Goal: Task Accomplishment & Management: Use online tool/utility

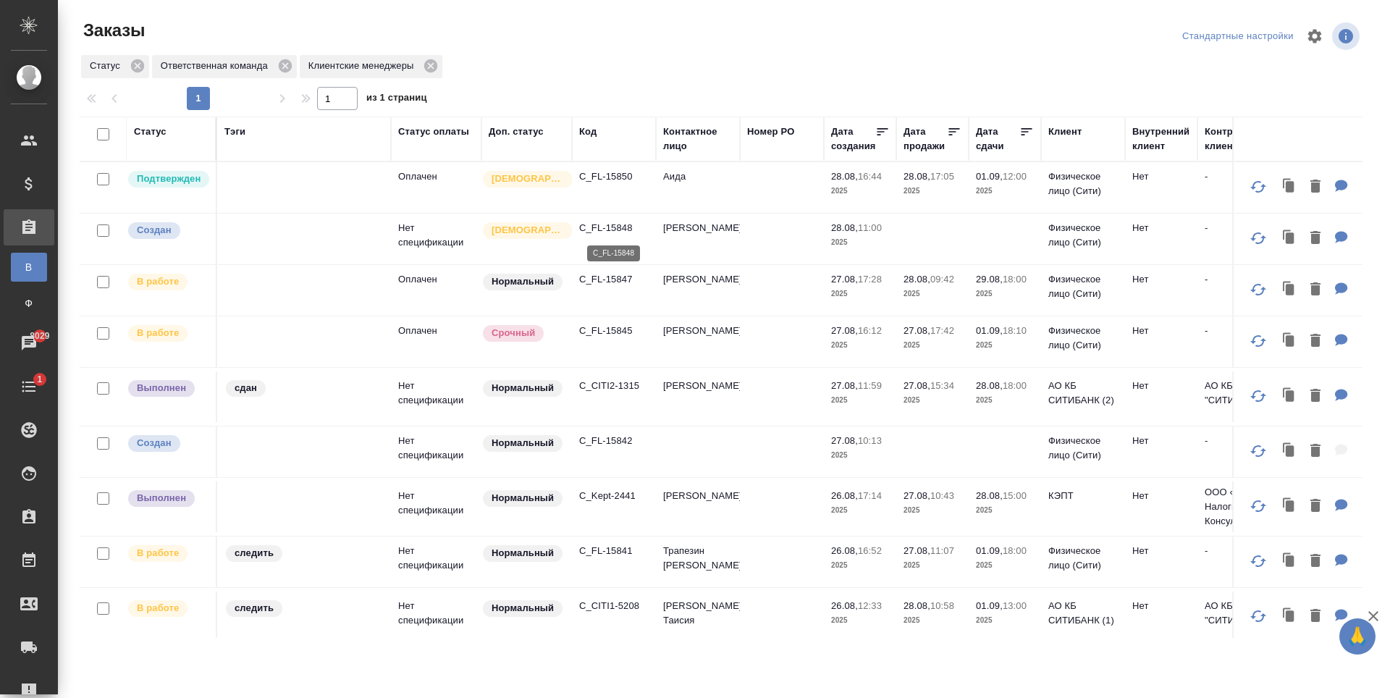
click at [591, 227] on p "C_FL-15848" at bounding box center [614, 228] width 70 height 14
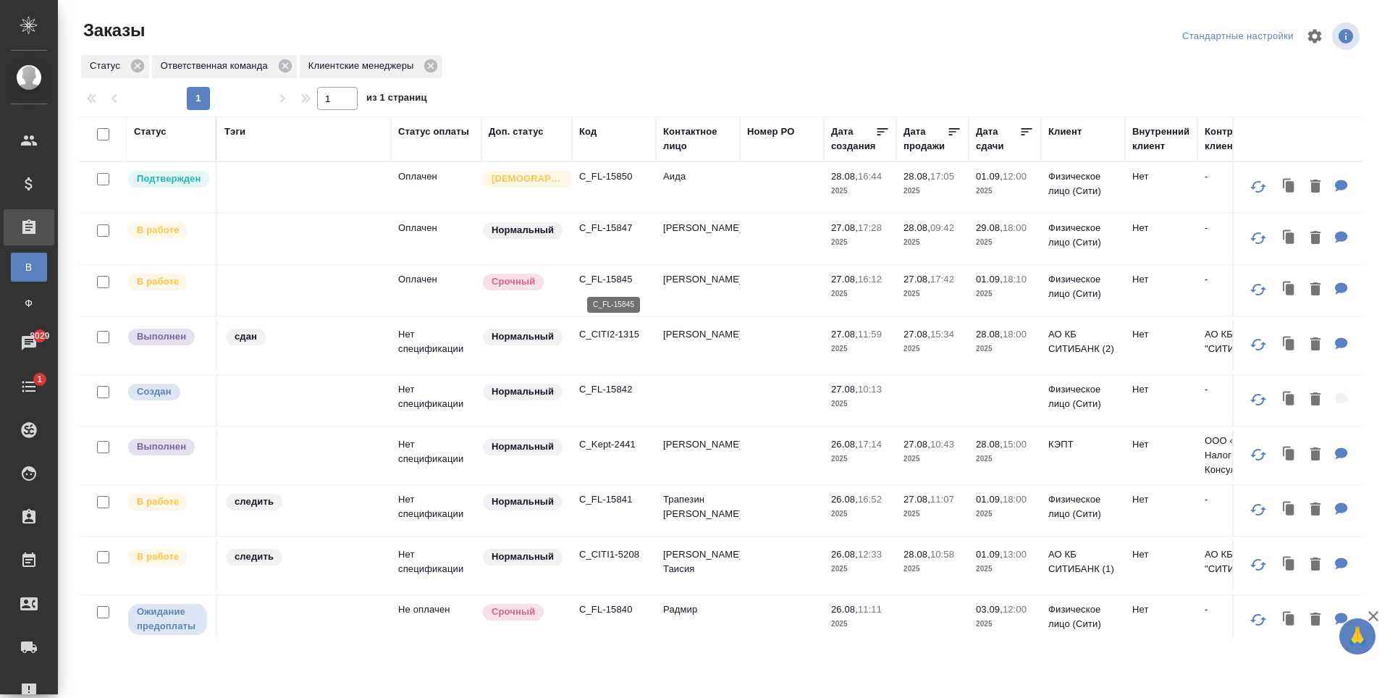
click at [614, 279] on p "C_FL-15845" at bounding box center [614, 279] width 70 height 14
click at [607, 397] on p "C_FL-15842" at bounding box center [614, 389] width 70 height 14
click at [1310, 405] on icon "button" at bounding box center [1315, 398] width 10 height 13
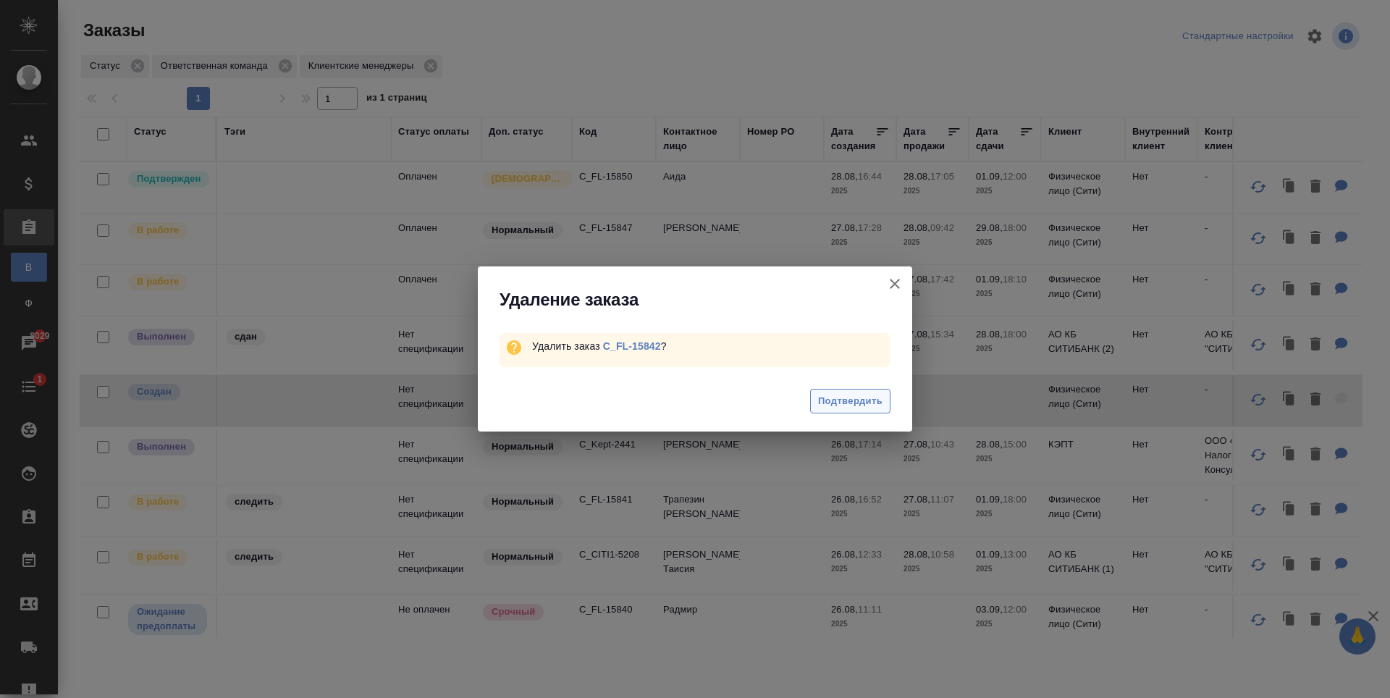
click at [833, 403] on span "Подтвердить" at bounding box center [850, 401] width 64 height 17
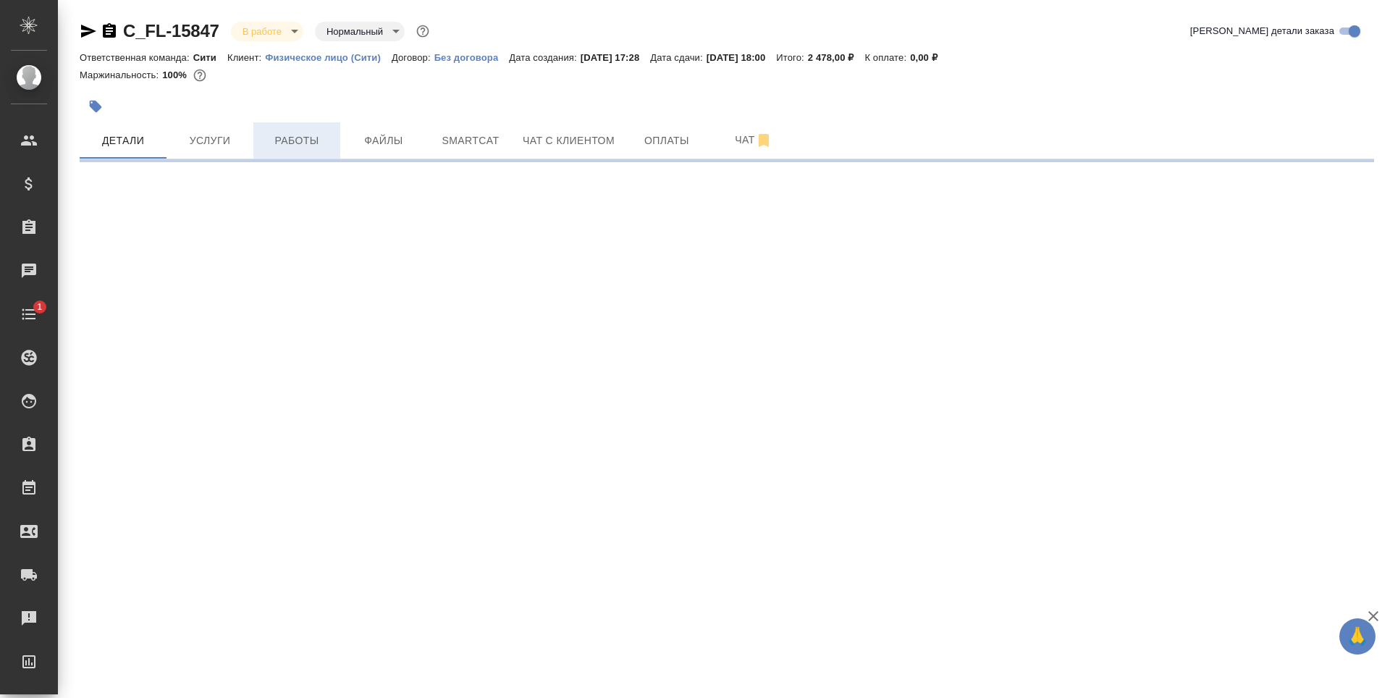
select select "RU"
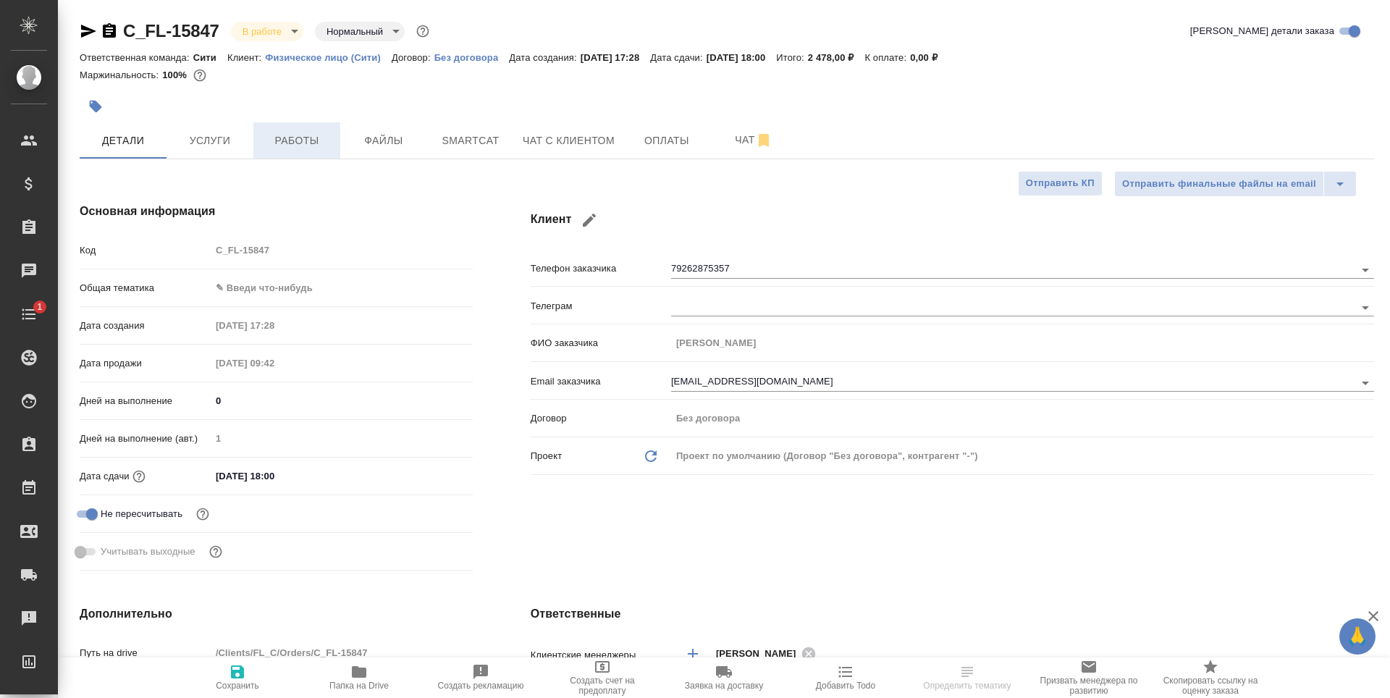
type textarea "x"
click at [288, 152] on button "Работы" at bounding box center [296, 140] width 87 height 36
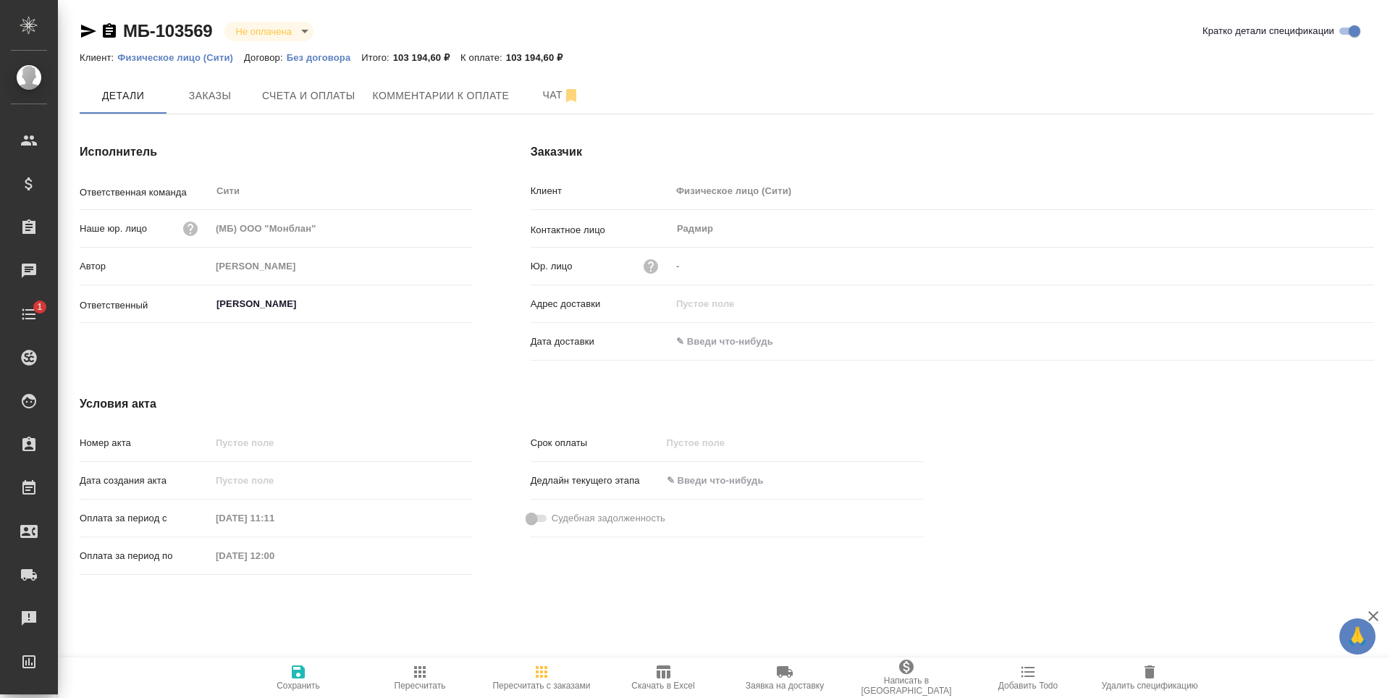
click at [653, 266] on icon "button" at bounding box center [651, 266] width 14 height 14
click at [759, 232] on div at bounding box center [695, 349] width 1390 height 698
click at [652, 263] on icon "button" at bounding box center [651, 266] width 14 height 14
click at [563, 324] on link "Подробнее..." at bounding box center [552, 324] width 61 height 11
click at [728, 71] on div at bounding box center [695, 349] width 1390 height 698
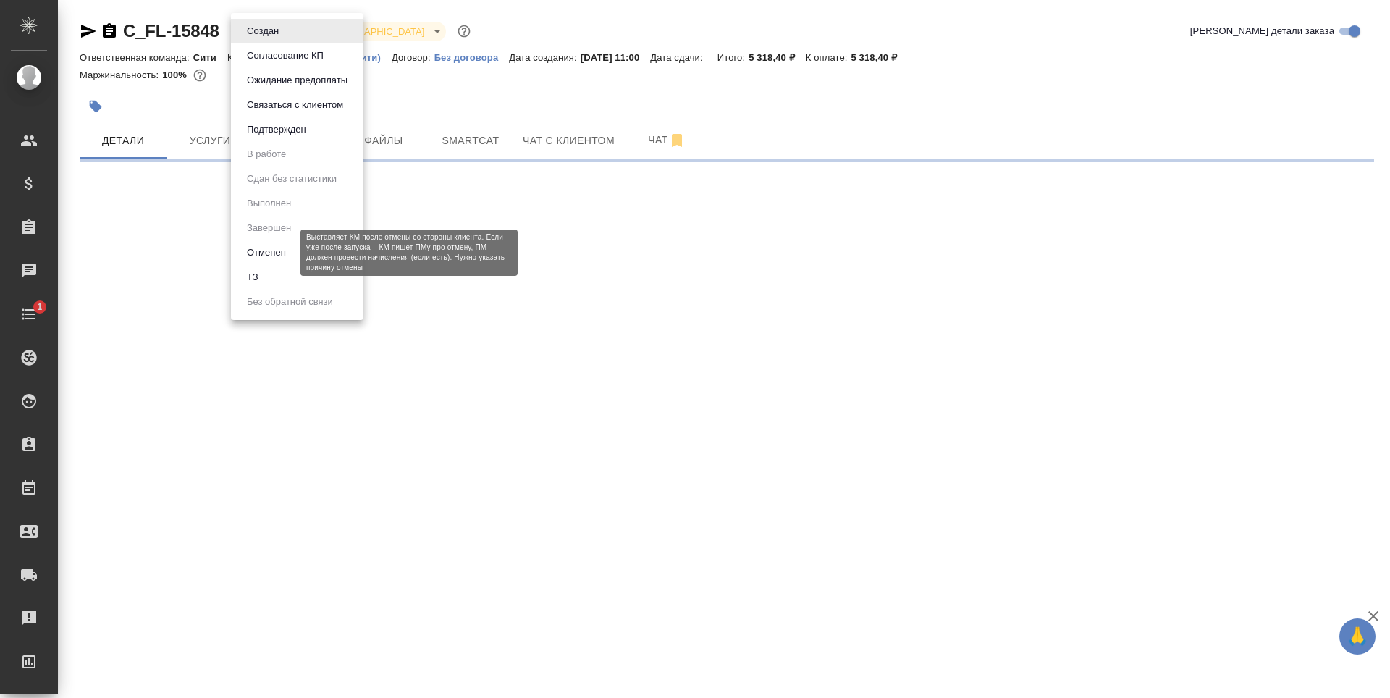
click at [277, 250] on button "Отменен" at bounding box center [267, 253] width 48 height 16
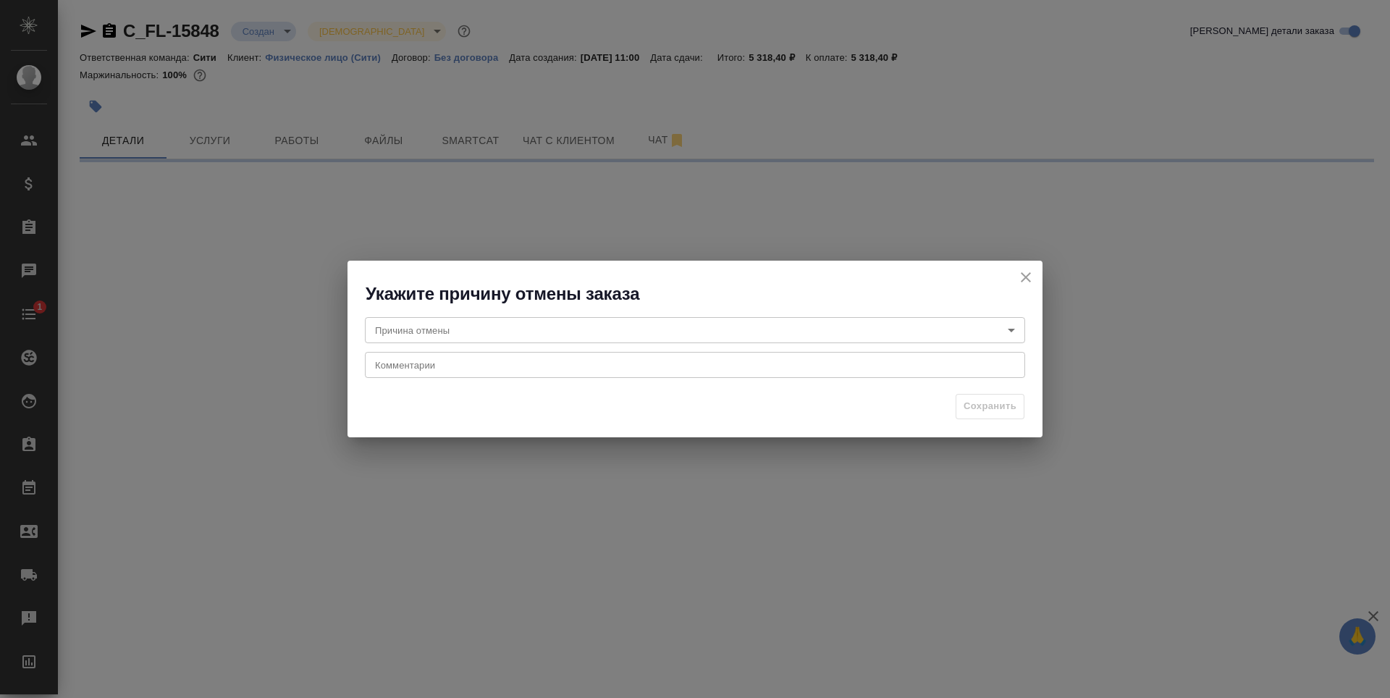
click at [640, 332] on body "🙏 .cls-1 fill:#fff; AWATERA Zaytseva Svetlana Клиенты Спецификации Заказы Чаты …" at bounding box center [695, 349] width 1390 height 698
select select "RU"
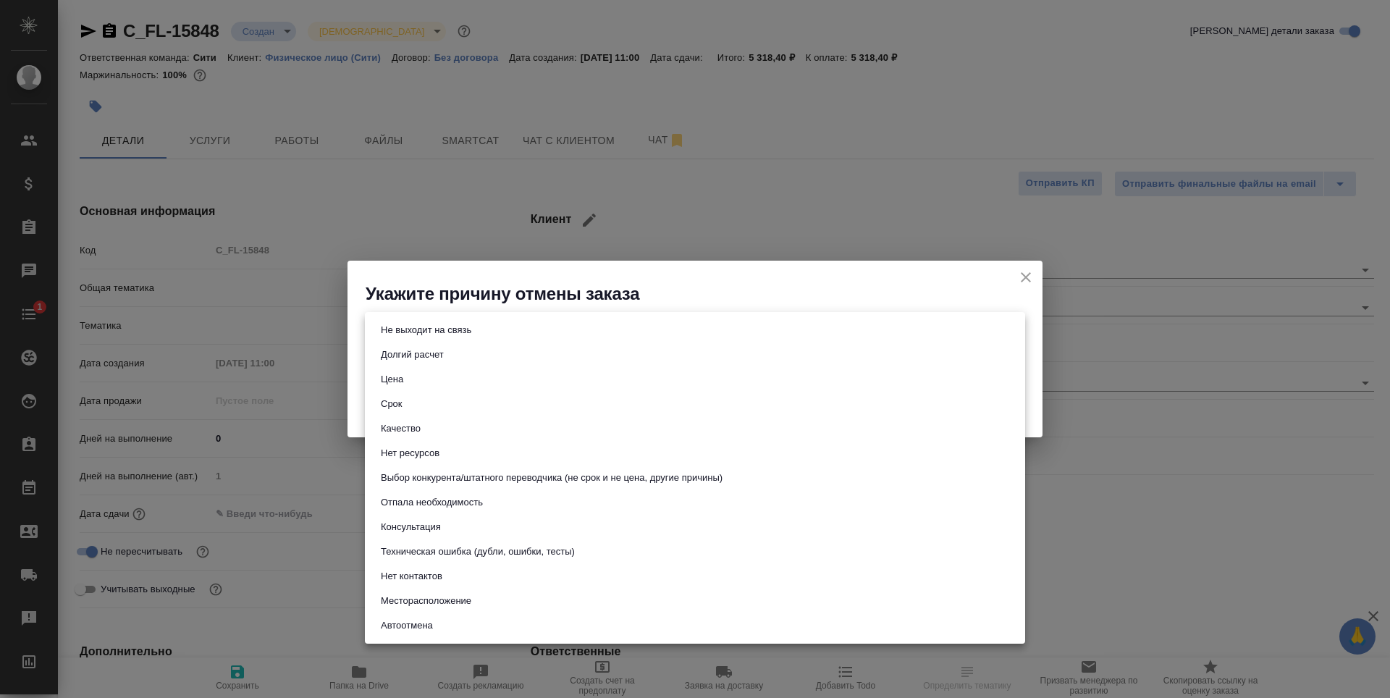
type textarea "x"
click at [453, 400] on li "Срок" at bounding box center [695, 404] width 660 height 25
type input "term"
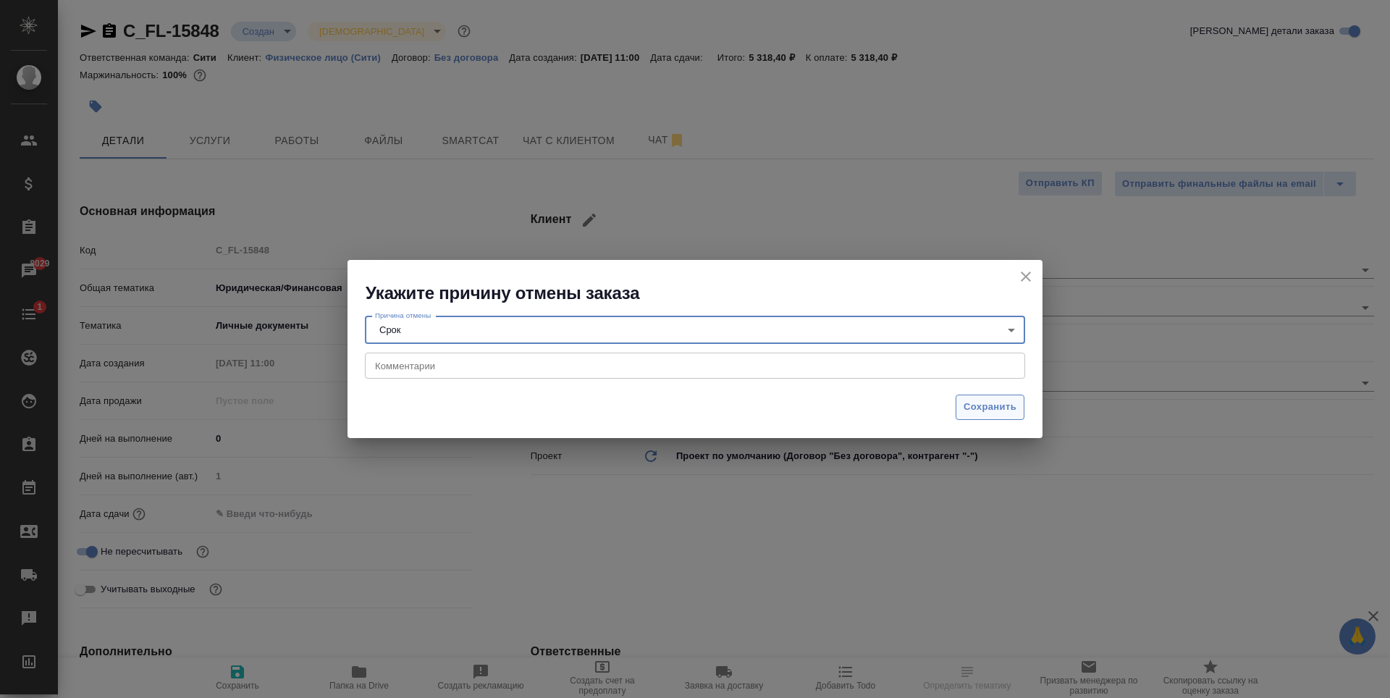
click at [980, 410] on span "Сохранить" at bounding box center [990, 407] width 53 height 17
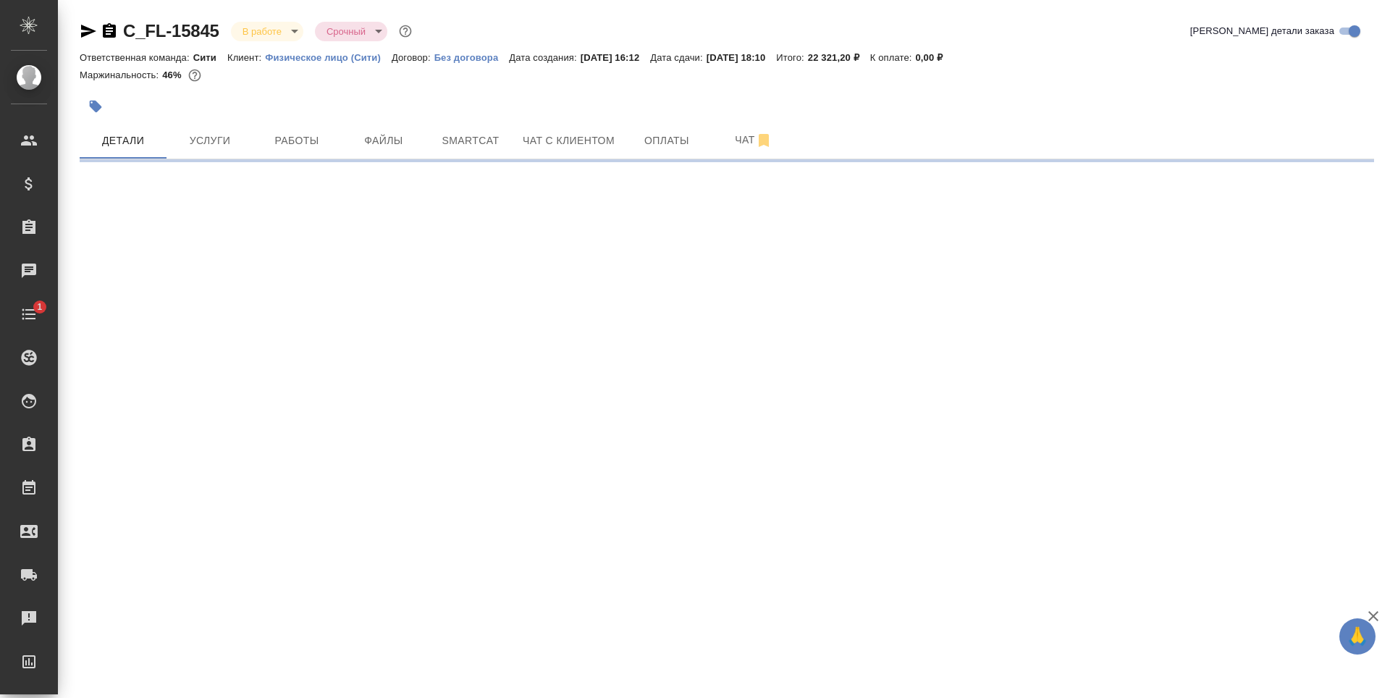
select select "RU"
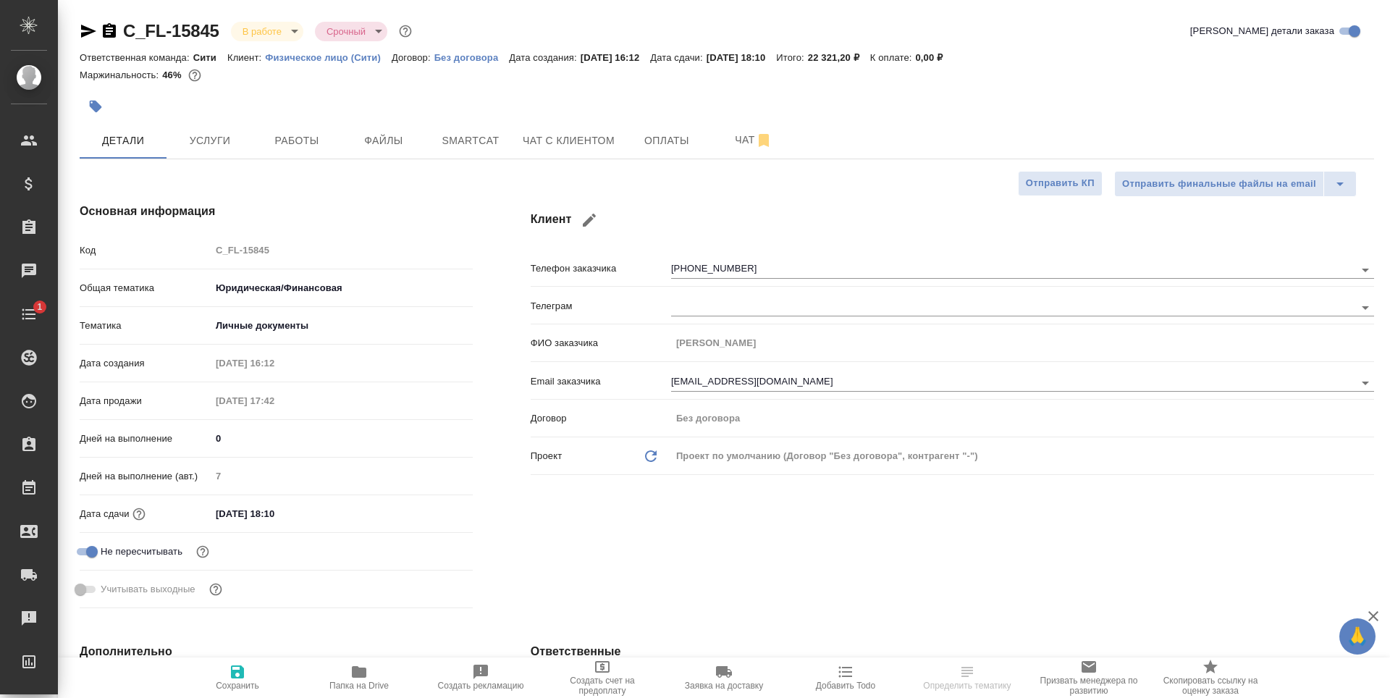
type textarea "x"
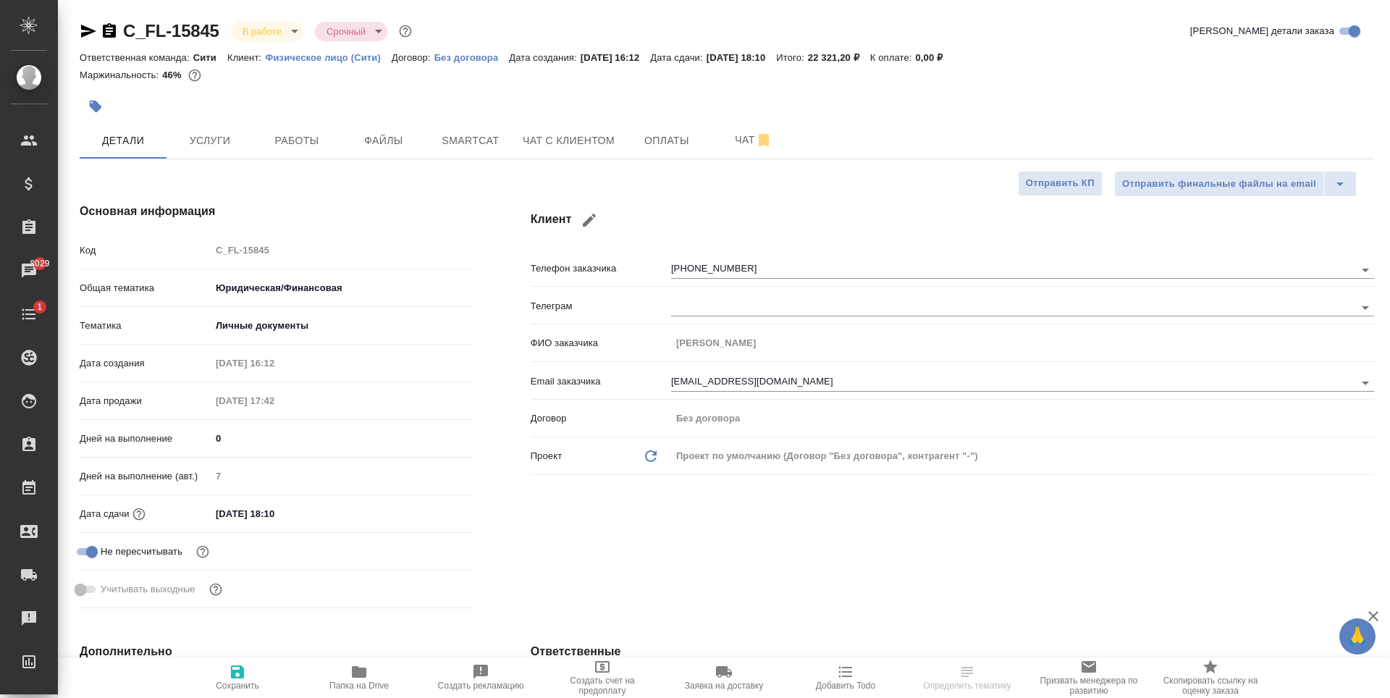
type textarea "x"
click at [274, 141] on span "Работы" at bounding box center [297, 141] width 70 height 18
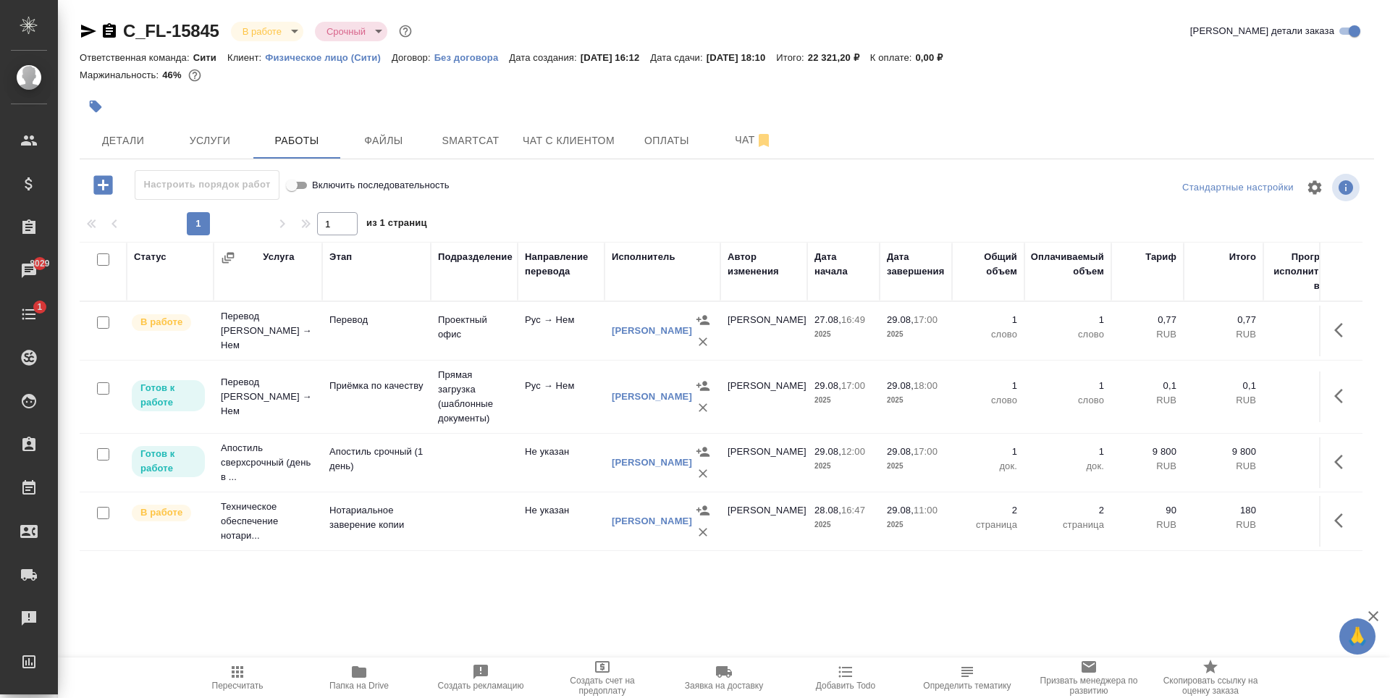
scroll to position [23, 0]
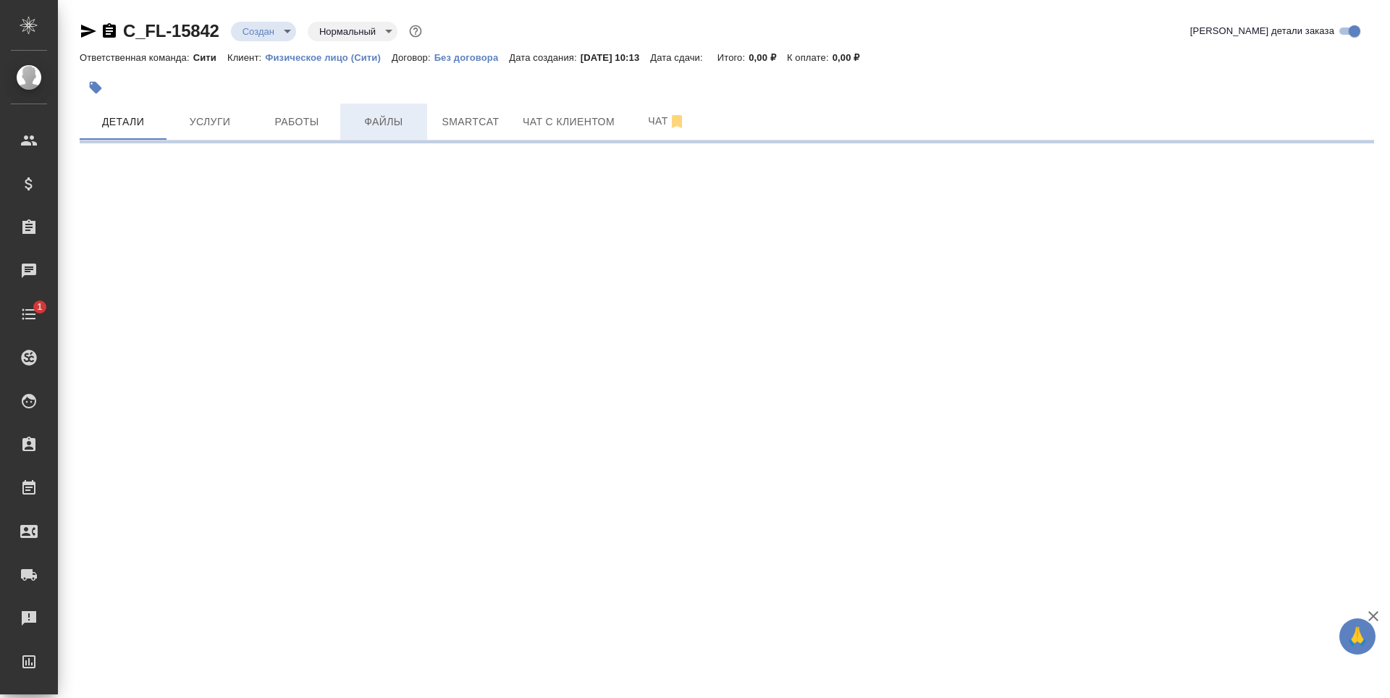
click at [369, 119] on span "Файлы" at bounding box center [384, 122] width 70 height 18
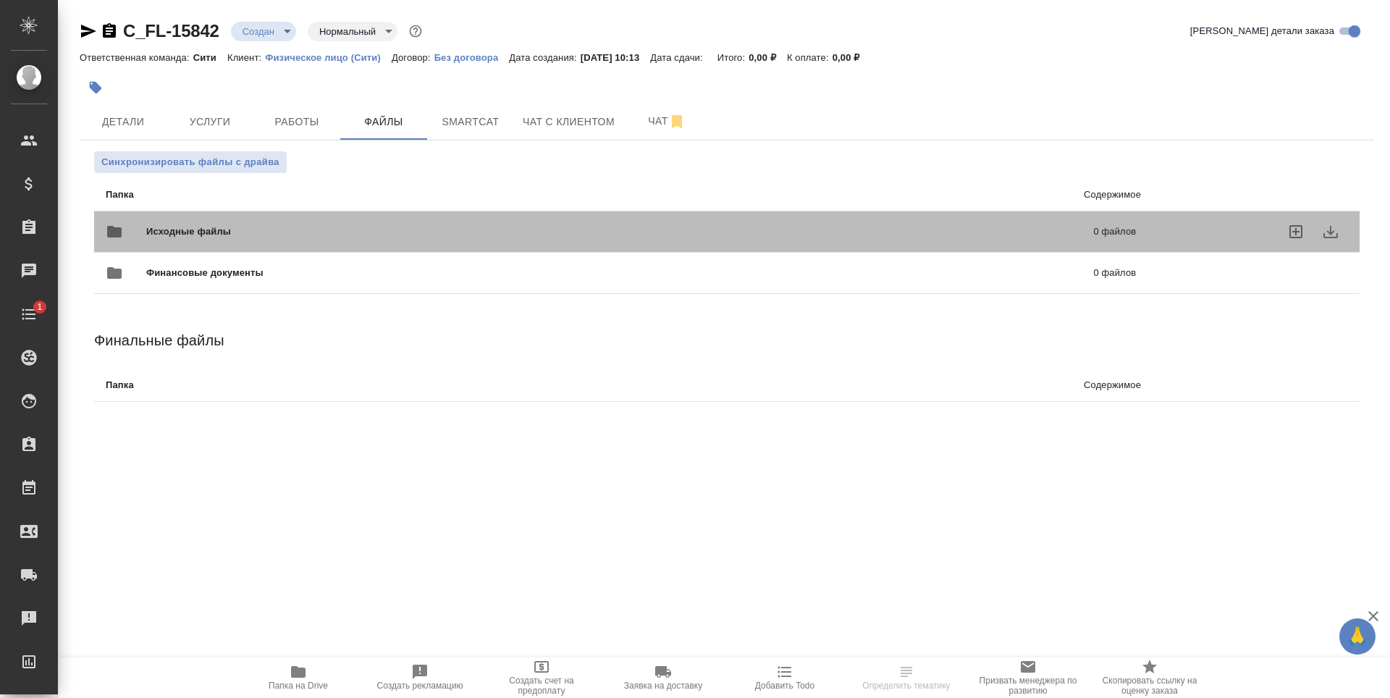
click at [410, 226] on span "Исходные файлы" at bounding box center [404, 231] width 516 height 14
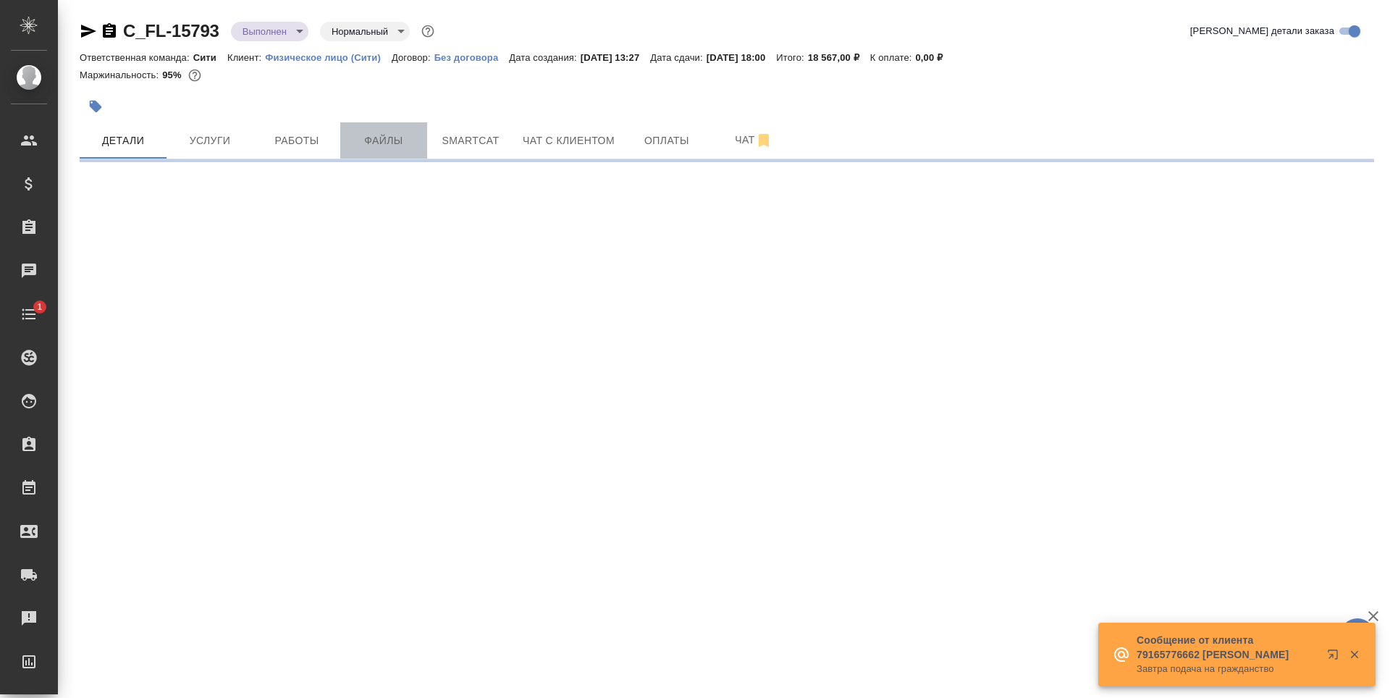
click at [384, 137] on span "Файлы" at bounding box center [384, 141] width 70 height 18
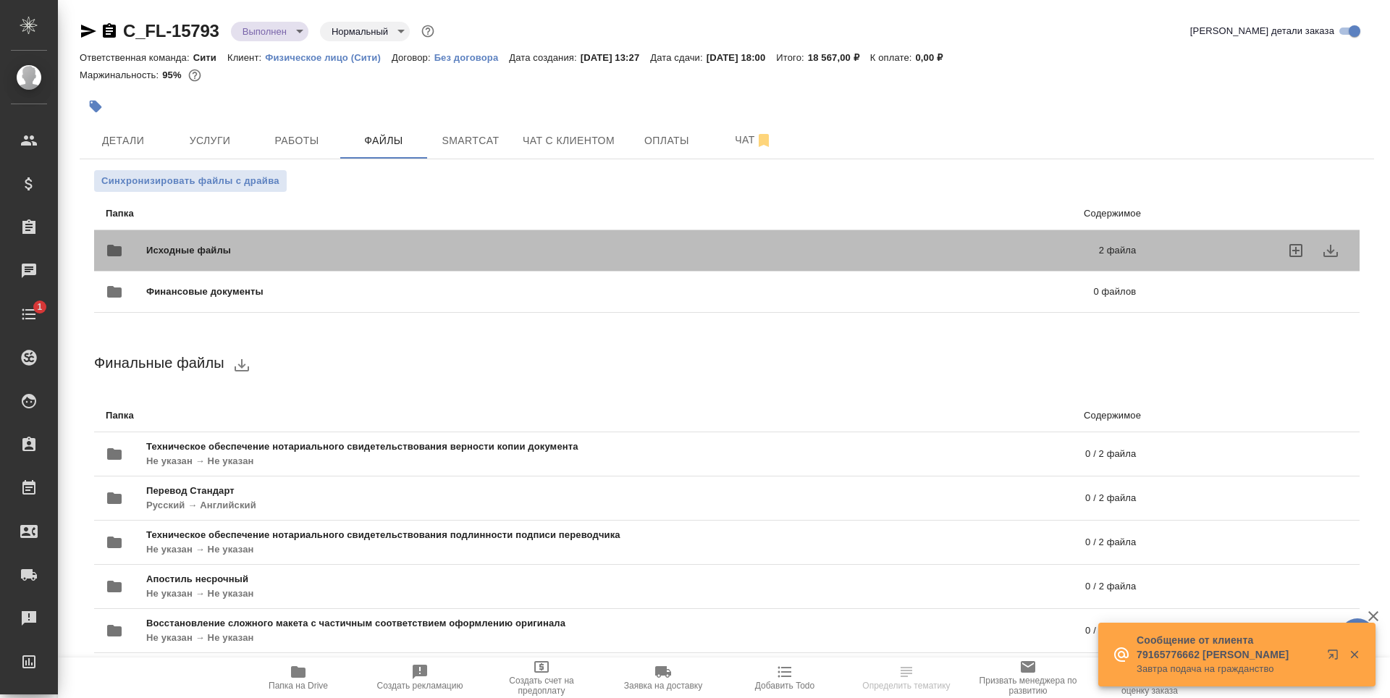
click at [211, 239] on div "Исходные файлы 2 файла" at bounding box center [621, 250] width 1030 height 35
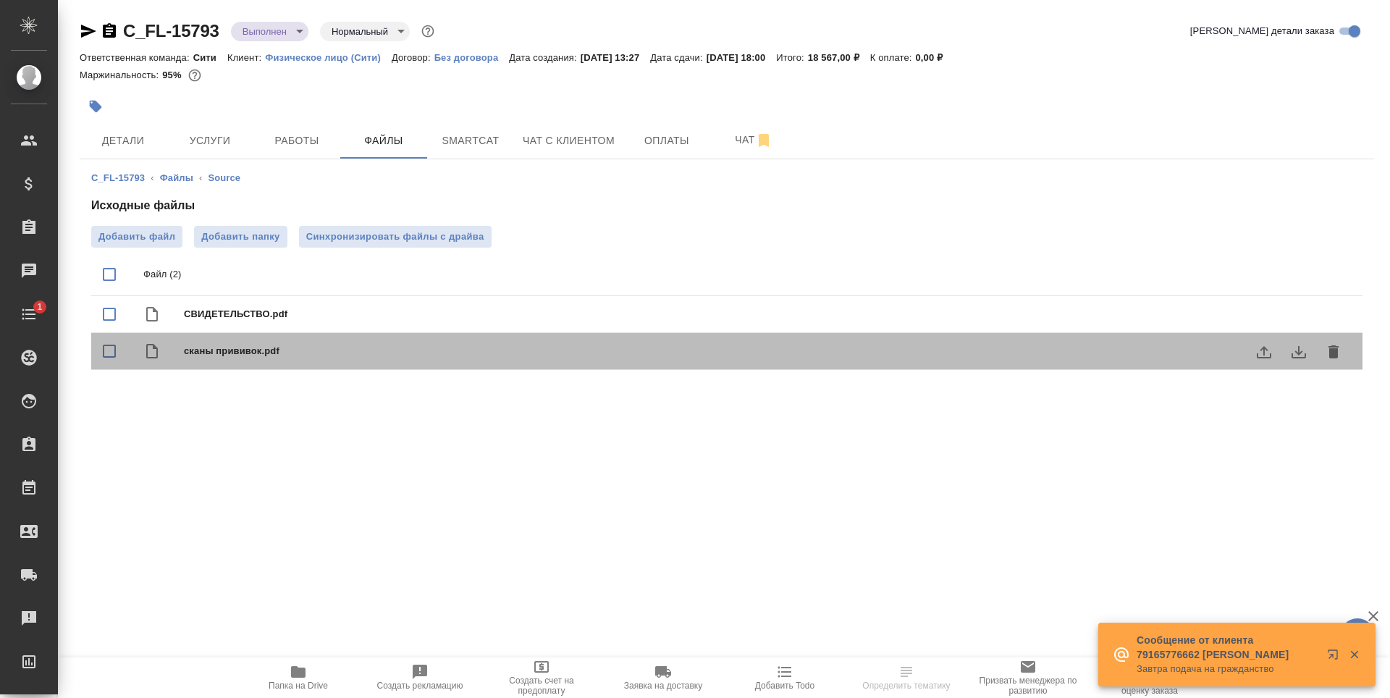
click at [235, 355] on span "сканы прививок.pdf" at bounding box center [756, 351] width 1144 height 14
checkbox input "true"
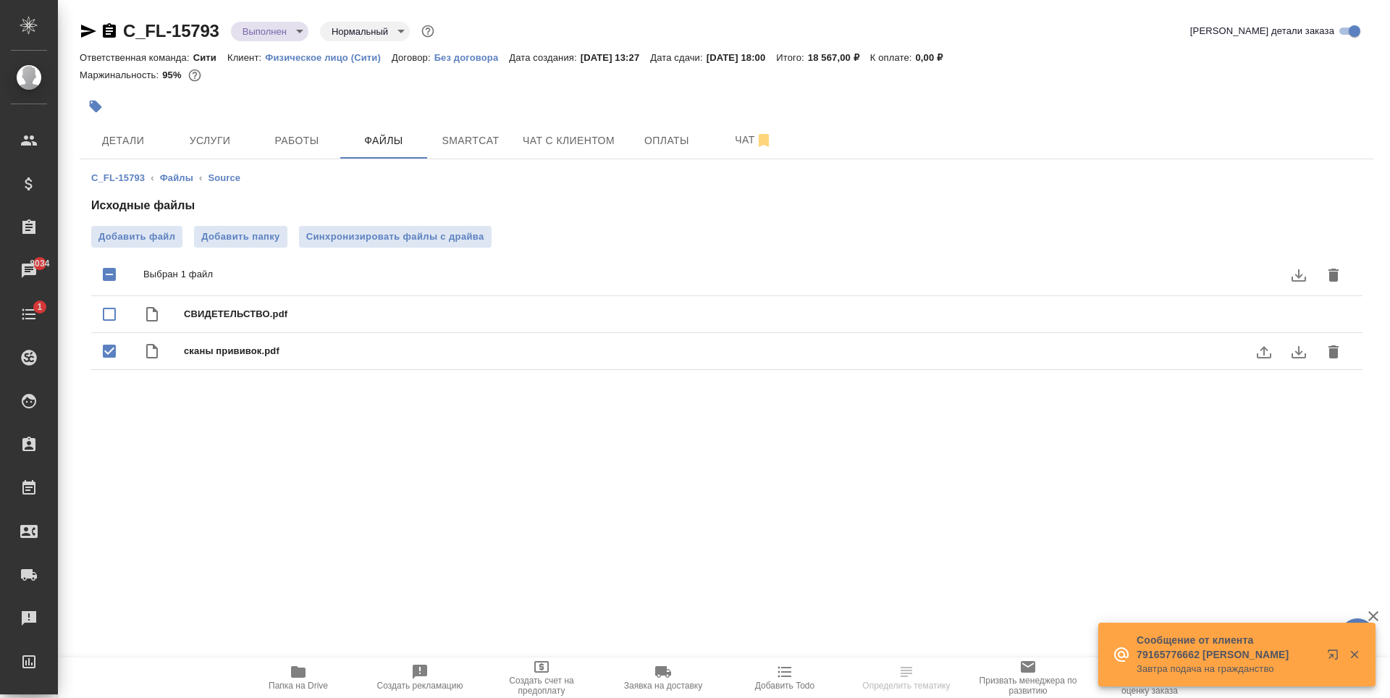
click at [1298, 354] on icon "download" at bounding box center [1299, 352] width 14 height 12
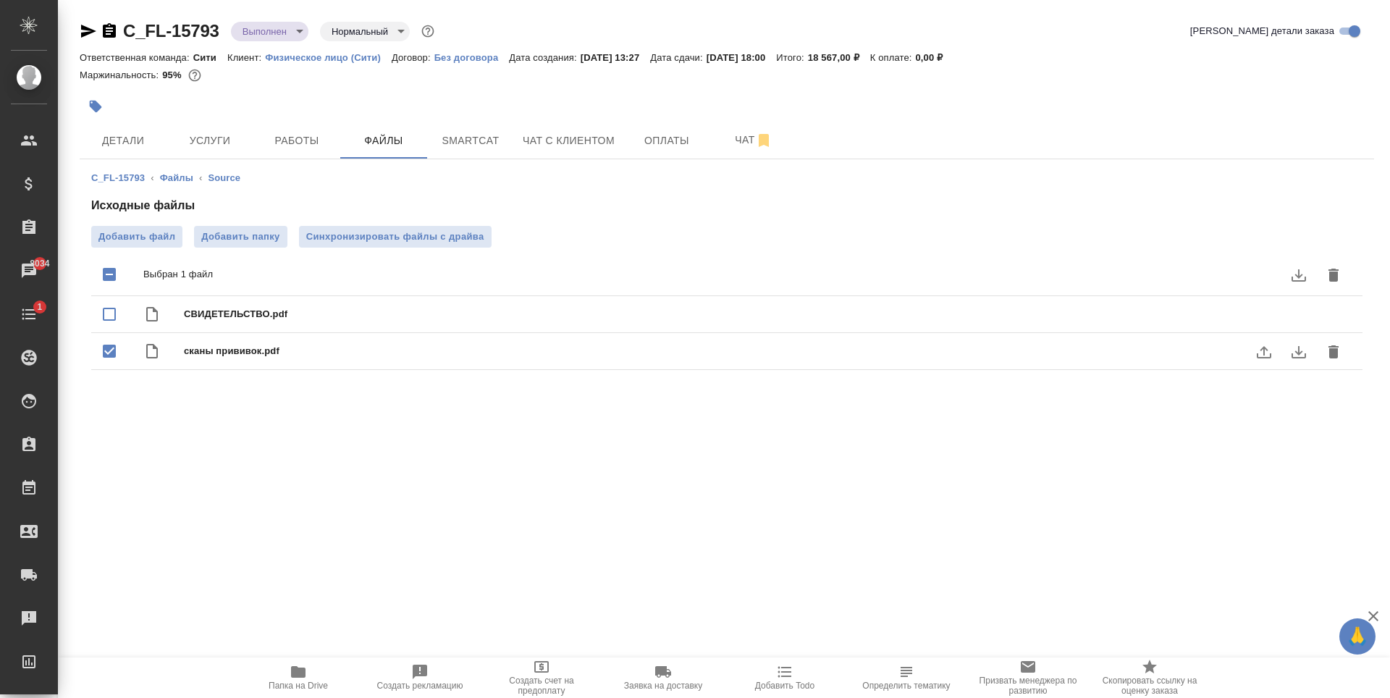
click at [1303, 345] on icon "download" at bounding box center [1298, 351] width 17 height 17
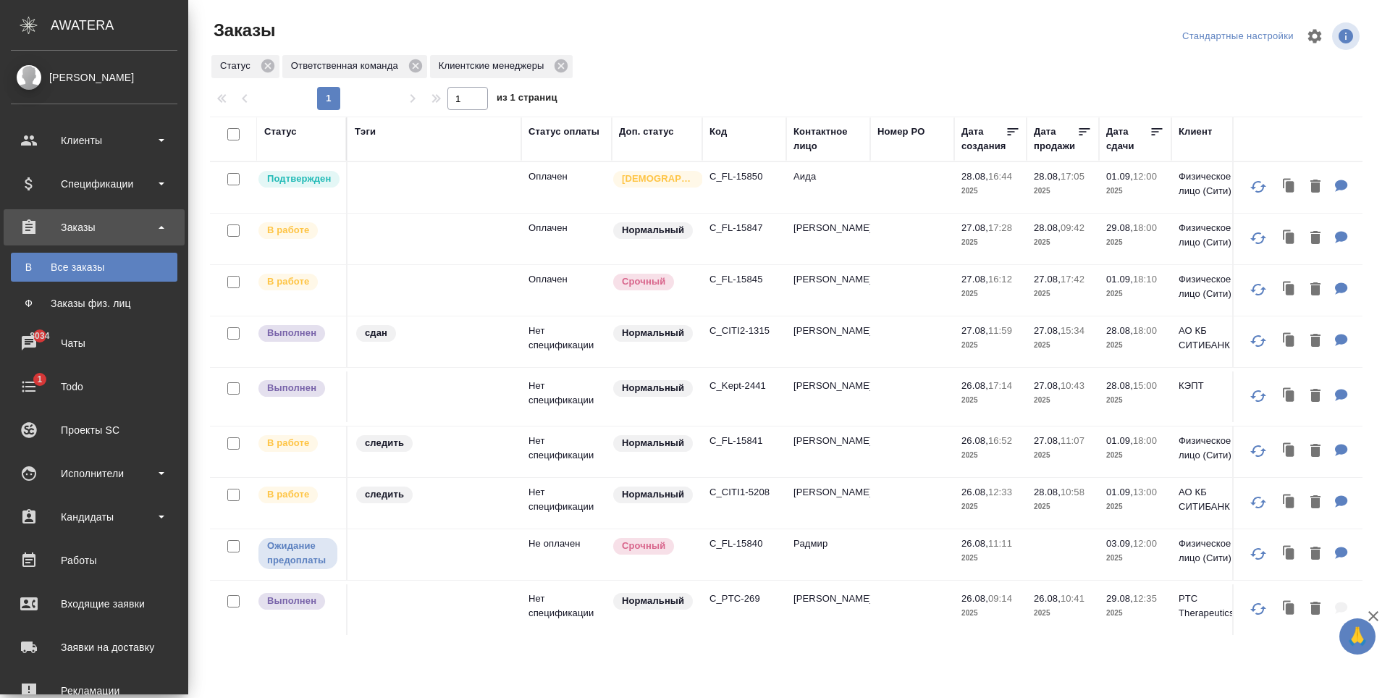
click at [103, 303] on div "Заказы физ. лиц" at bounding box center [94, 303] width 152 height 14
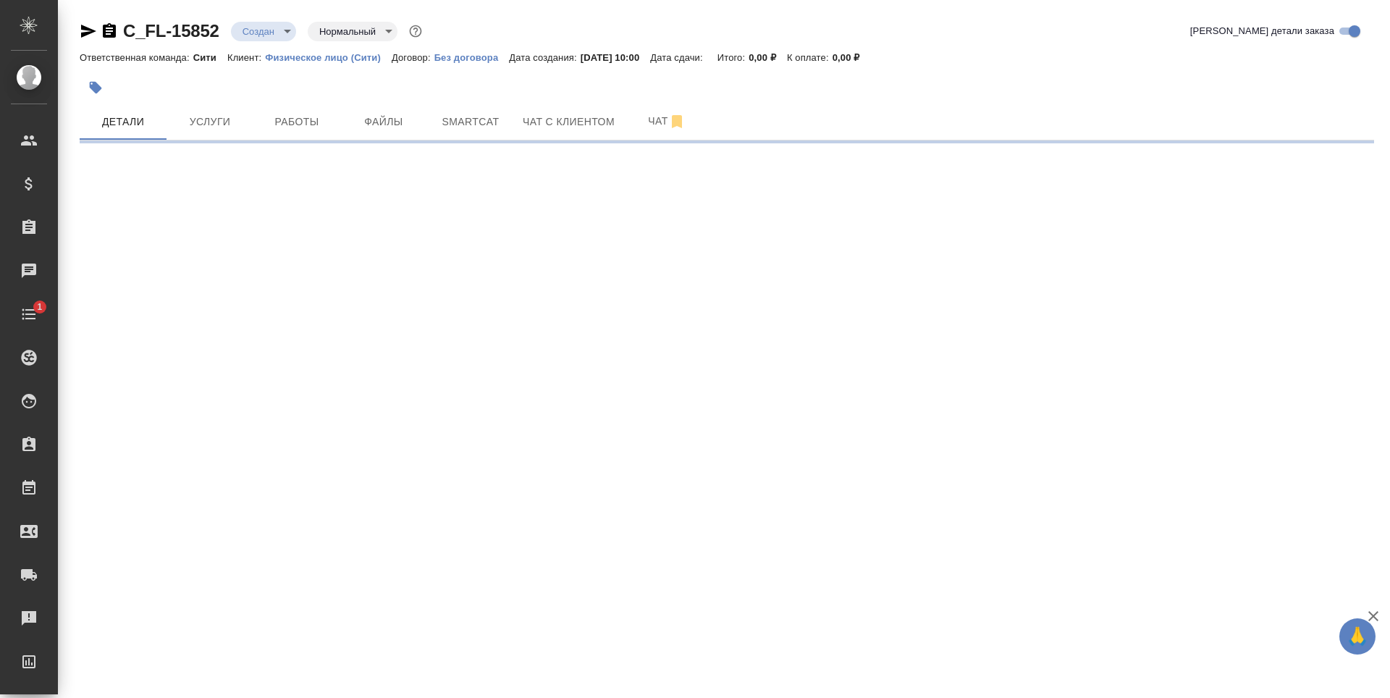
select select "RU"
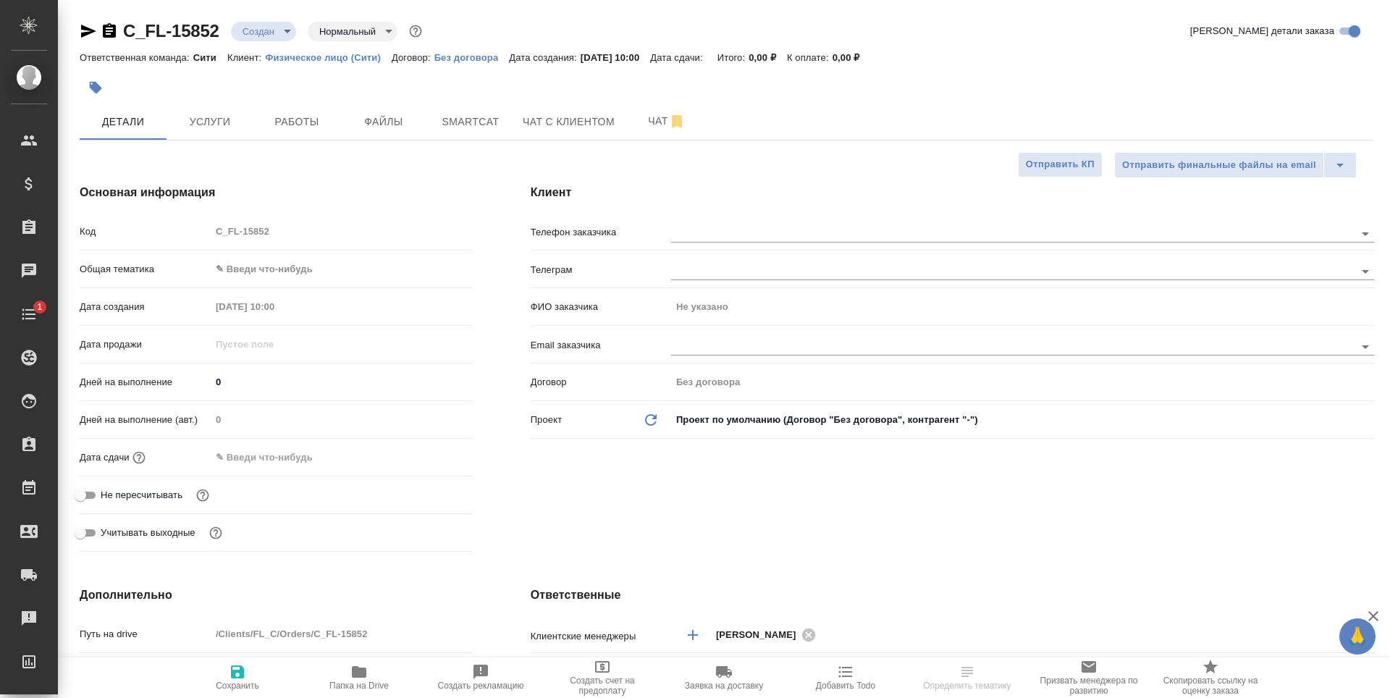
type textarea "x"
click at [197, 125] on span "Услуги" at bounding box center [210, 122] width 70 height 18
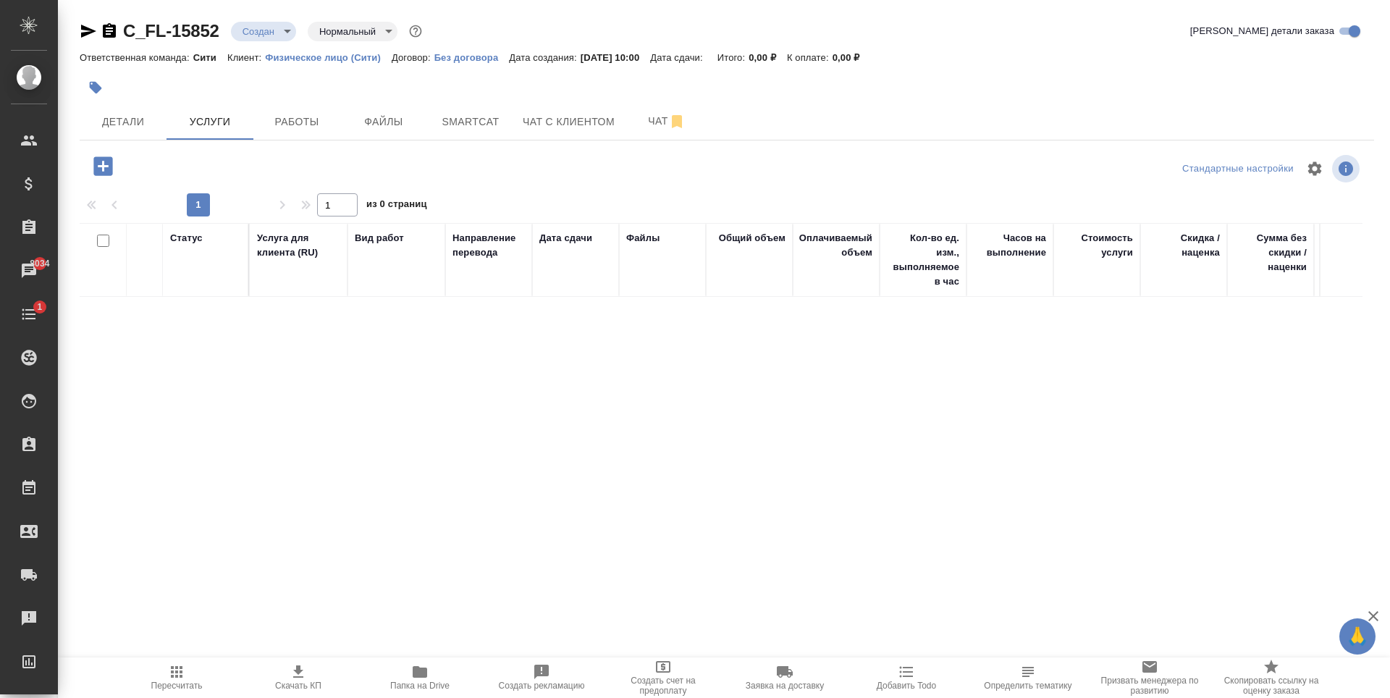
click at [109, 161] on icon "button" at bounding box center [102, 165] width 19 height 19
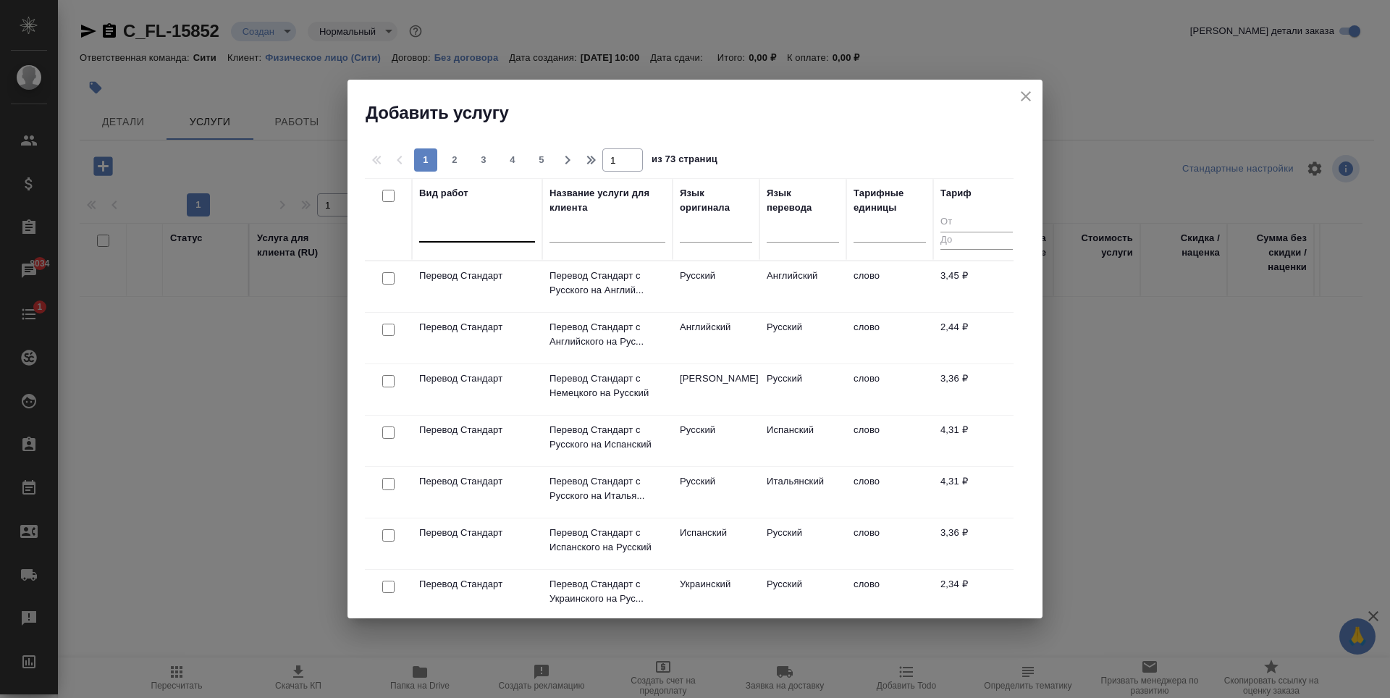
click at [484, 240] on div at bounding box center [477, 229] width 116 height 28
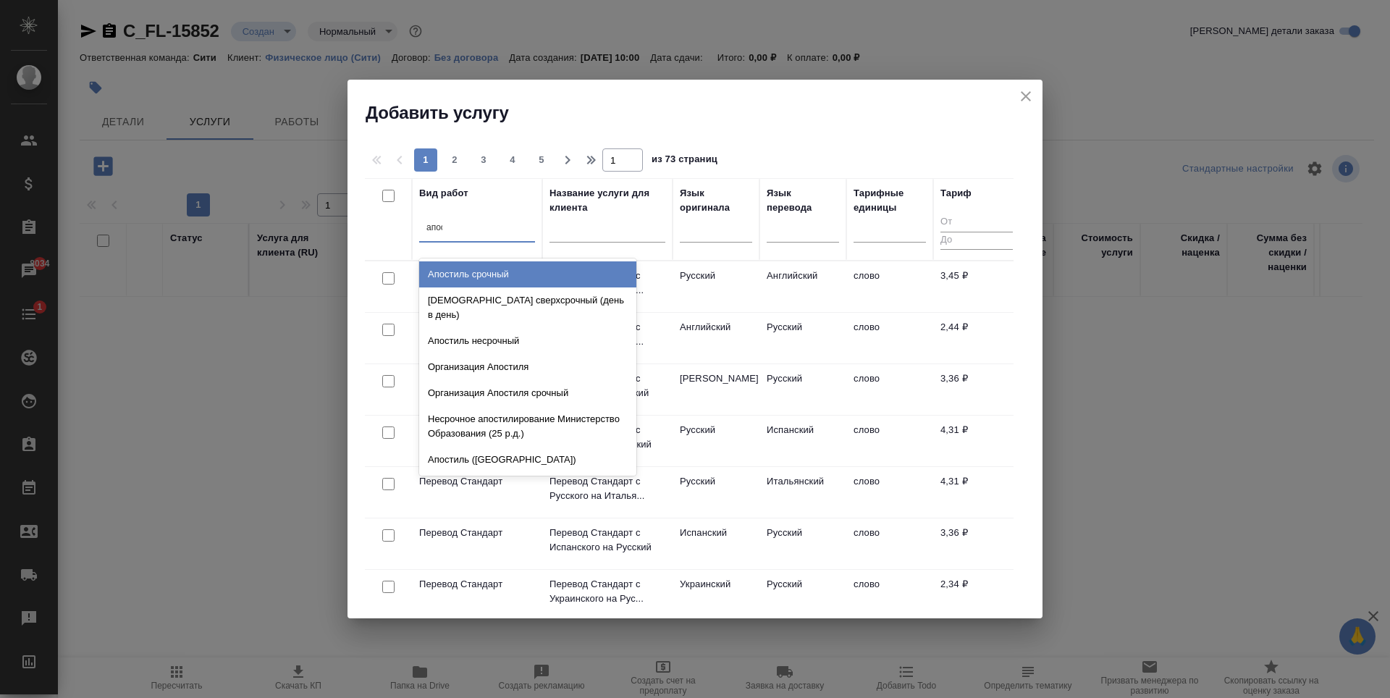
type input "[DEMOGRAPHIC_DATA]"
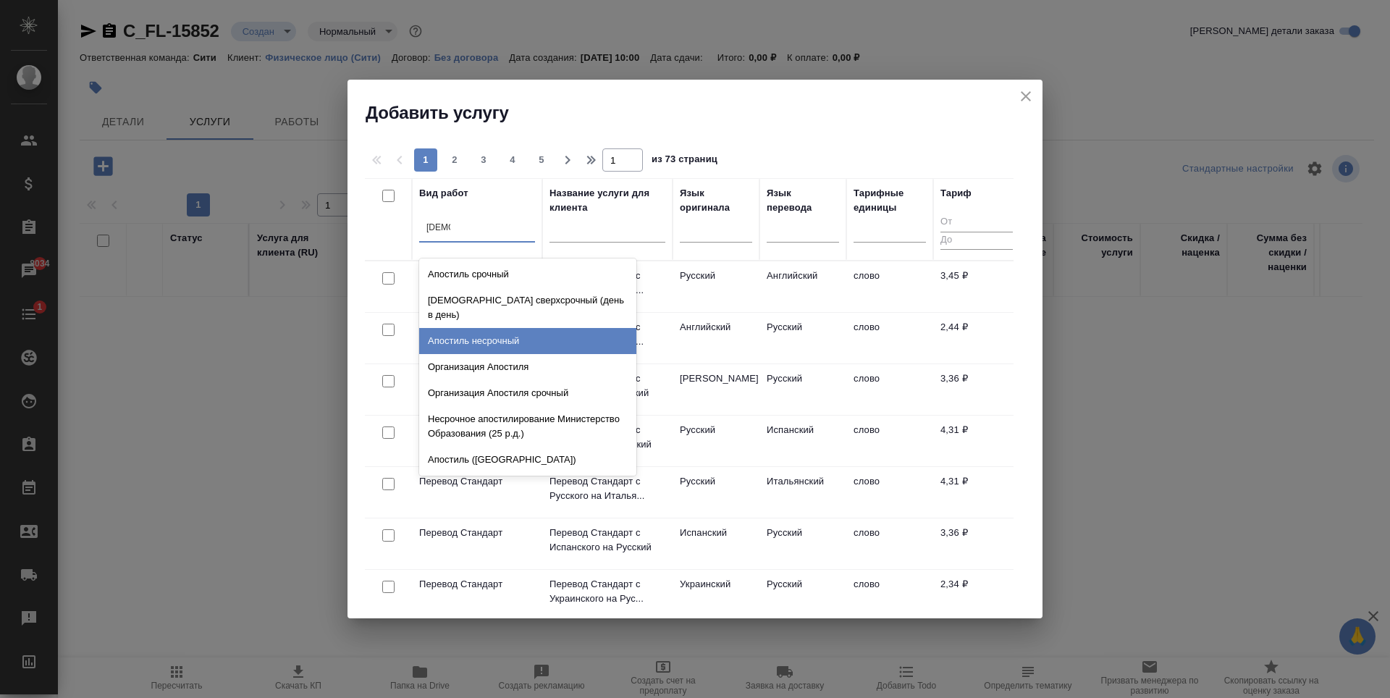
click at [521, 328] on div "Апостиль несрочный" at bounding box center [527, 341] width 217 height 26
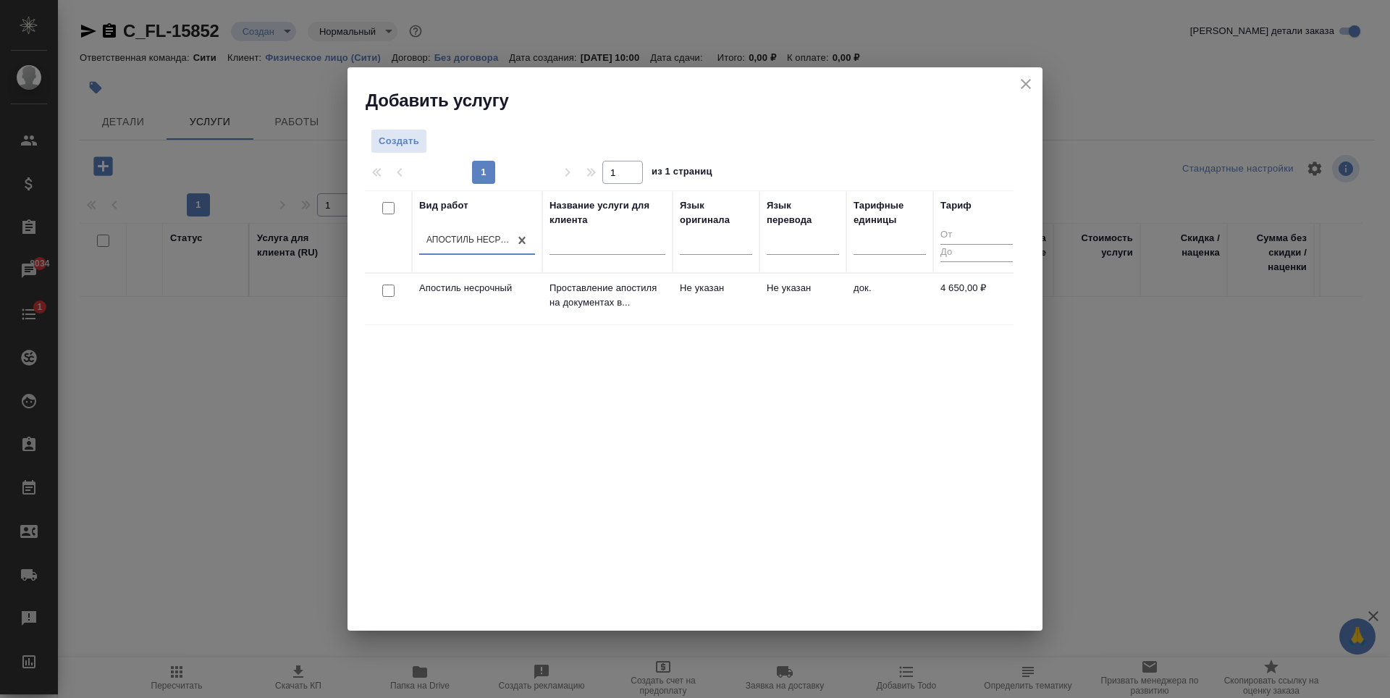
click at [384, 292] on input "checkbox" at bounding box center [388, 291] width 12 height 12
checkbox input "true"
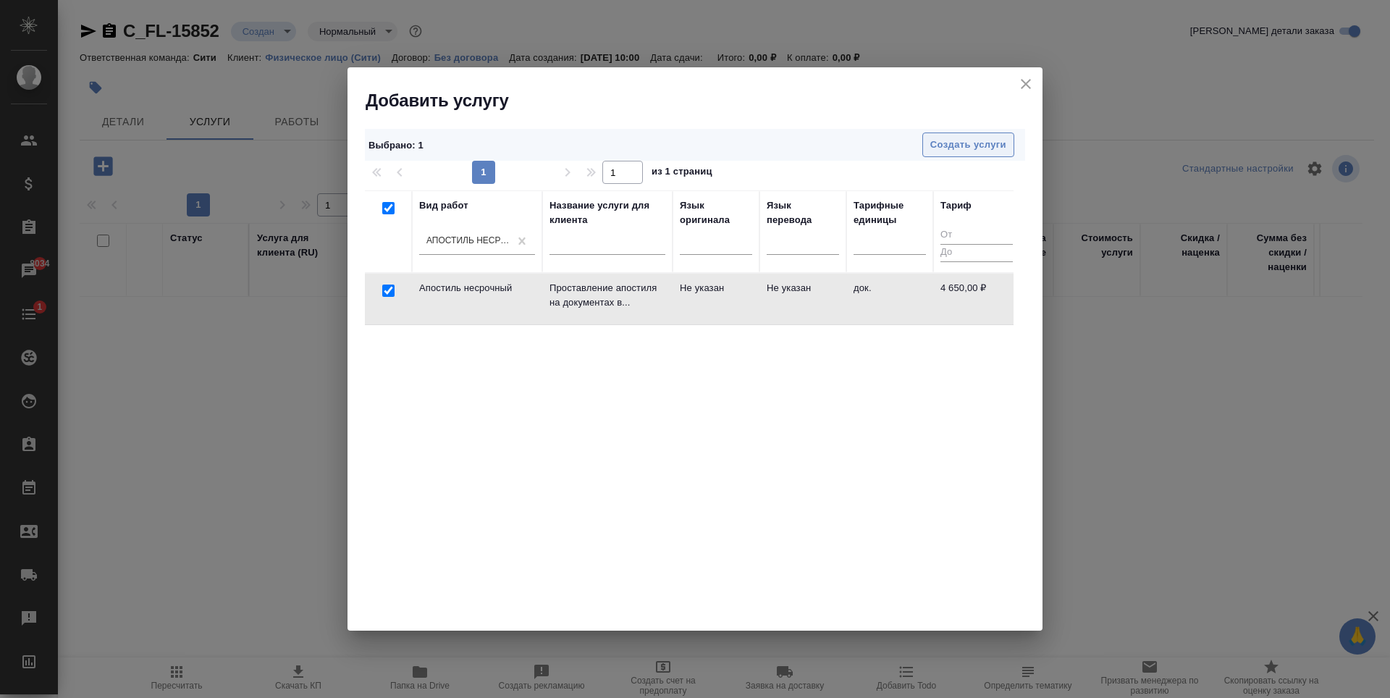
click at [967, 148] on span "Создать услуги" at bounding box center [968, 145] width 76 height 17
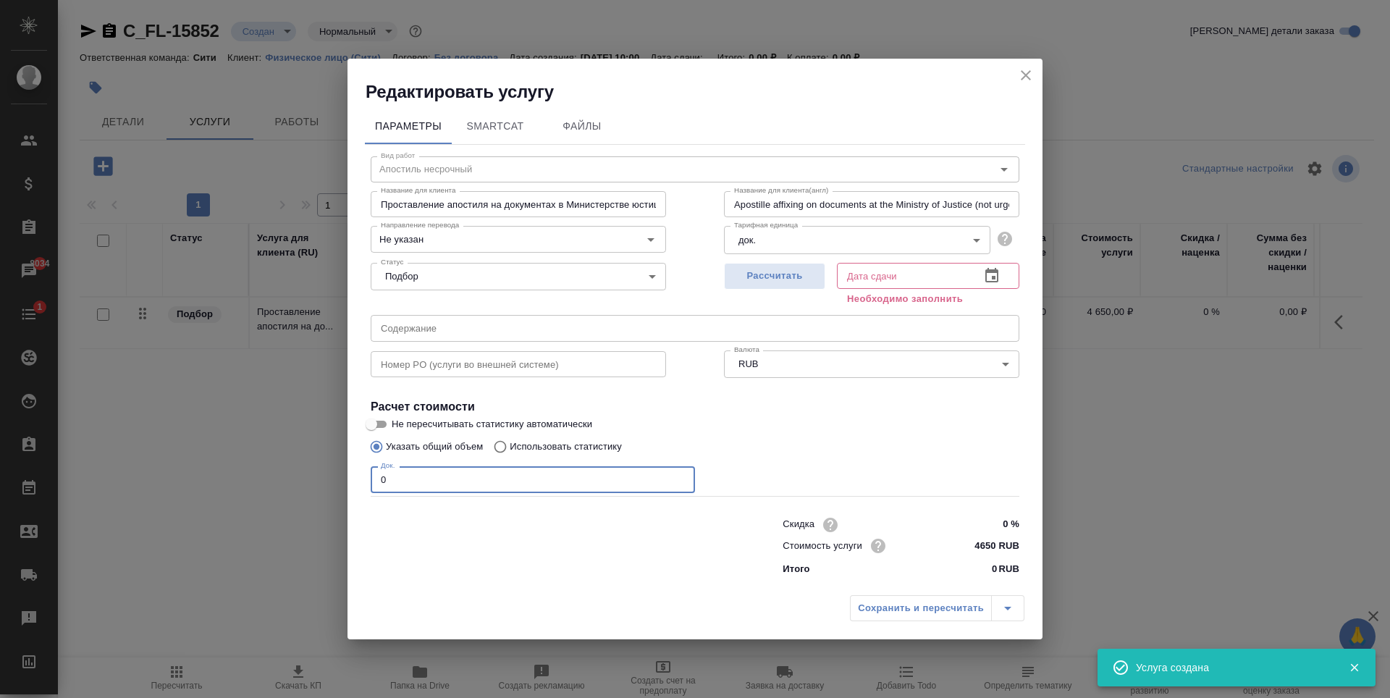
type input "1"
click at [679, 476] on input "1" at bounding box center [533, 479] width 324 height 26
click at [805, 279] on span "Рассчитать" at bounding box center [774, 276] width 85 height 17
type input "[DATE] 15:00"
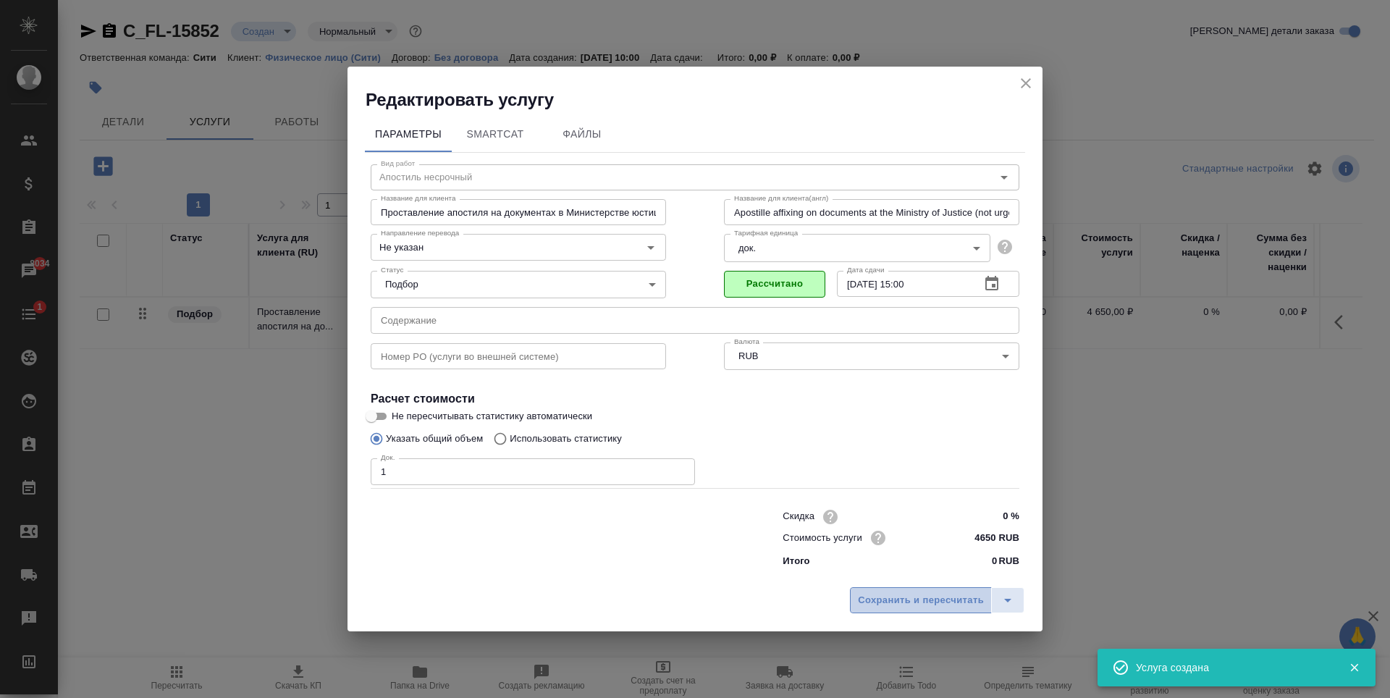
click at [935, 601] on span "Сохранить и пересчитать" at bounding box center [921, 600] width 126 height 17
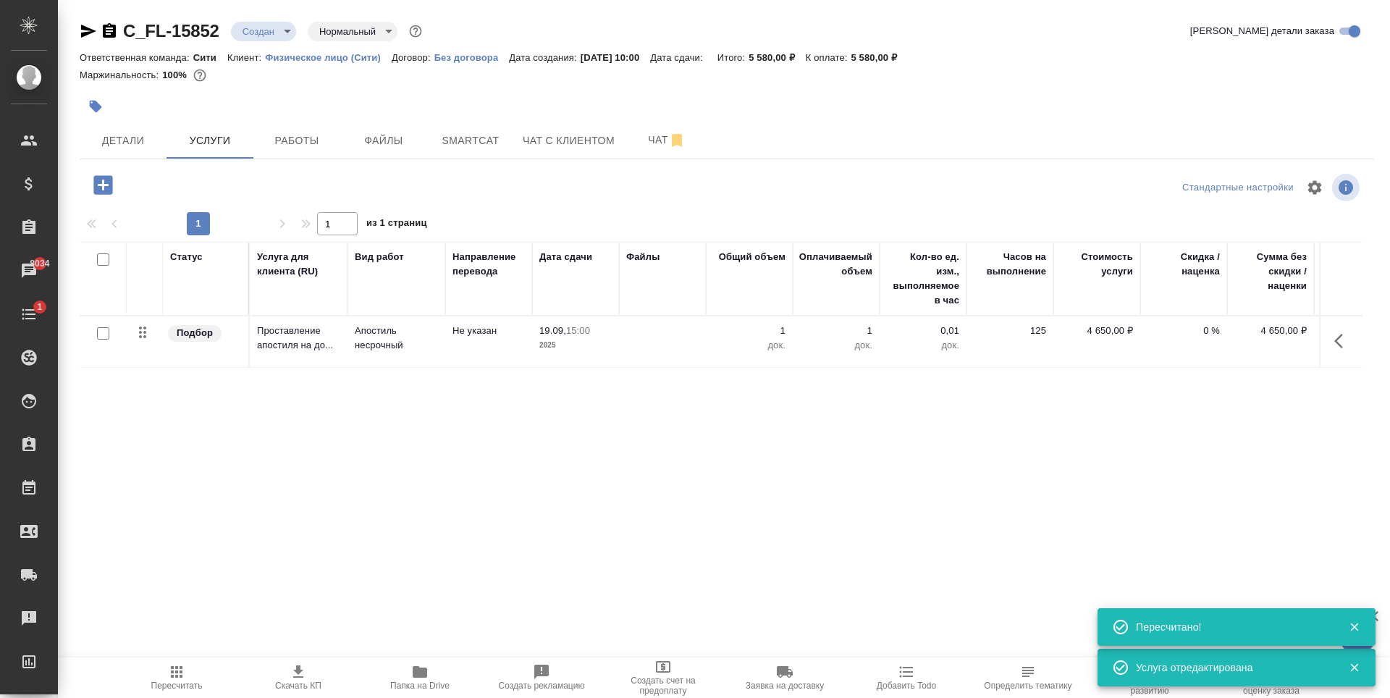
click at [995, 473] on div "Статус Услуга для клиента (RU) Вид работ Направление перевода Дата сдачи Файлы …" at bounding box center [721, 397] width 1283 height 311
click at [106, 185] on icon "button" at bounding box center [102, 184] width 25 height 25
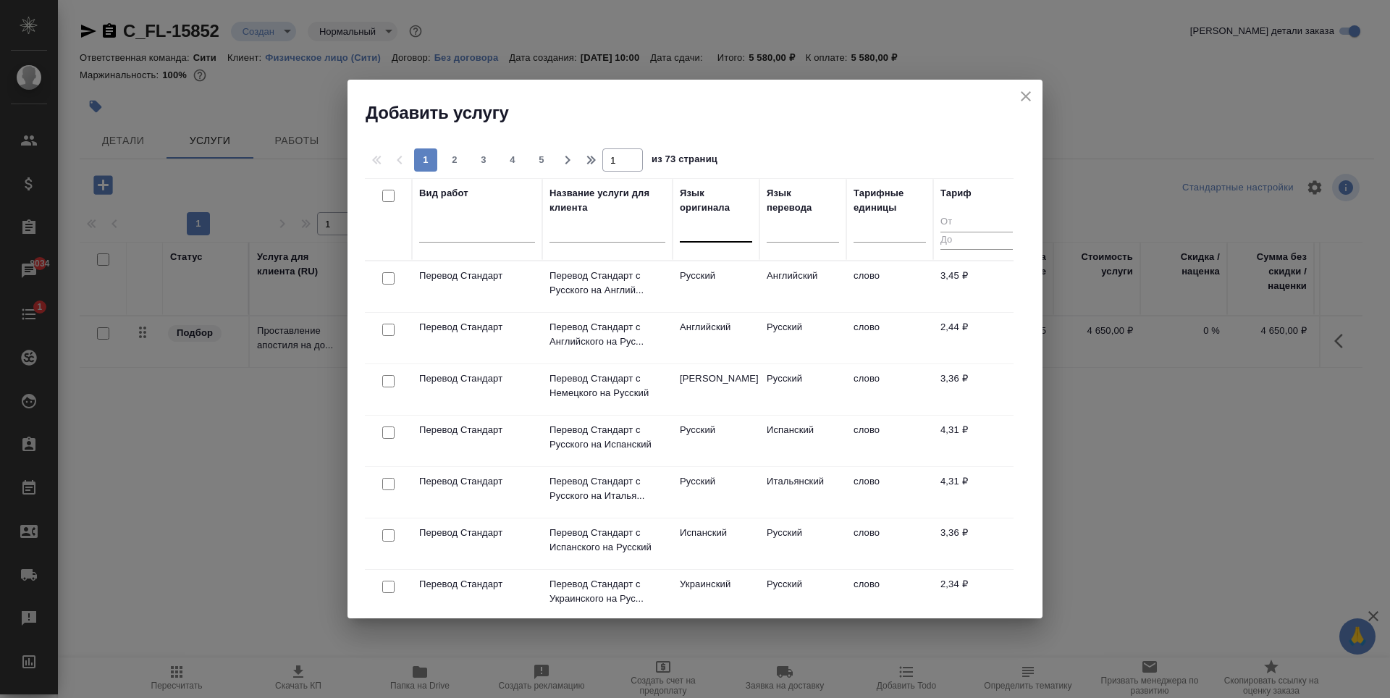
click at [702, 235] on div at bounding box center [716, 227] width 72 height 21
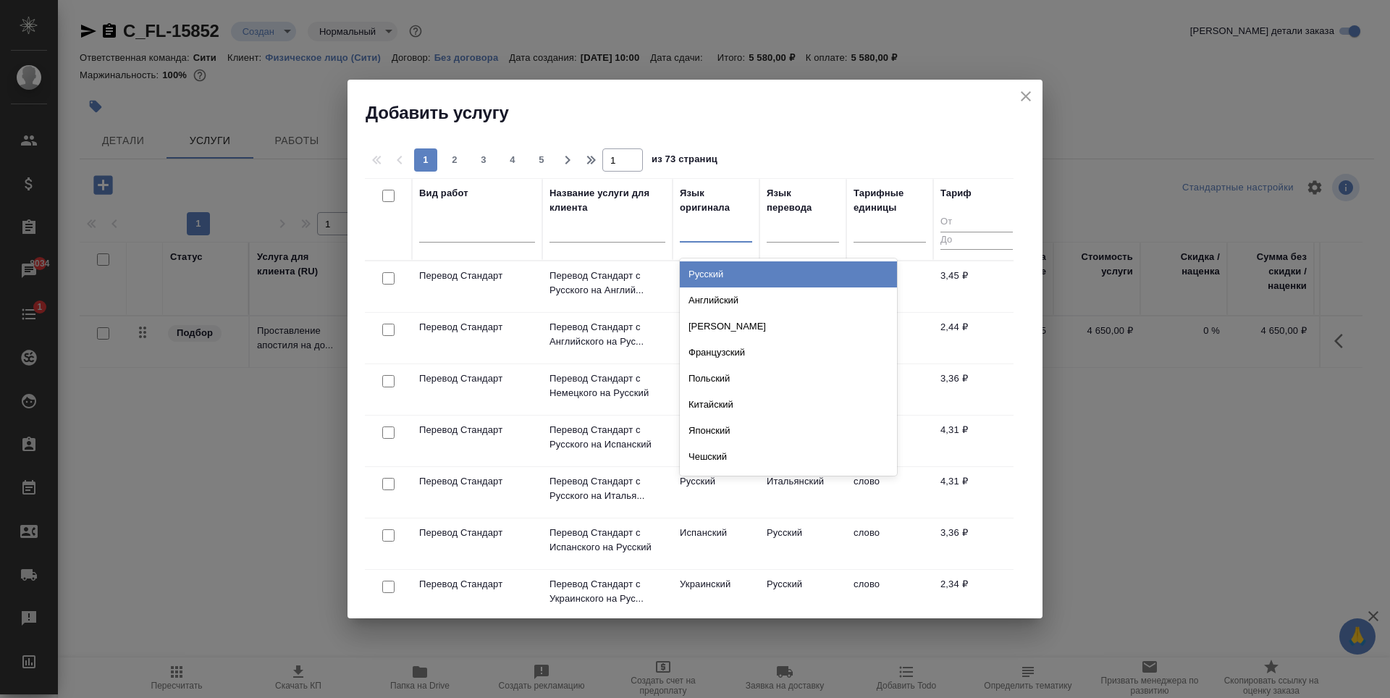
click at [720, 270] on div "Русский" at bounding box center [788, 274] width 217 height 26
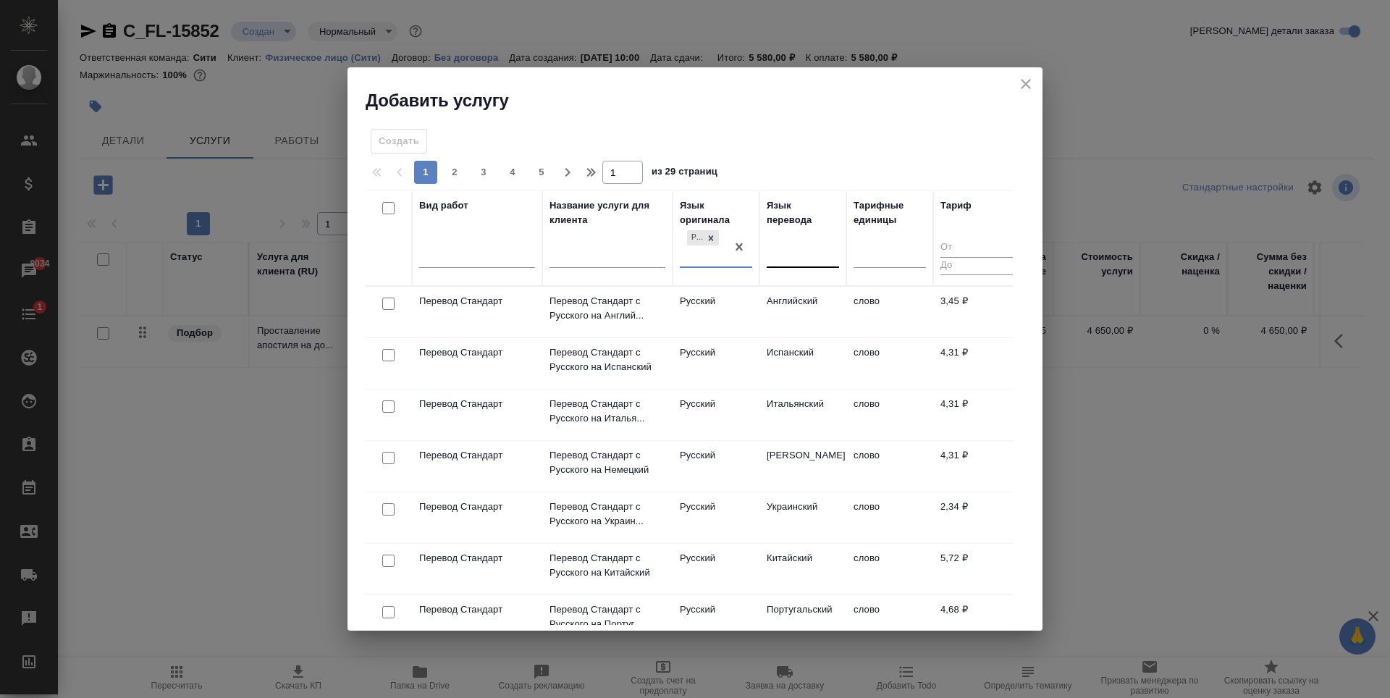
click at [801, 256] on div at bounding box center [803, 253] width 72 height 21
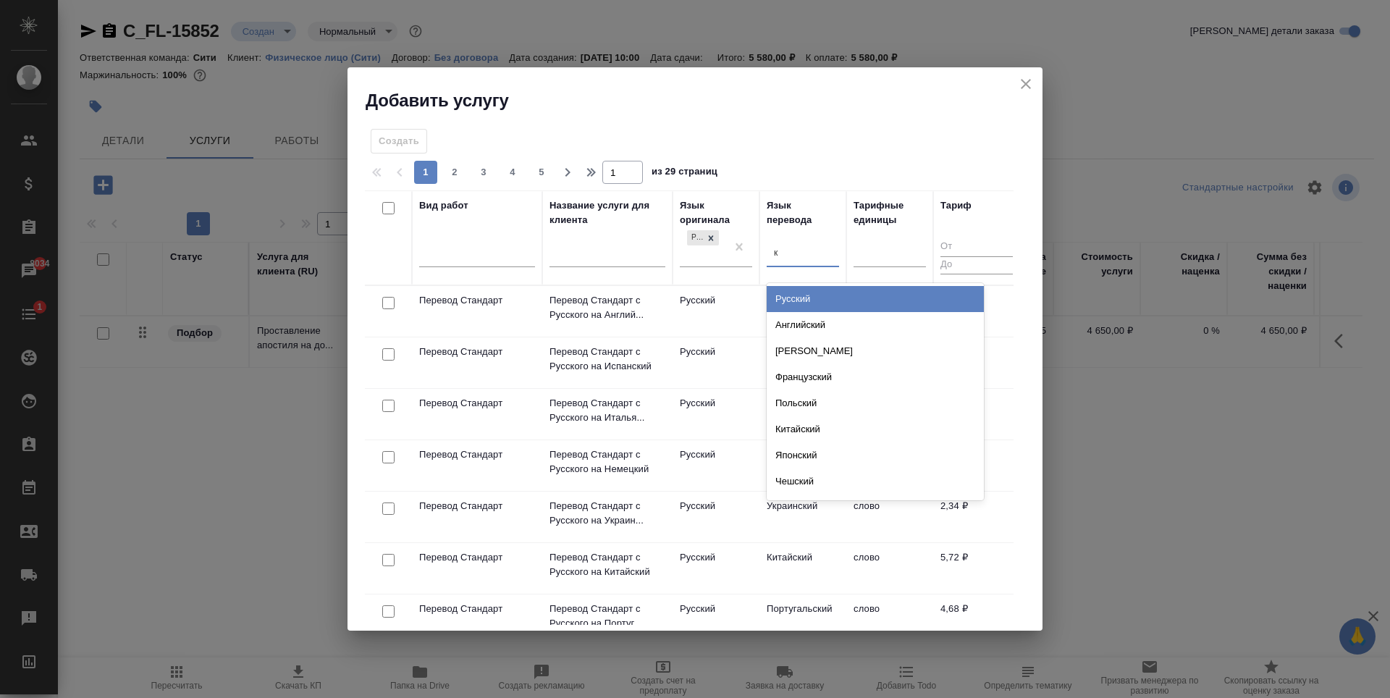
type input "ки"
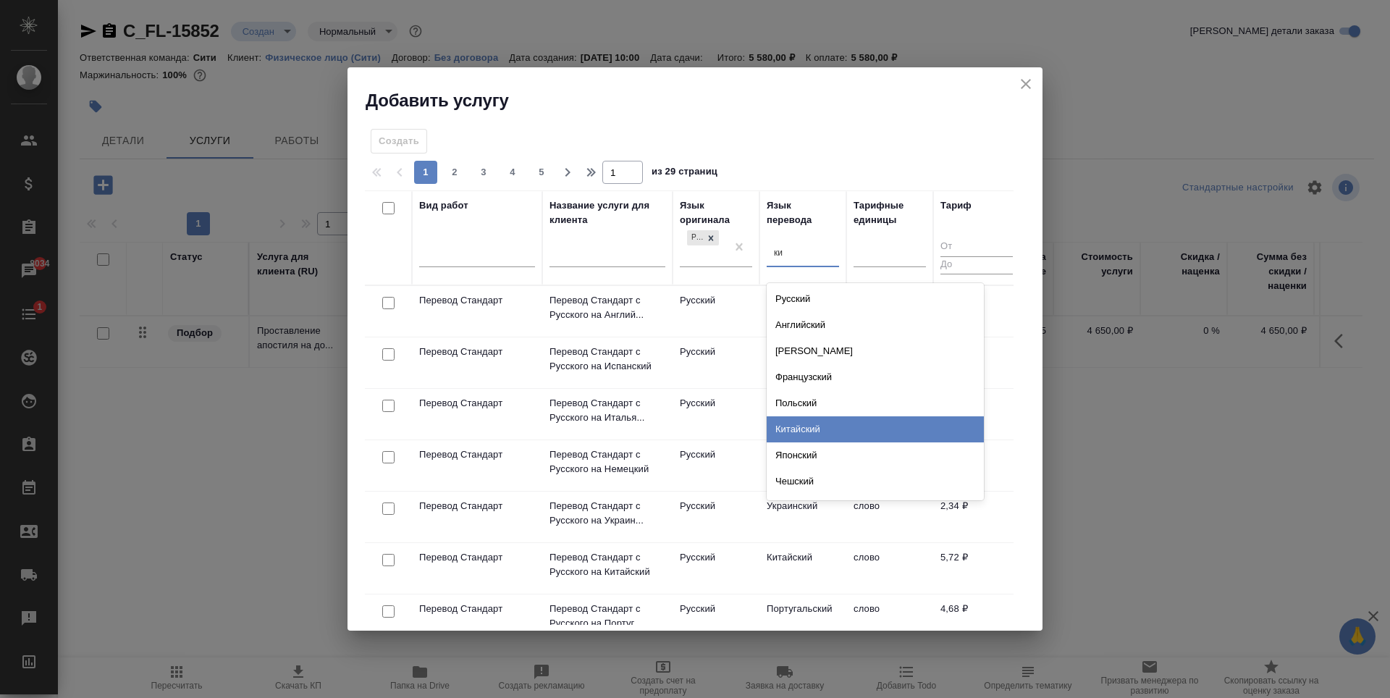
click at [827, 435] on div "Китайский" at bounding box center [875, 429] width 217 height 26
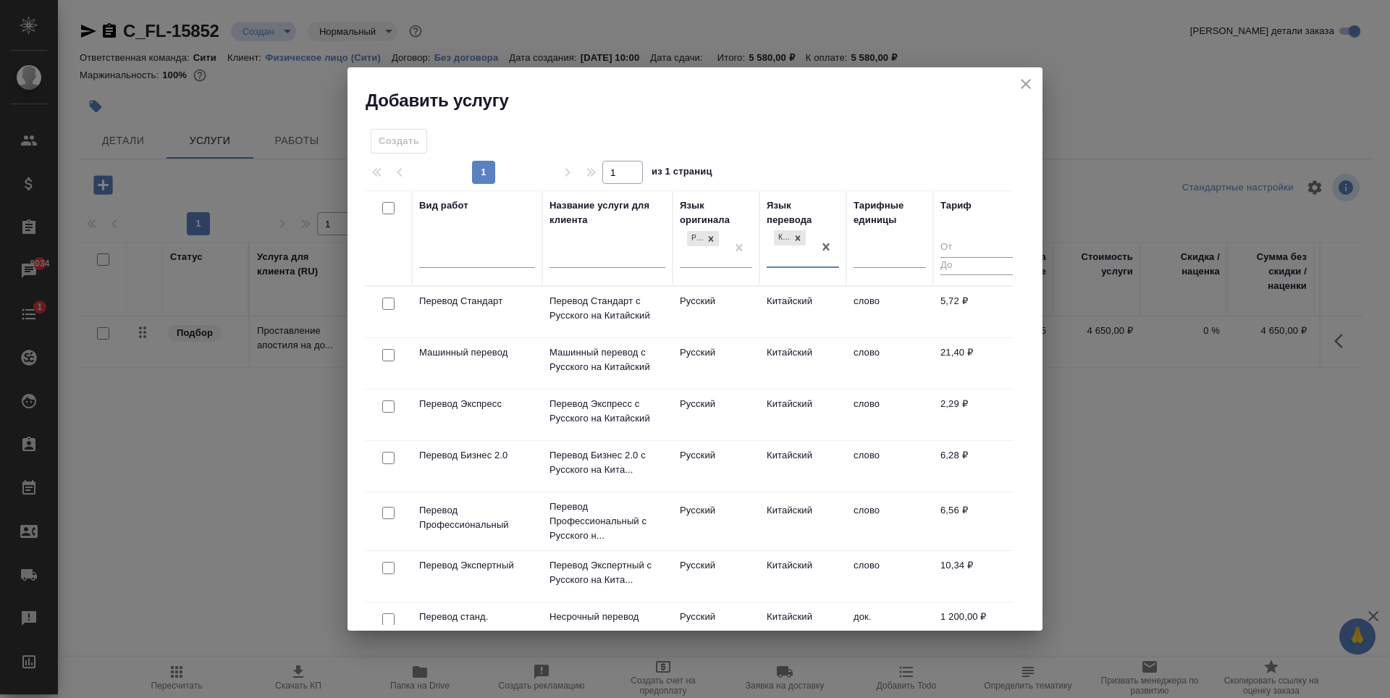
click at [385, 301] on input "checkbox" at bounding box center [388, 304] width 12 height 12
checkbox input "true"
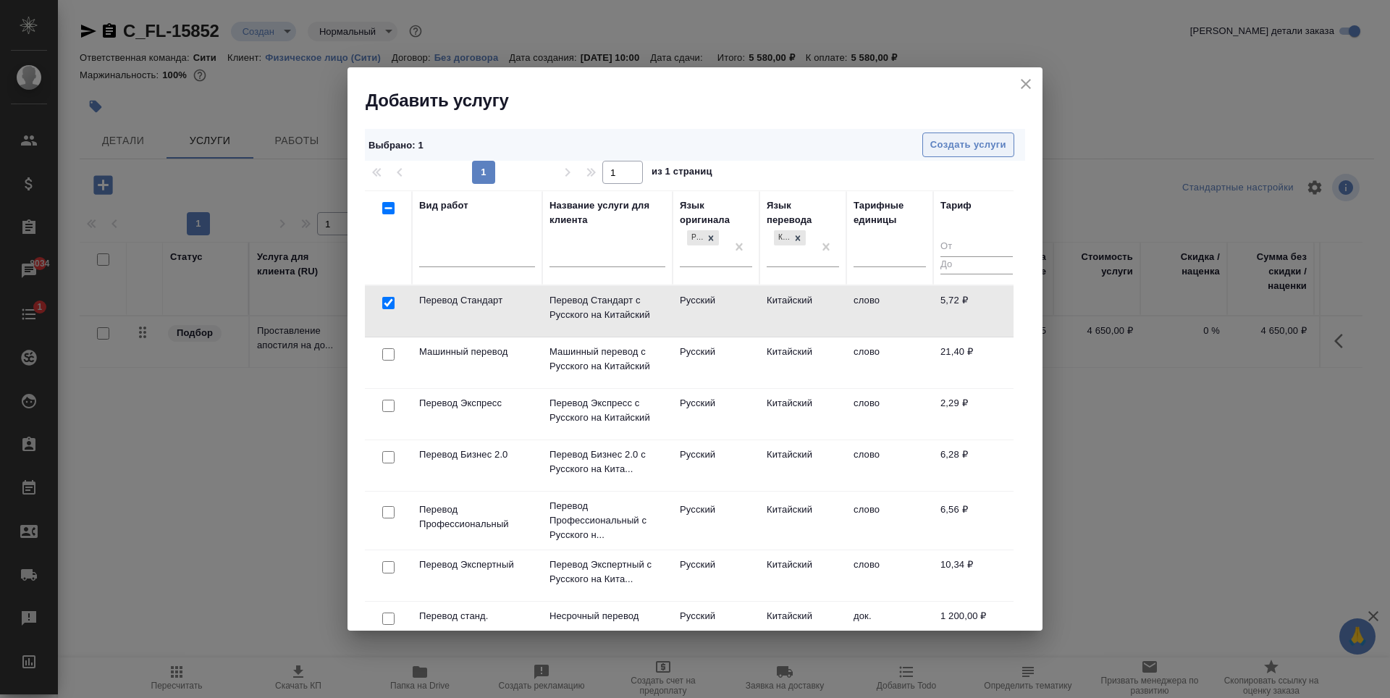
click at [974, 156] on button "Создать услуги" at bounding box center [968, 144] width 92 height 25
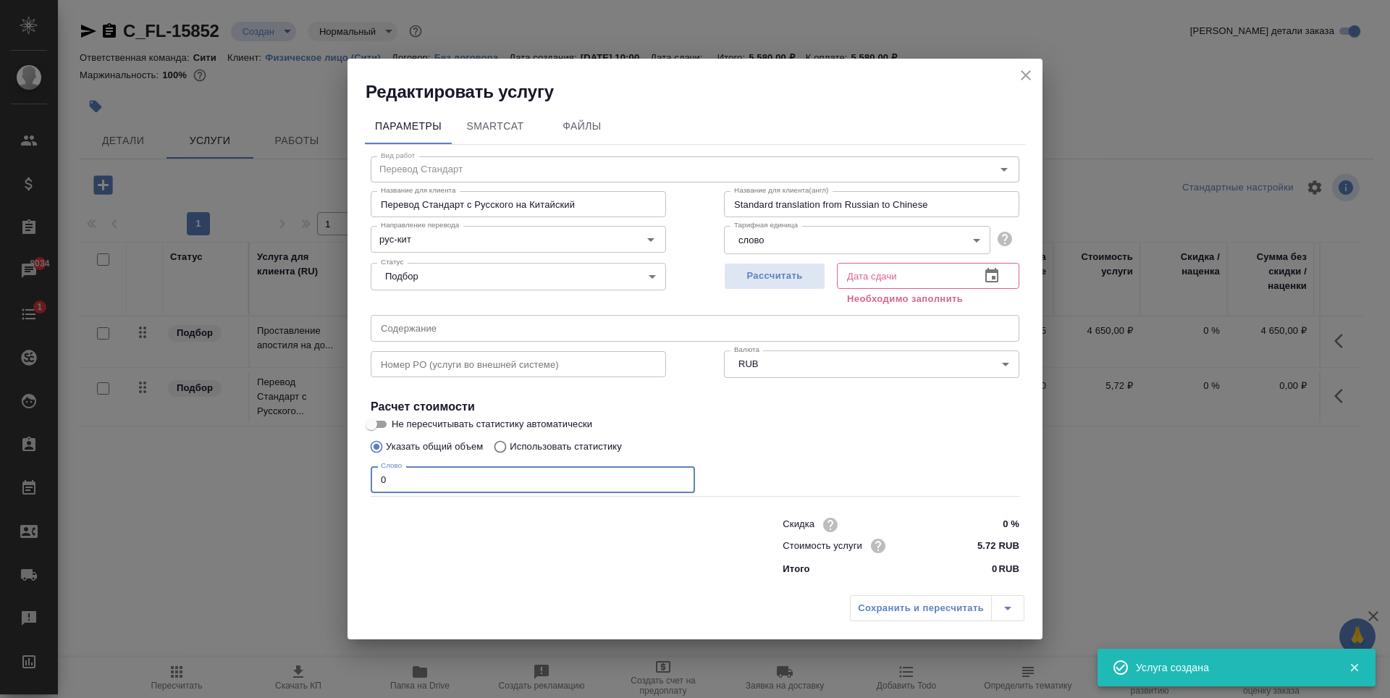
click at [580, 484] on input "0" at bounding box center [533, 479] width 324 height 26
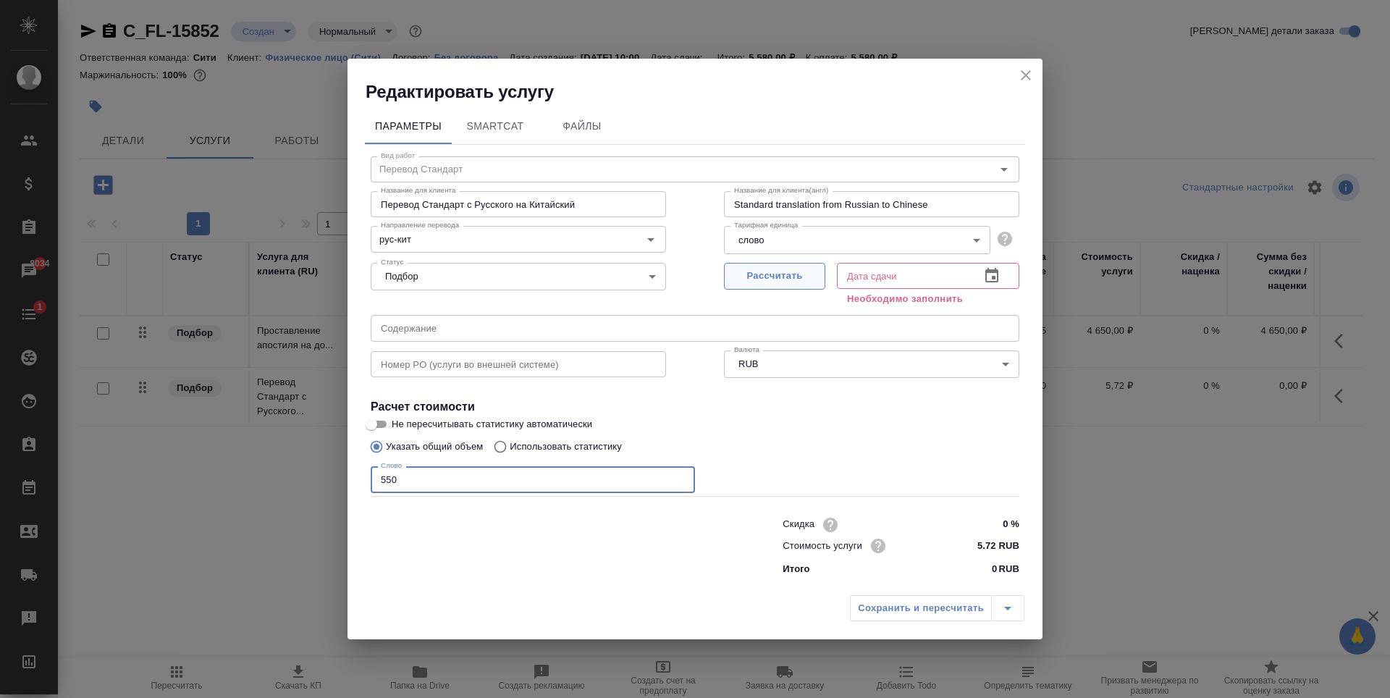
type input "550"
click at [807, 271] on span "Рассчитать" at bounding box center [774, 276] width 85 height 17
type input "[DATE] 12:16"
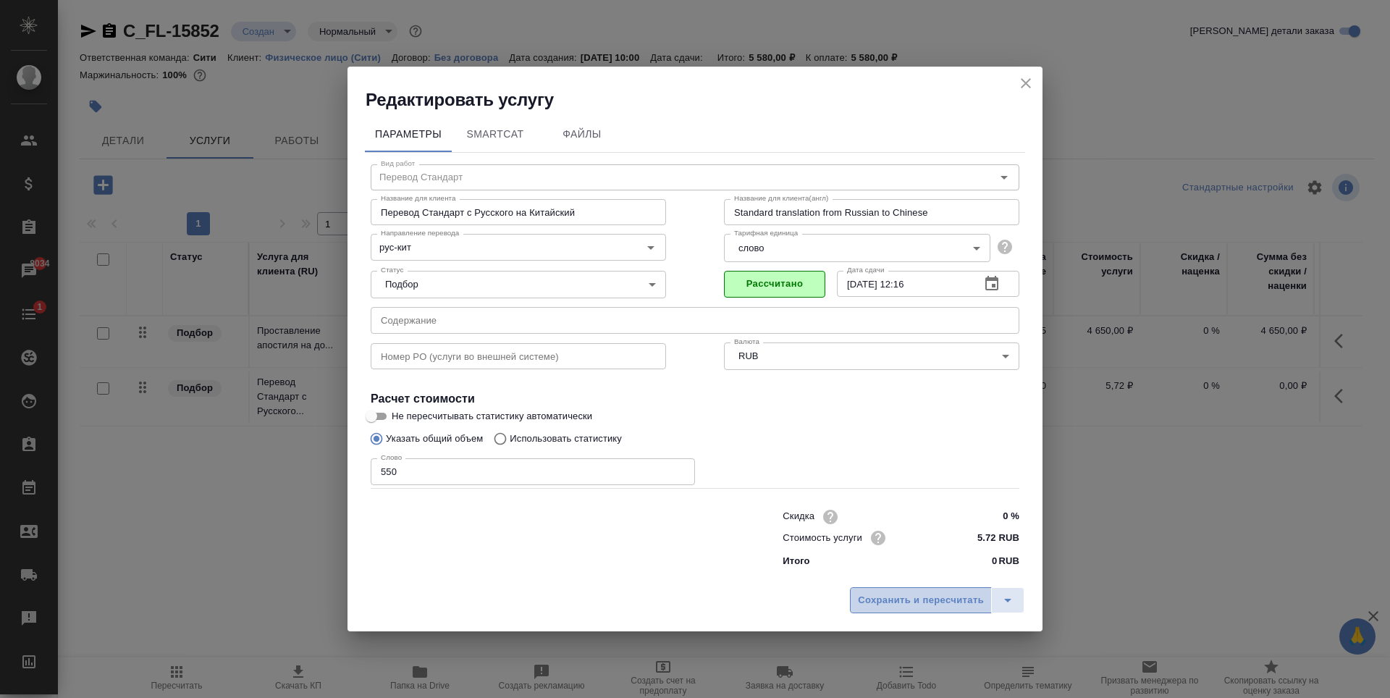
click at [894, 600] on span "Сохранить и пересчитать" at bounding box center [921, 600] width 126 height 17
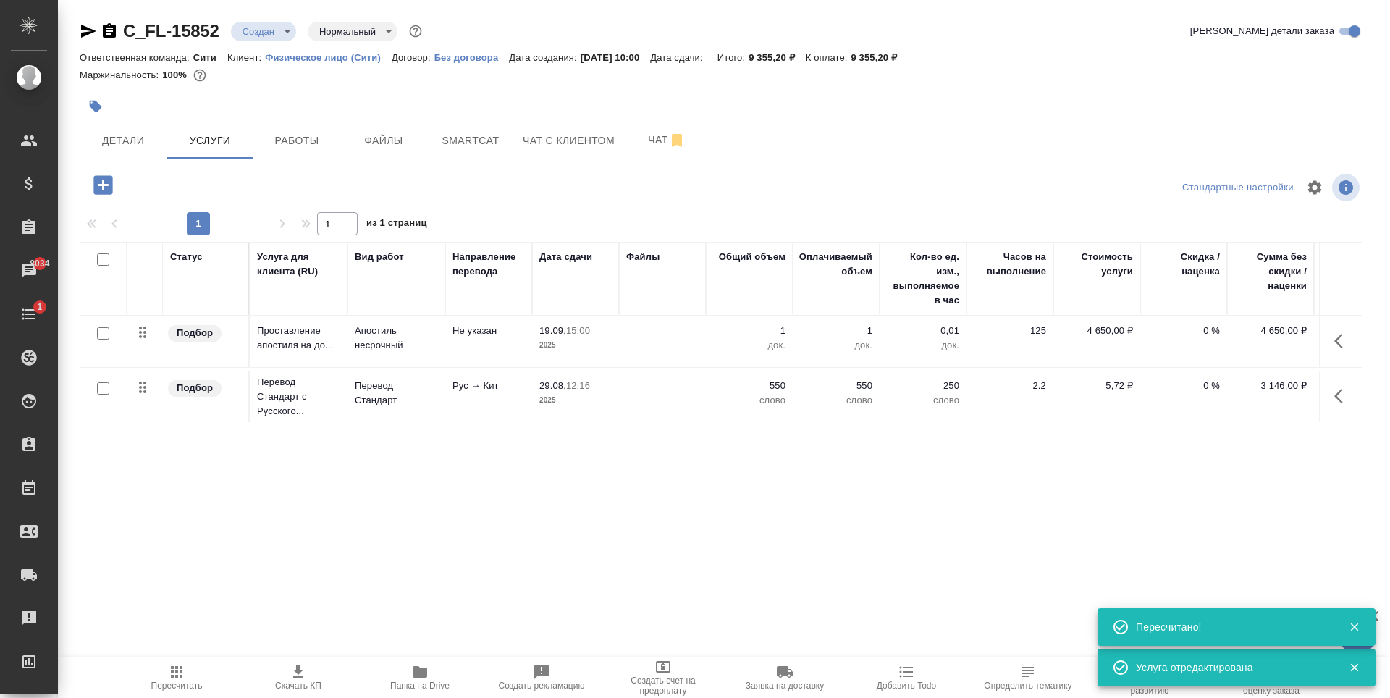
click at [549, 493] on div "Статус Услуга для клиента (RU) Вид работ Направление перевода Дата сдачи Файлы …" at bounding box center [721, 397] width 1283 height 311
click at [109, 182] on icon "button" at bounding box center [102, 184] width 19 height 19
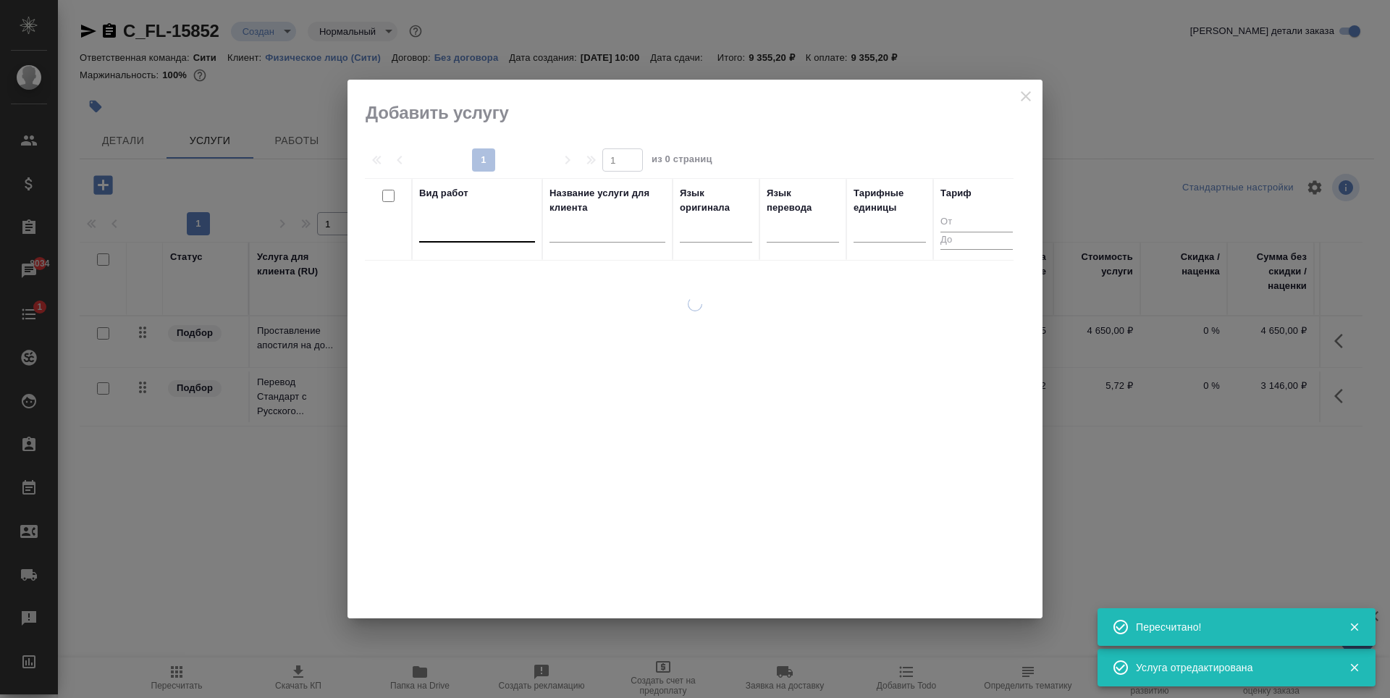
click at [460, 234] on div at bounding box center [477, 227] width 116 height 21
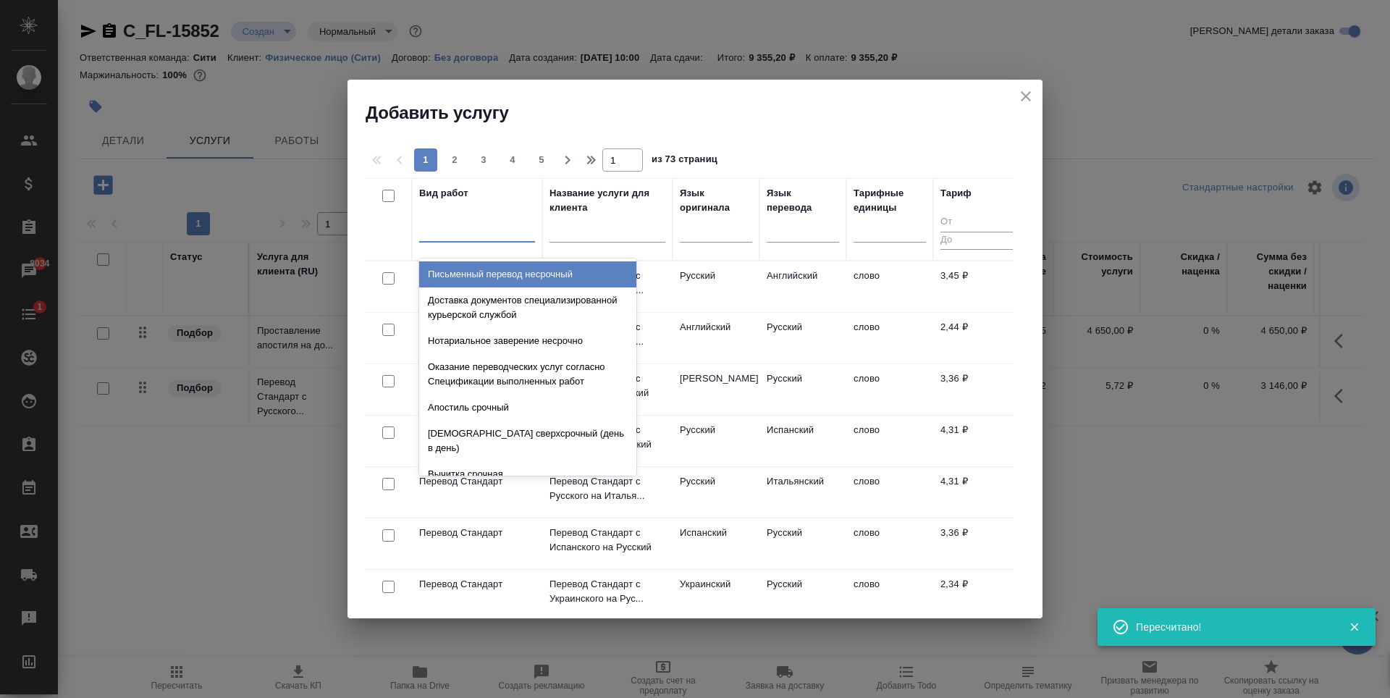
click at [431, 221] on div at bounding box center [477, 227] width 116 height 21
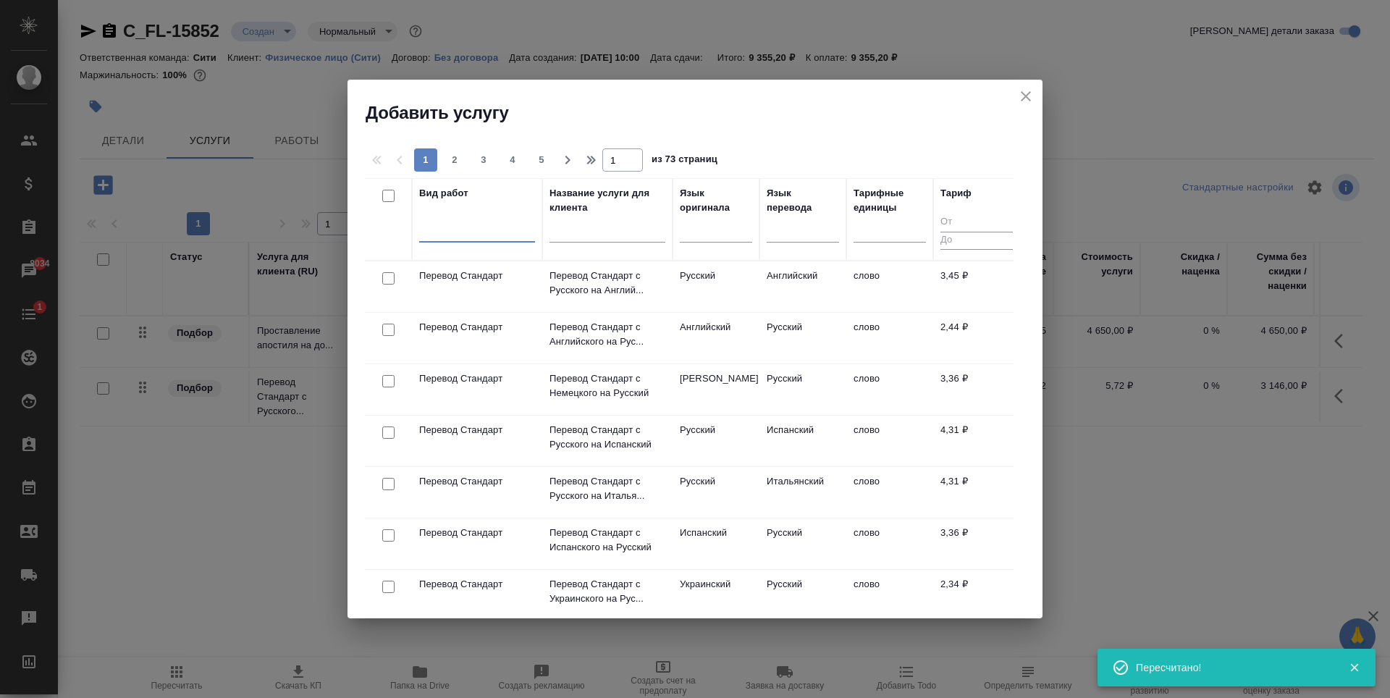
click at [431, 221] on div at bounding box center [477, 227] width 116 height 21
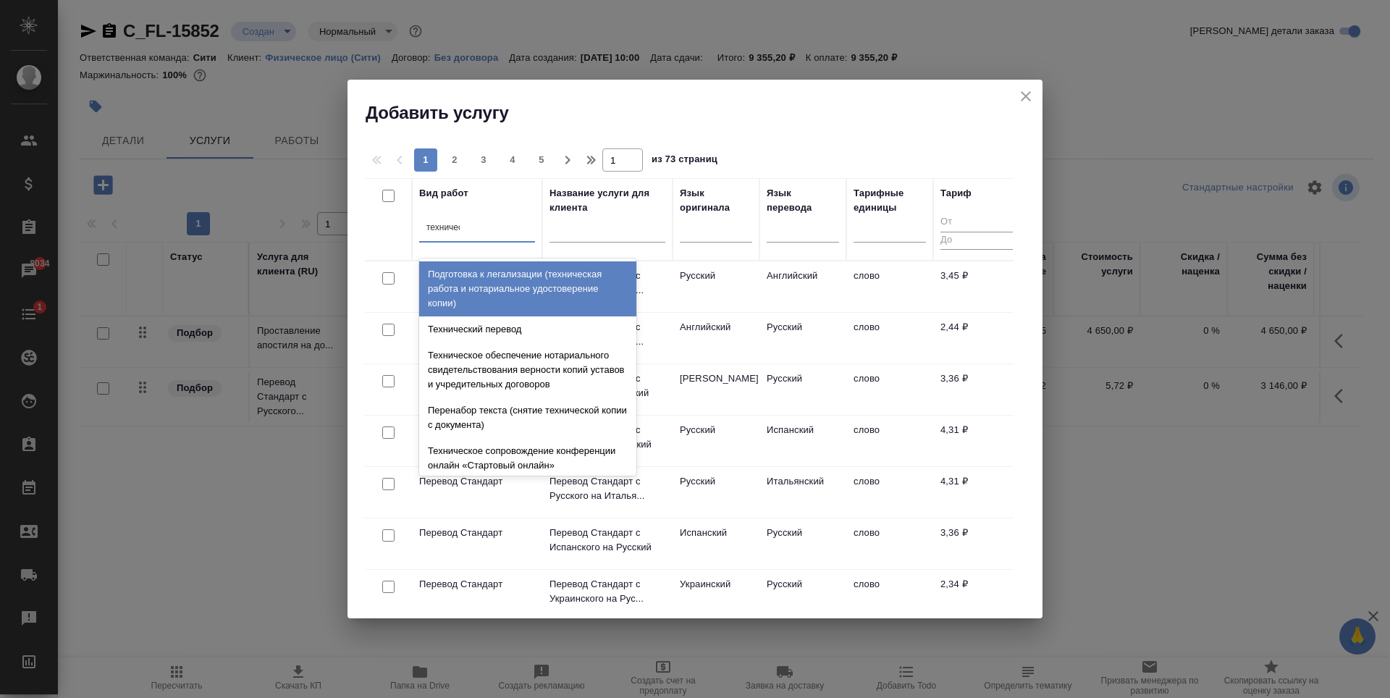
type input "техническ"
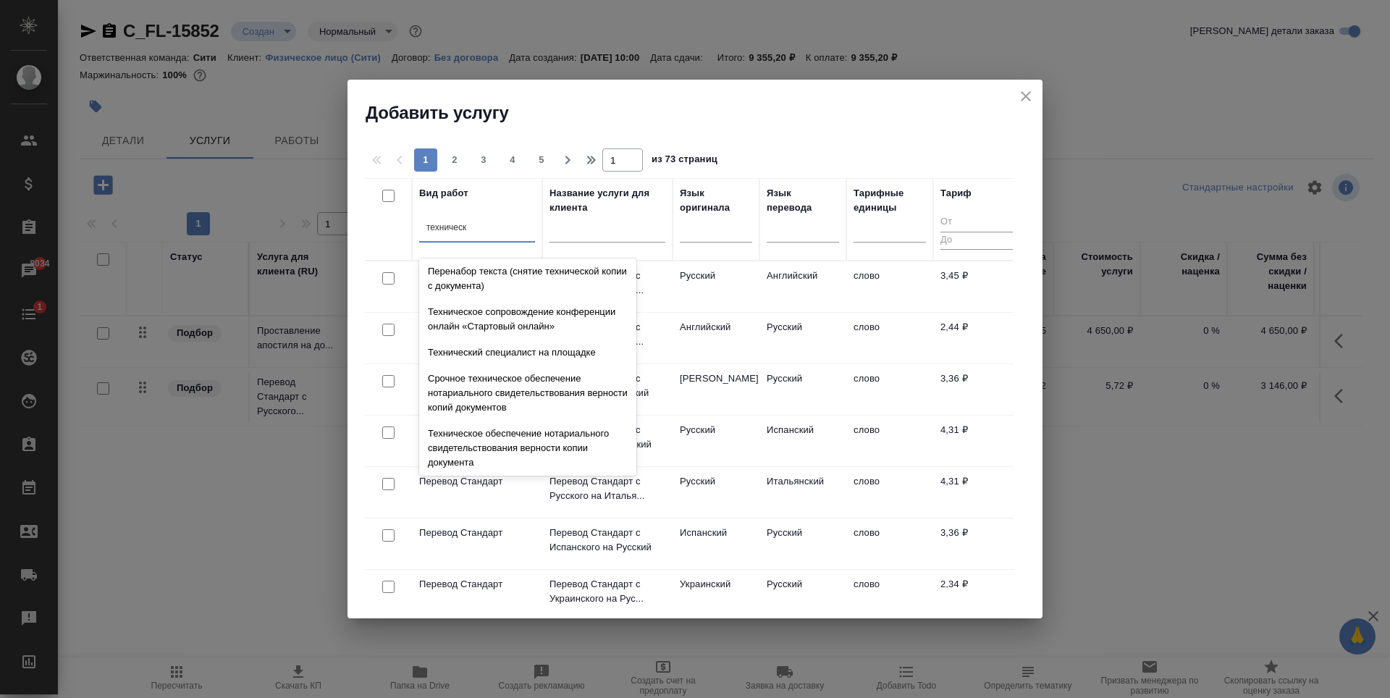
scroll to position [145, 0]
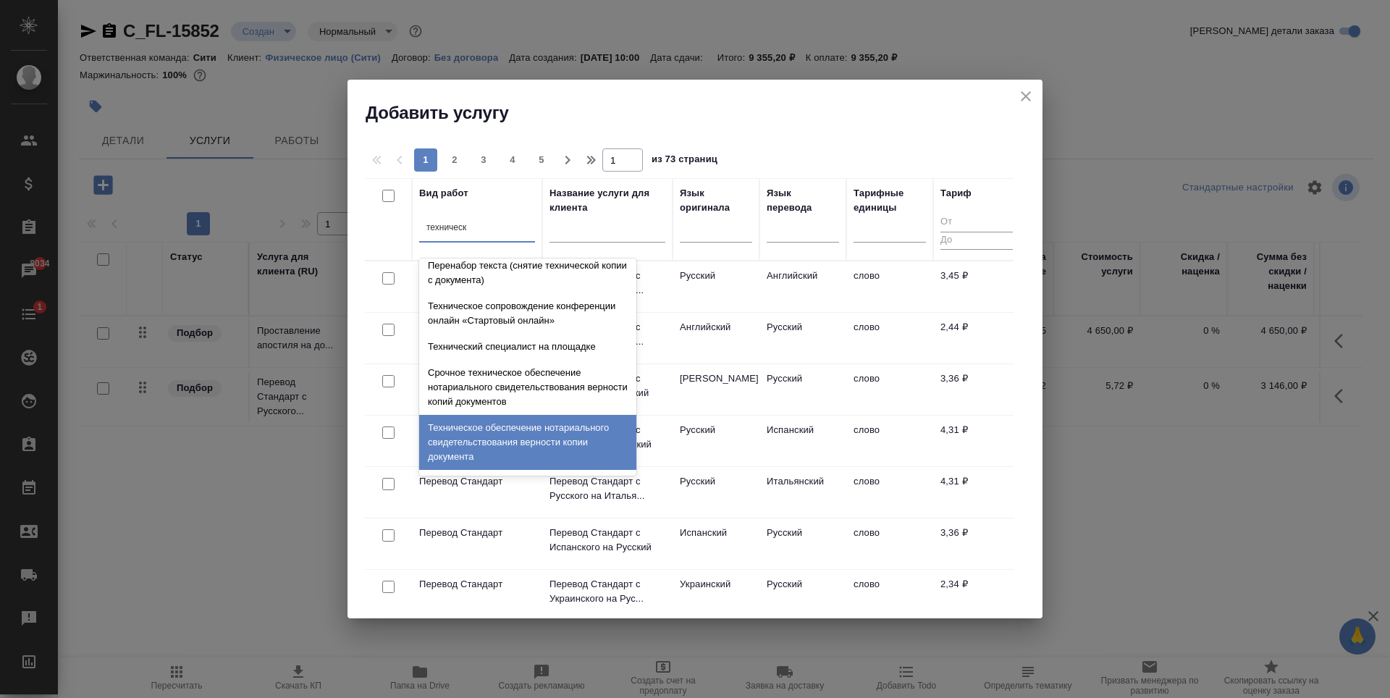
click at [497, 449] on div "Техническое обеспечение нотариального свидетельствования верности копии докумен…" at bounding box center [527, 442] width 217 height 55
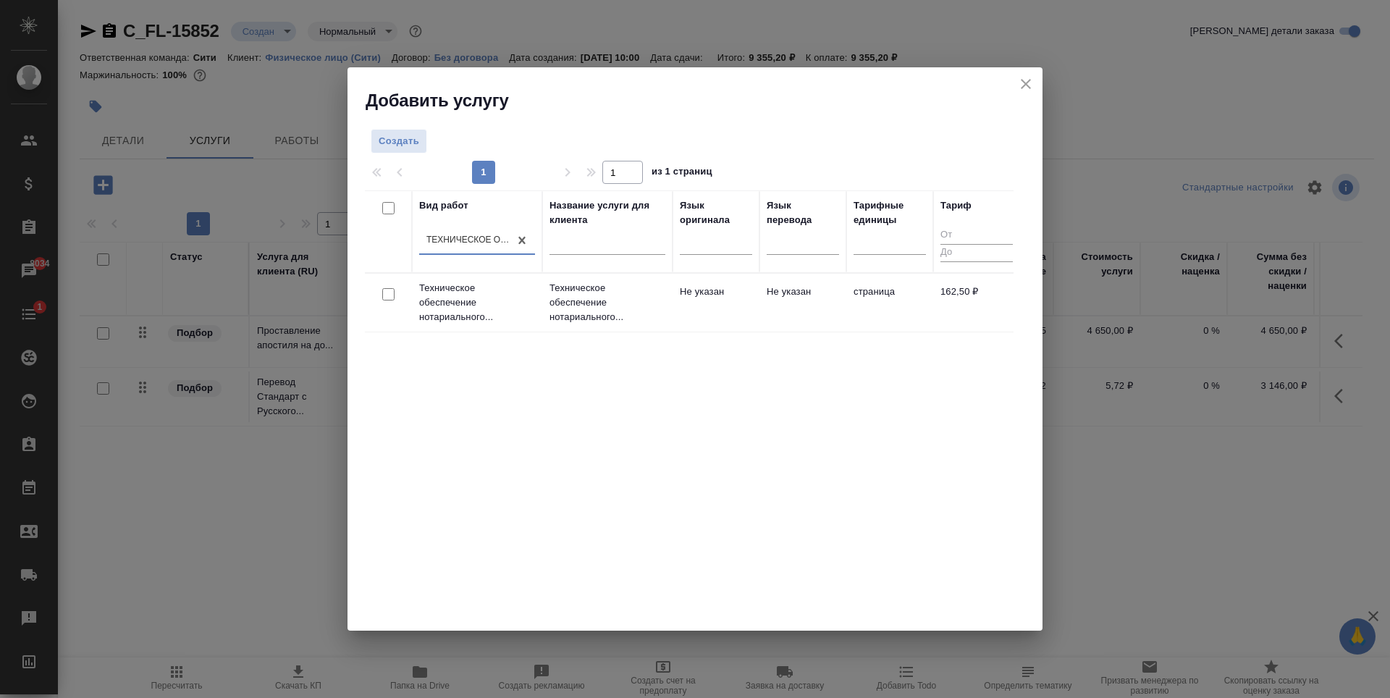
click at [395, 295] on div at bounding box center [388, 295] width 33 height 20
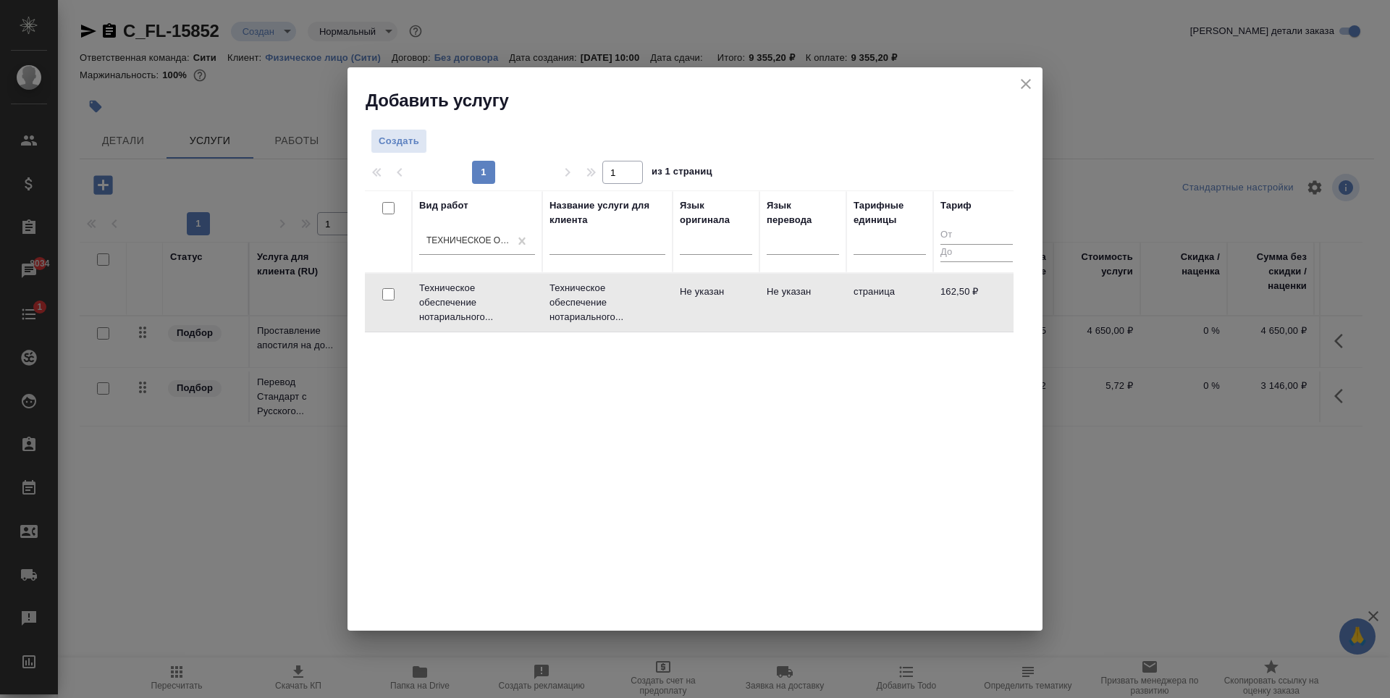
click at [384, 290] on input "checkbox" at bounding box center [388, 294] width 12 height 12
checkbox input "true"
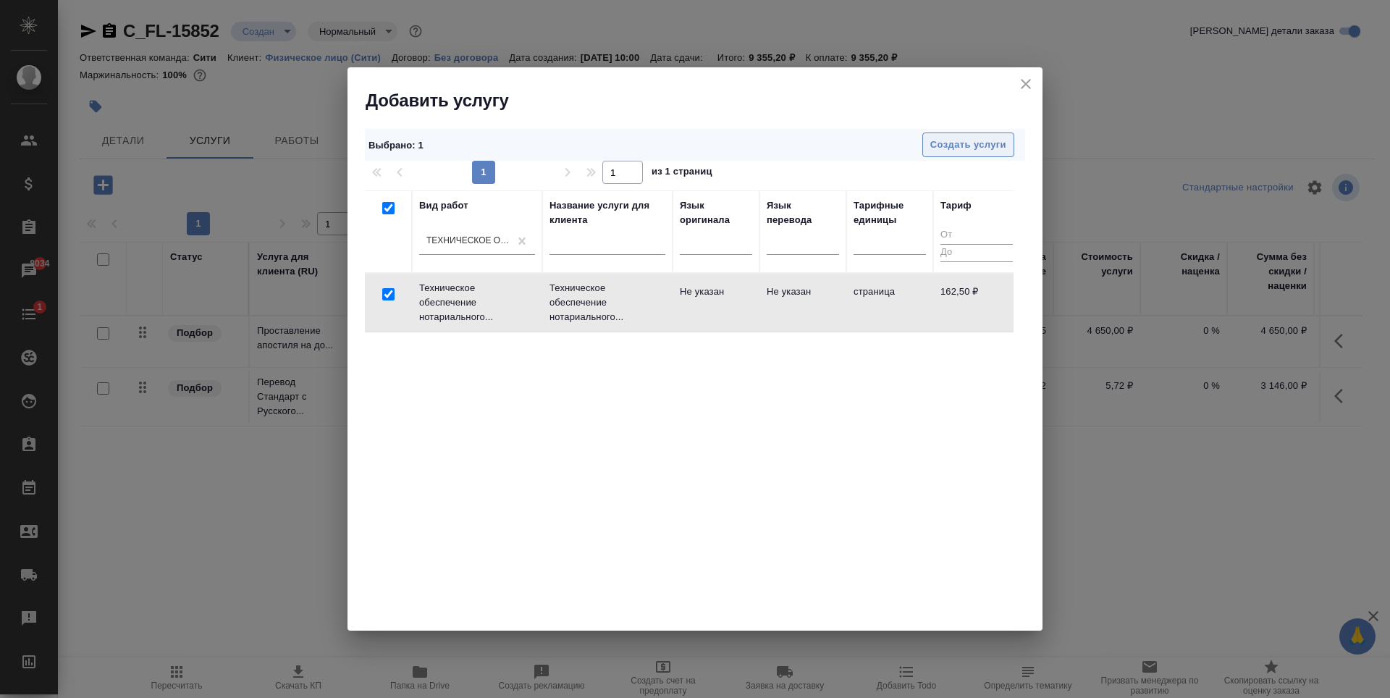
click at [990, 138] on span "Создать услуги" at bounding box center [968, 145] width 76 height 17
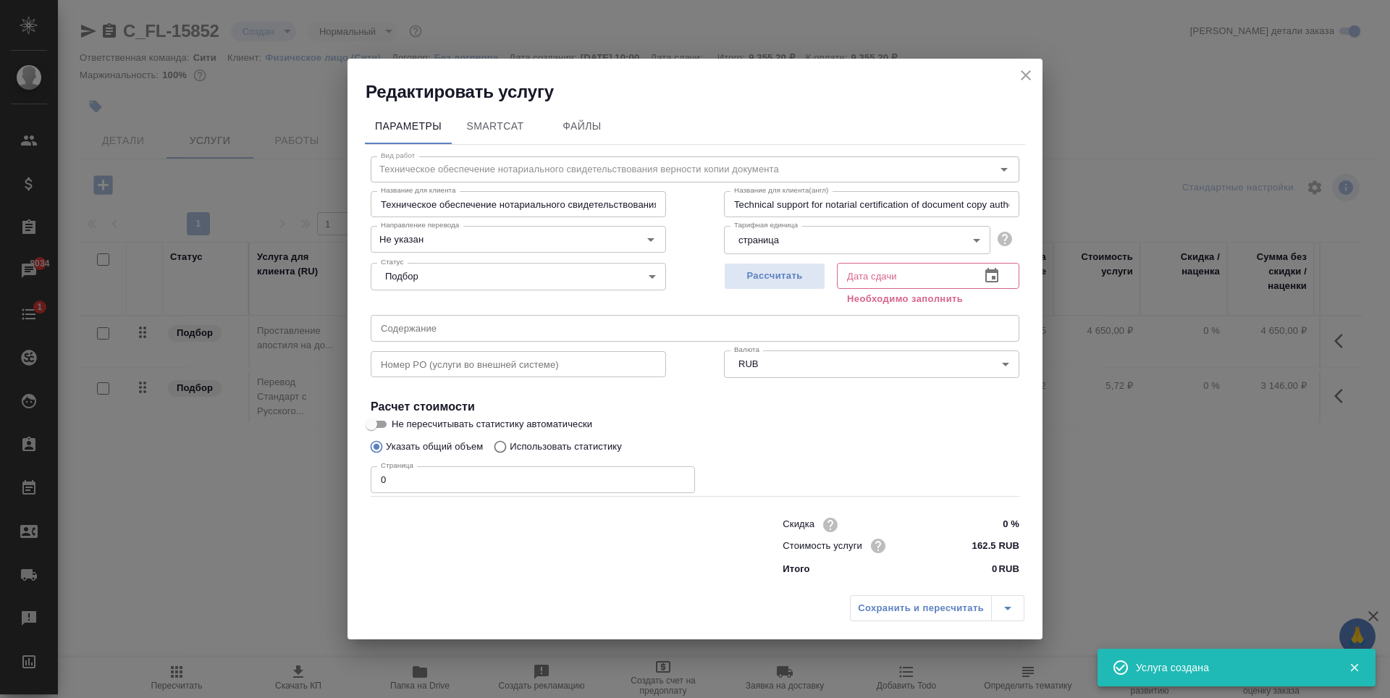
click at [649, 476] on input "0" at bounding box center [533, 479] width 324 height 26
click at [623, 483] on input "0" at bounding box center [533, 479] width 324 height 26
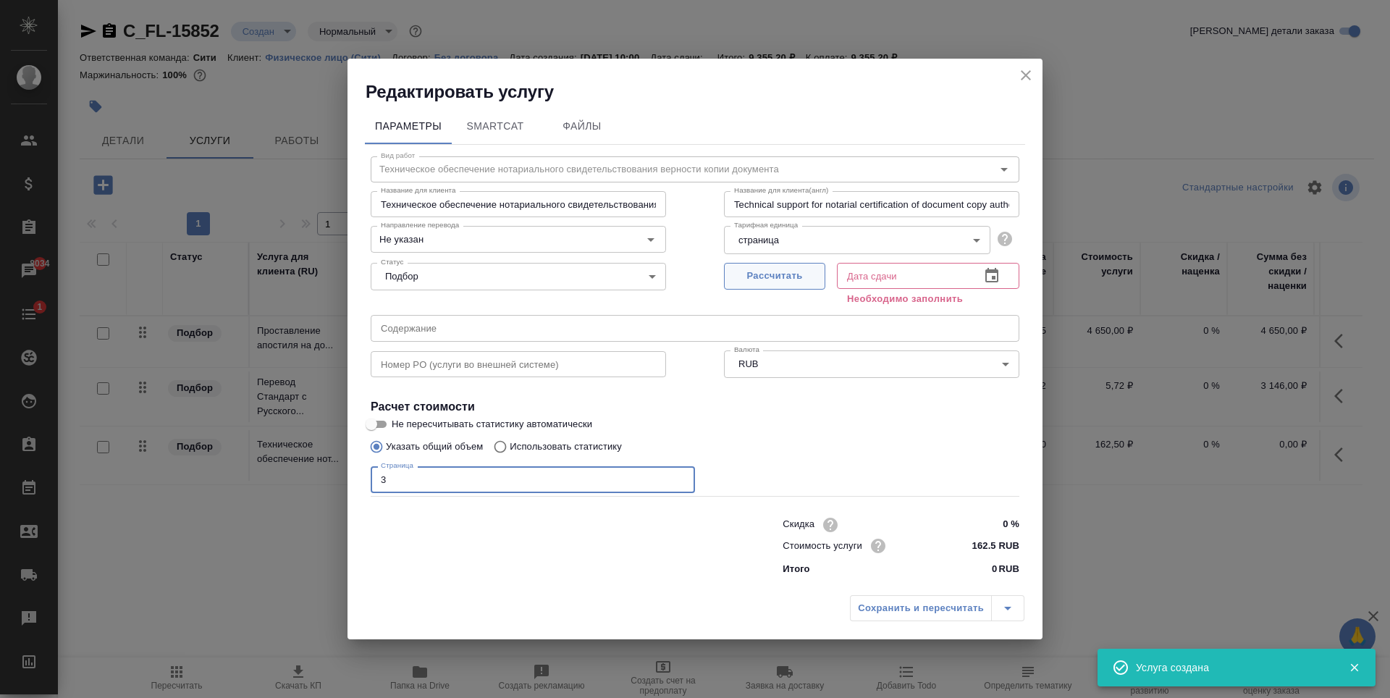
type input "3"
click at [785, 283] on span "Рассчитать" at bounding box center [774, 276] width 85 height 17
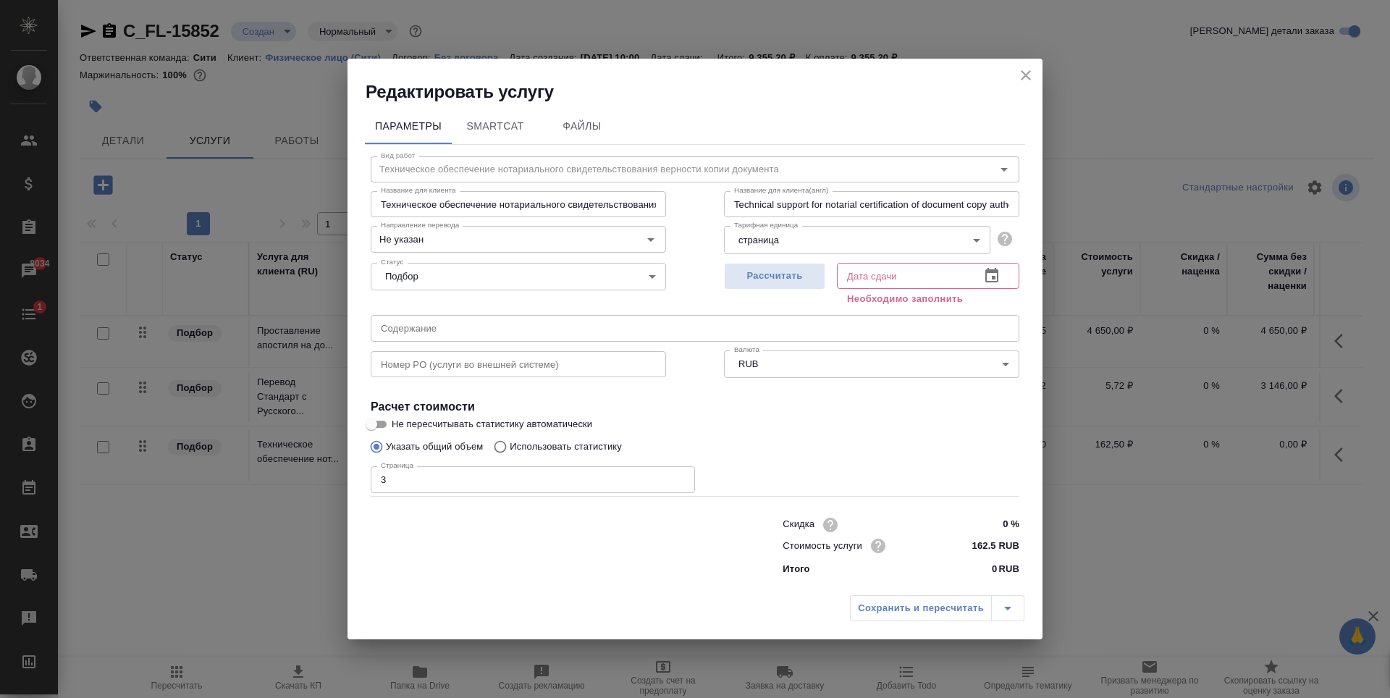
type input "[DATE] 10:14"
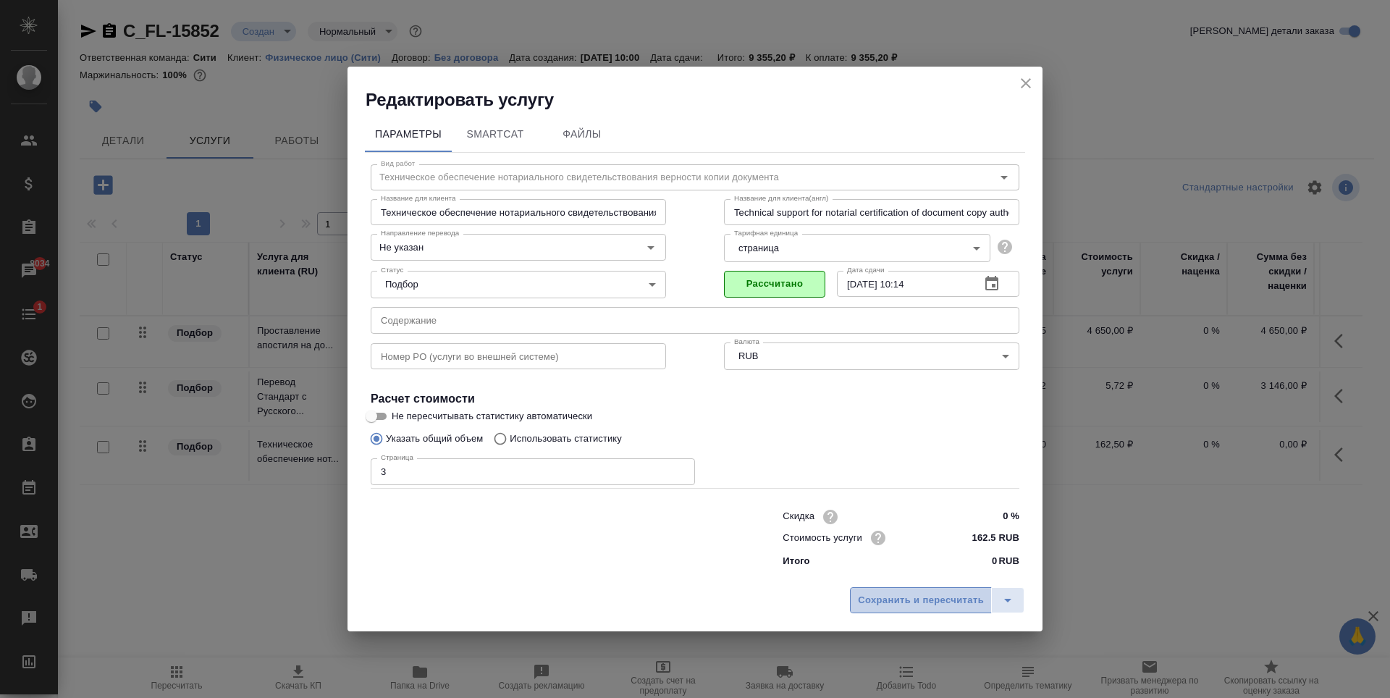
click at [907, 600] on span "Сохранить и пересчитать" at bounding box center [921, 600] width 126 height 17
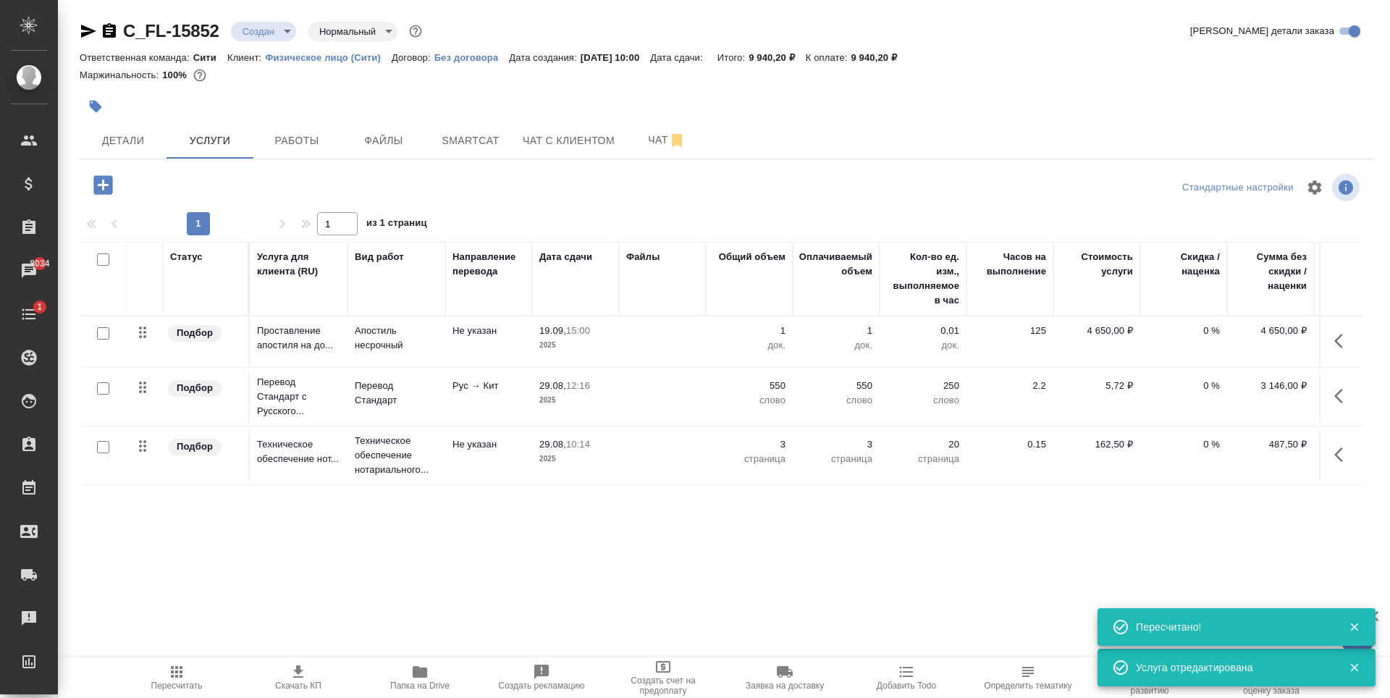
click at [106, 186] on icon "button" at bounding box center [102, 184] width 19 height 19
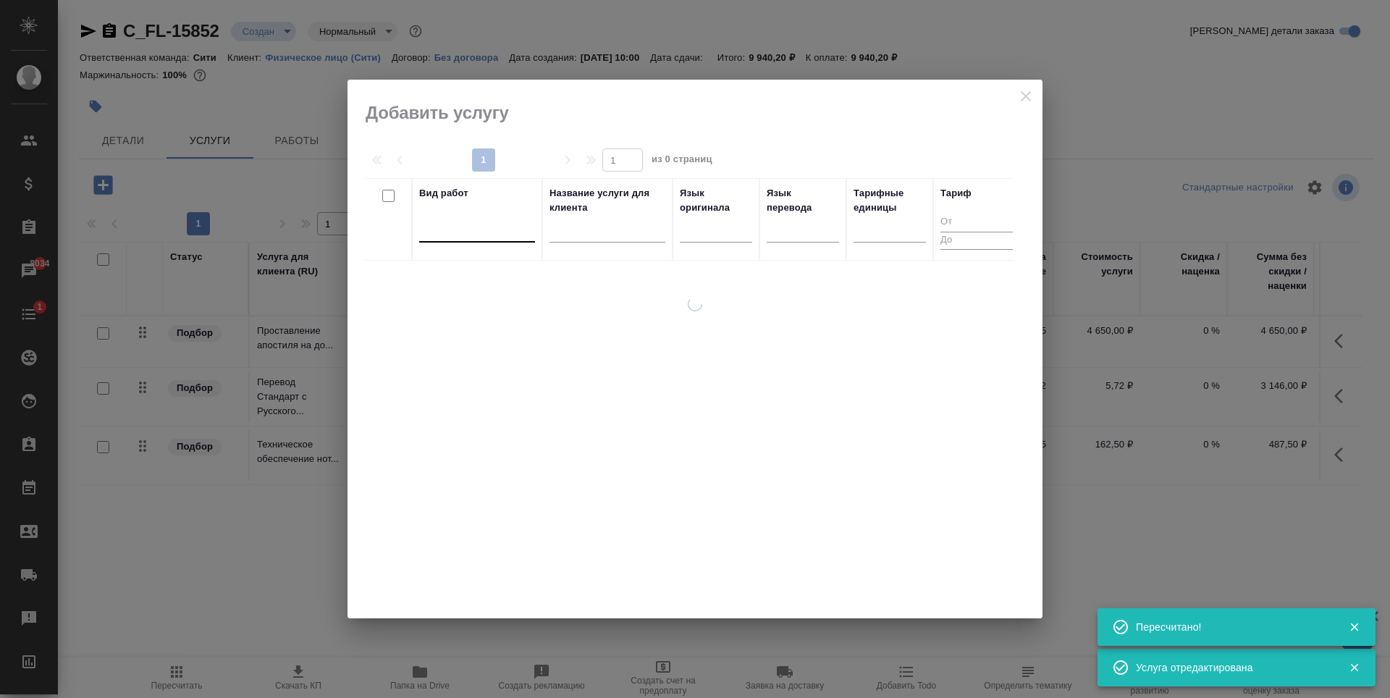
click at [463, 231] on div at bounding box center [477, 227] width 116 height 21
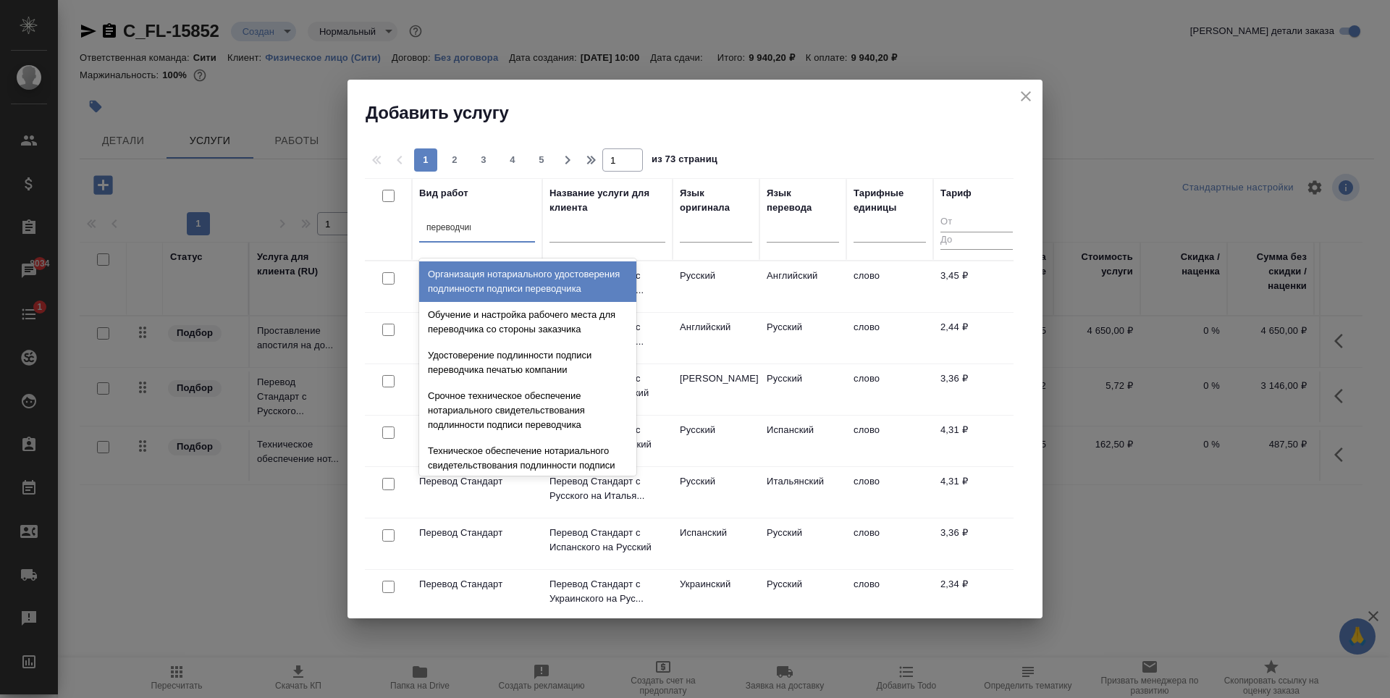
type input "переводчика"
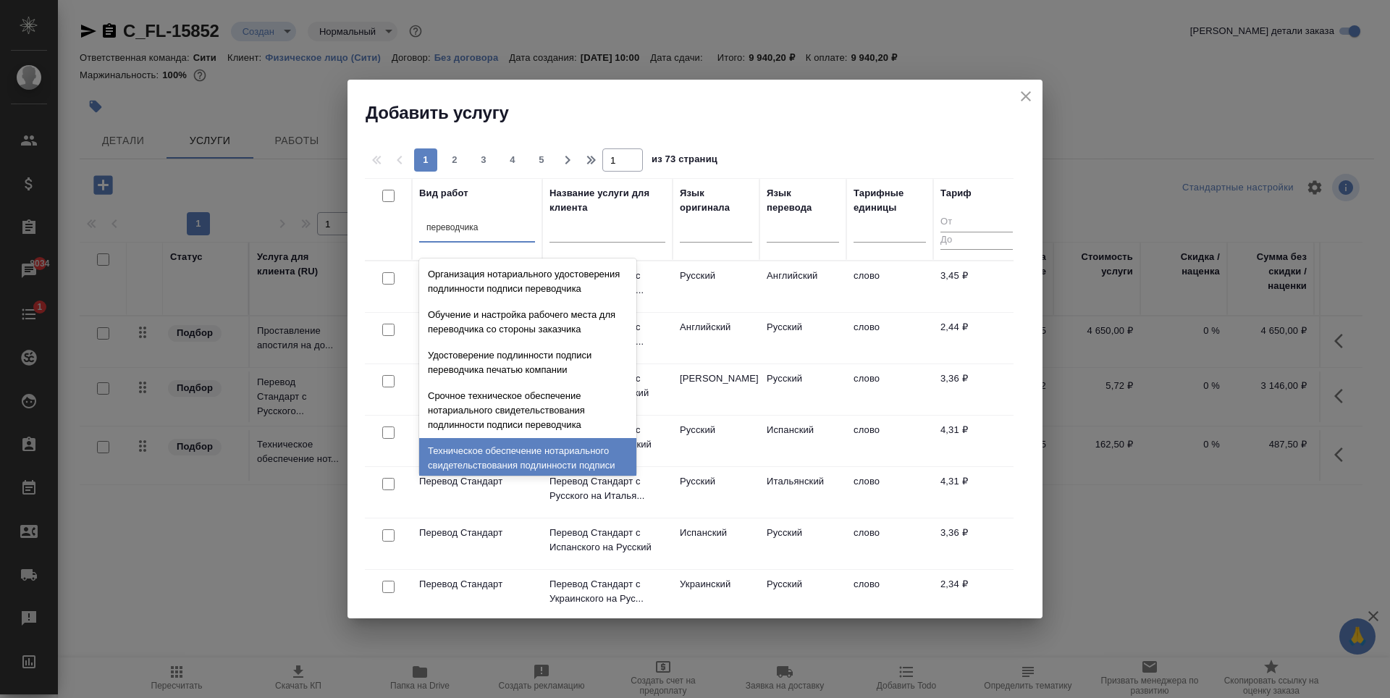
click at [512, 458] on div "Техническое обеспечение нотариального свидетельствования подлинности подписи пе…" at bounding box center [527, 465] width 217 height 55
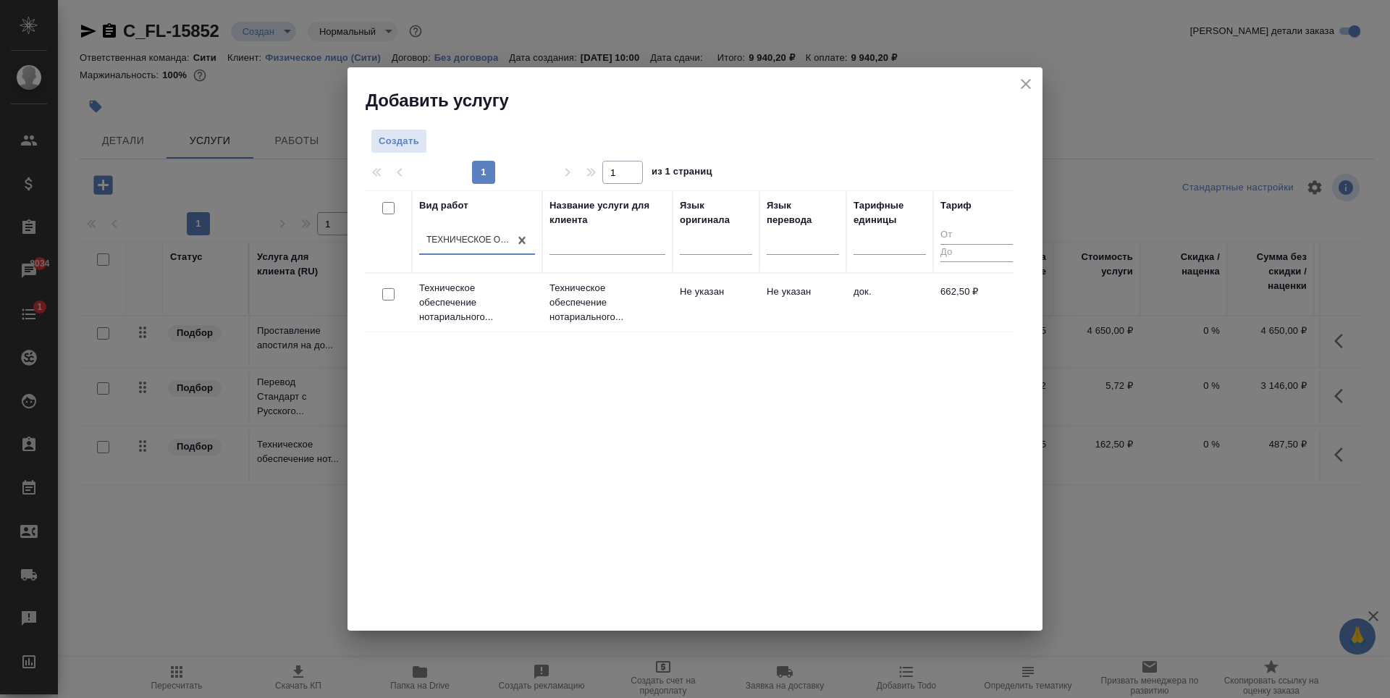
click at [390, 295] on input "checkbox" at bounding box center [388, 294] width 12 height 12
checkbox input "true"
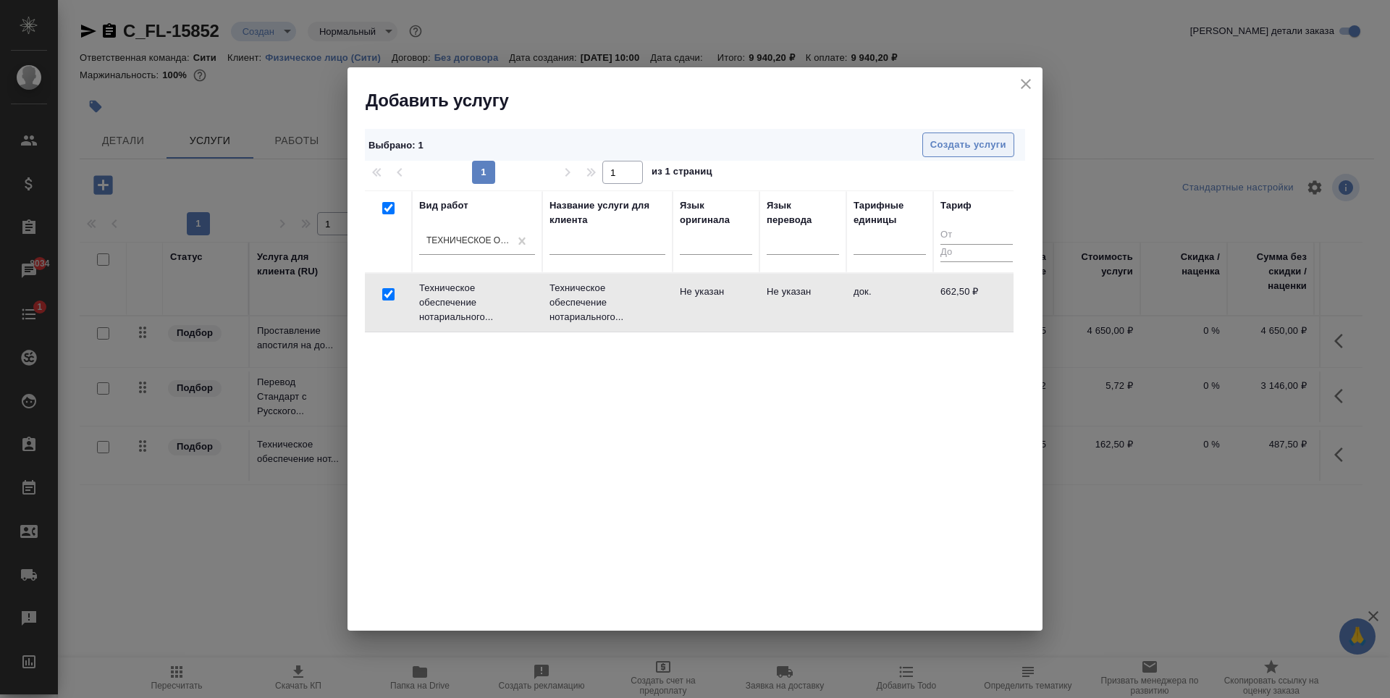
click at [985, 148] on span "Создать услуги" at bounding box center [968, 145] width 76 height 17
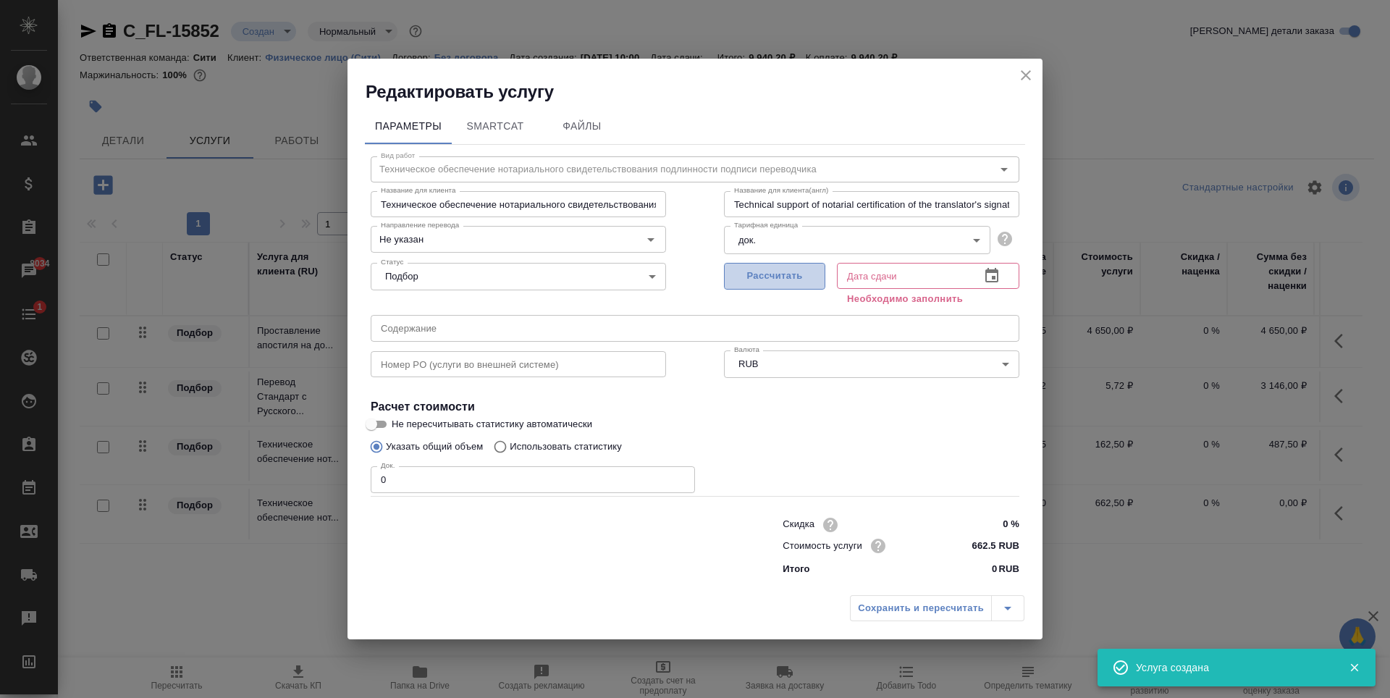
click at [811, 277] on span "Рассчитать" at bounding box center [774, 276] width 85 height 17
type input "[DATE] 10:05"
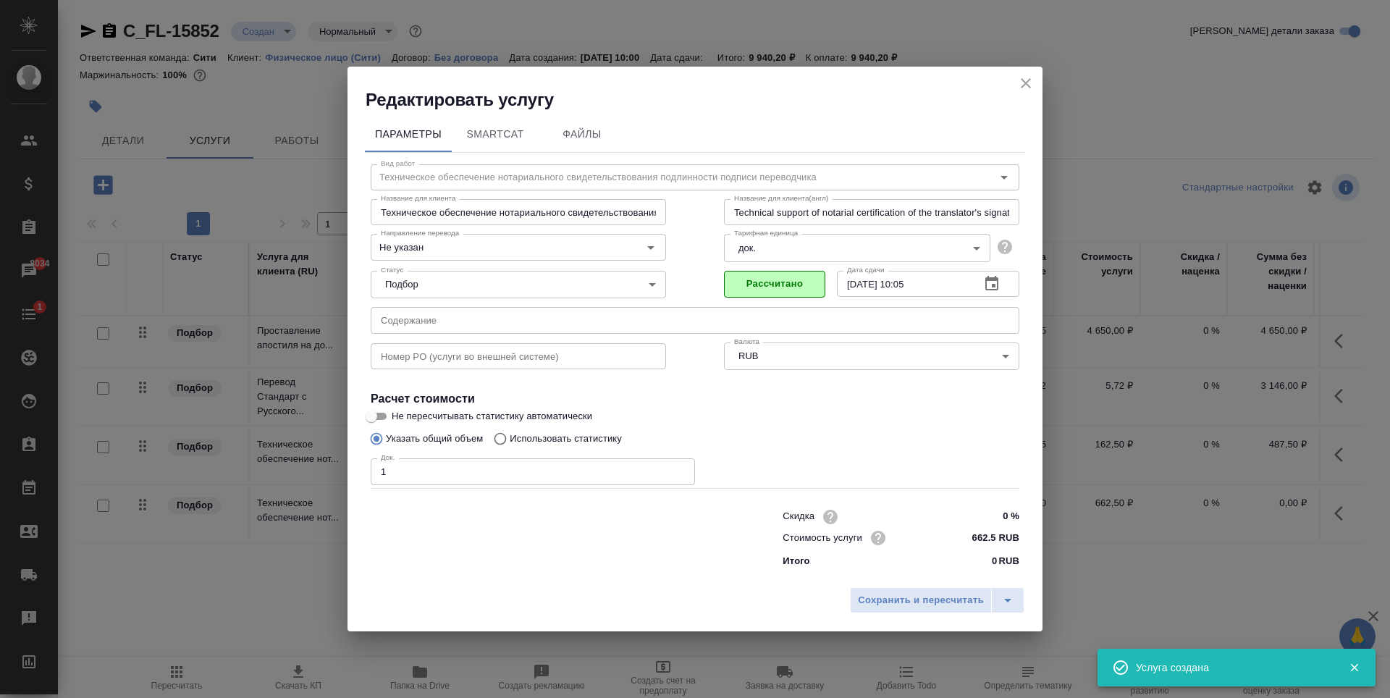
type input "1"
click at [683, 466] on input "1" at bounding box center [533, 471] width 324 height 26
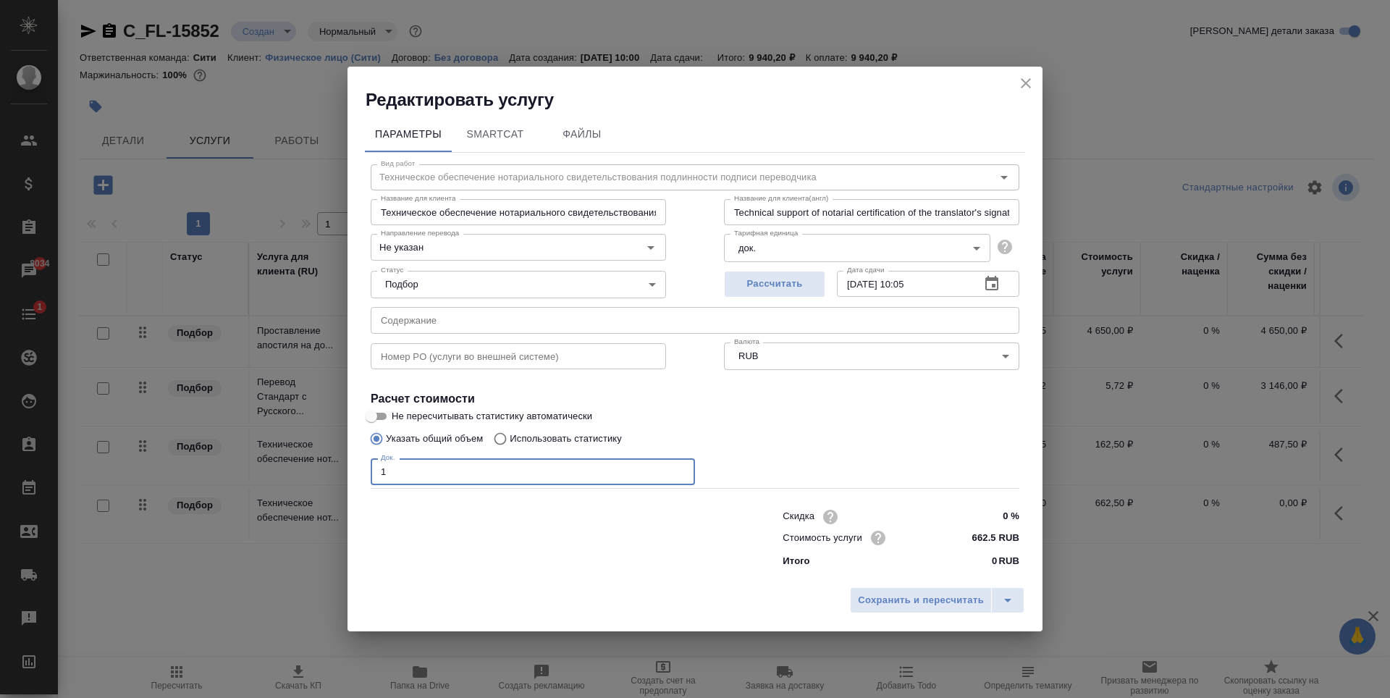
click at [846, 471] on div "Док. 1 Док." at bounding box center [695, 469] width 649 height 35
click at [509, 476] on input "1" at bounding box center [533, 471] width 324 height 26
click at [883, 426] on div "Указать общий объем Использовать статистику" at bounding box center [695, 439] width 649 height 28
click at [783, 448] on div "Указать общий объем Использовать статистику" at bounding box center [695, 439] width 649 height 28
click at [754, 277] on span "Рассчитать" at bounding box center [774, 284] width 85 height 17
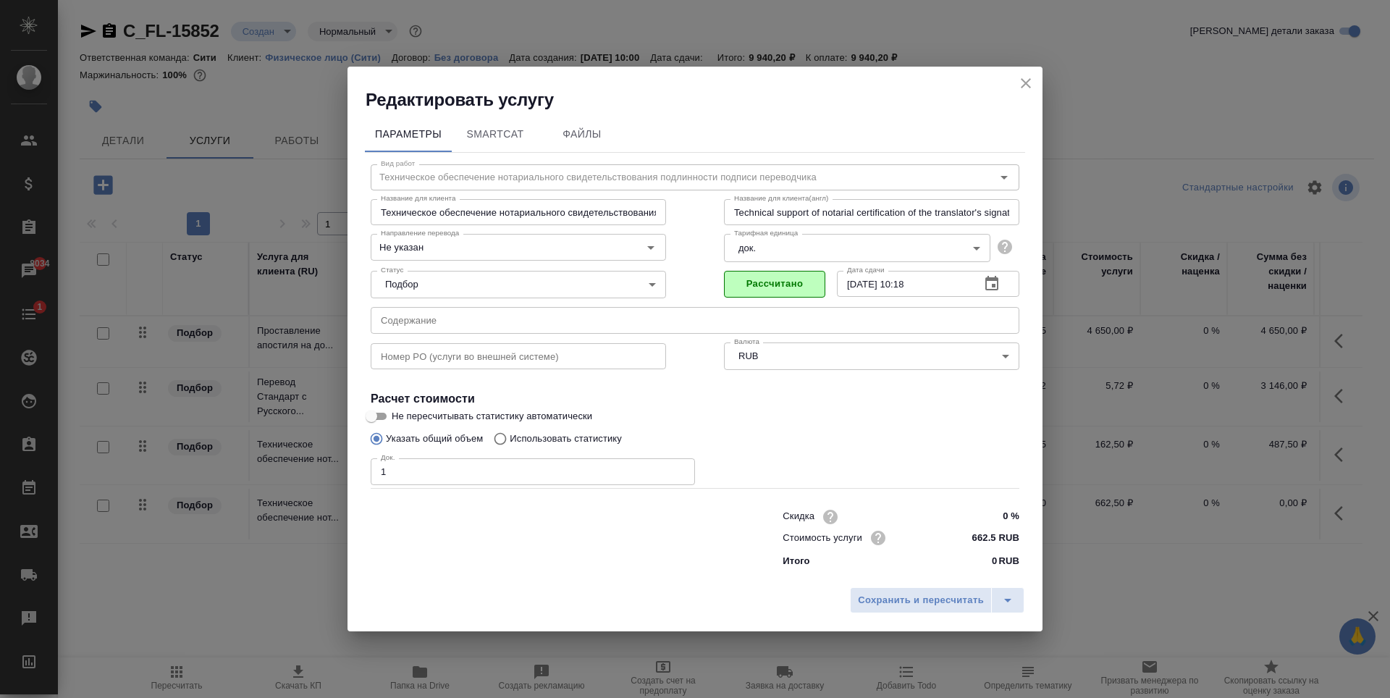
click at [1000, 281] on icon "button" at bounding box center [991, 283] width 17 height 17
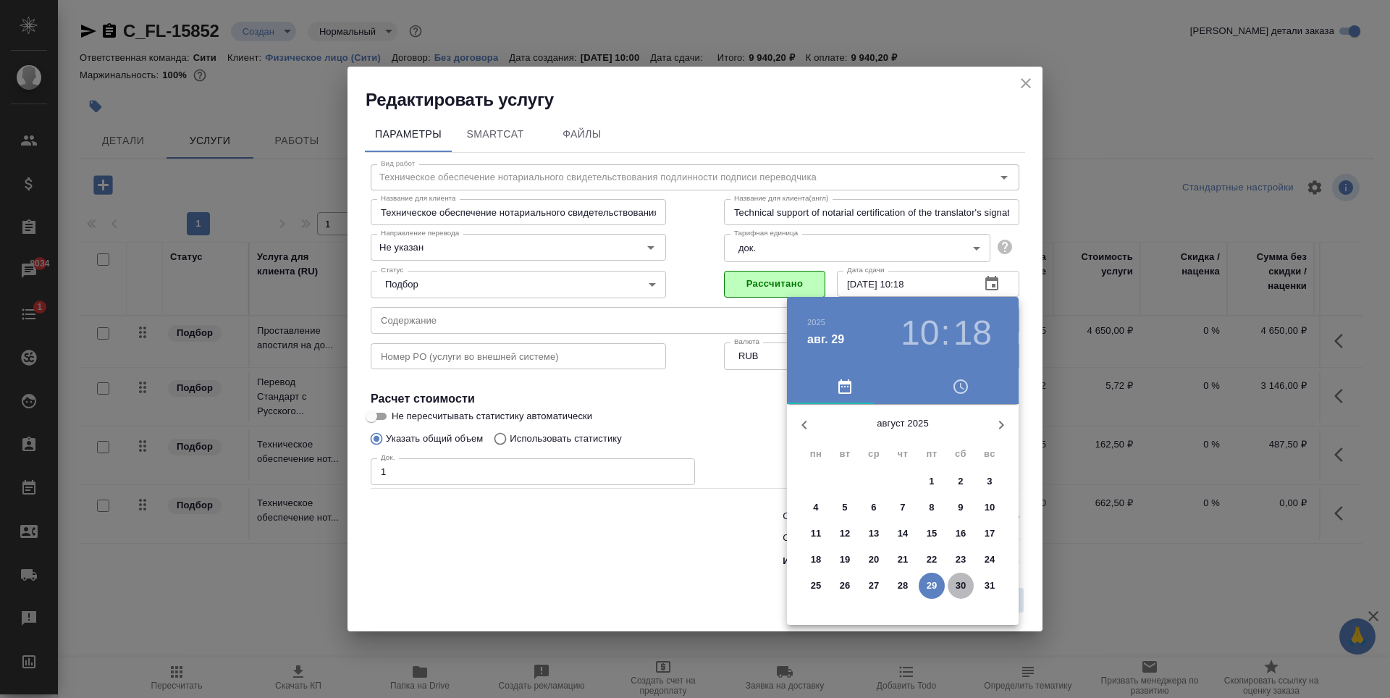
click at [956, 583] on p "30" at bounding box center [961, 585] width 11 height 14
type input "[DATE] 10:18"
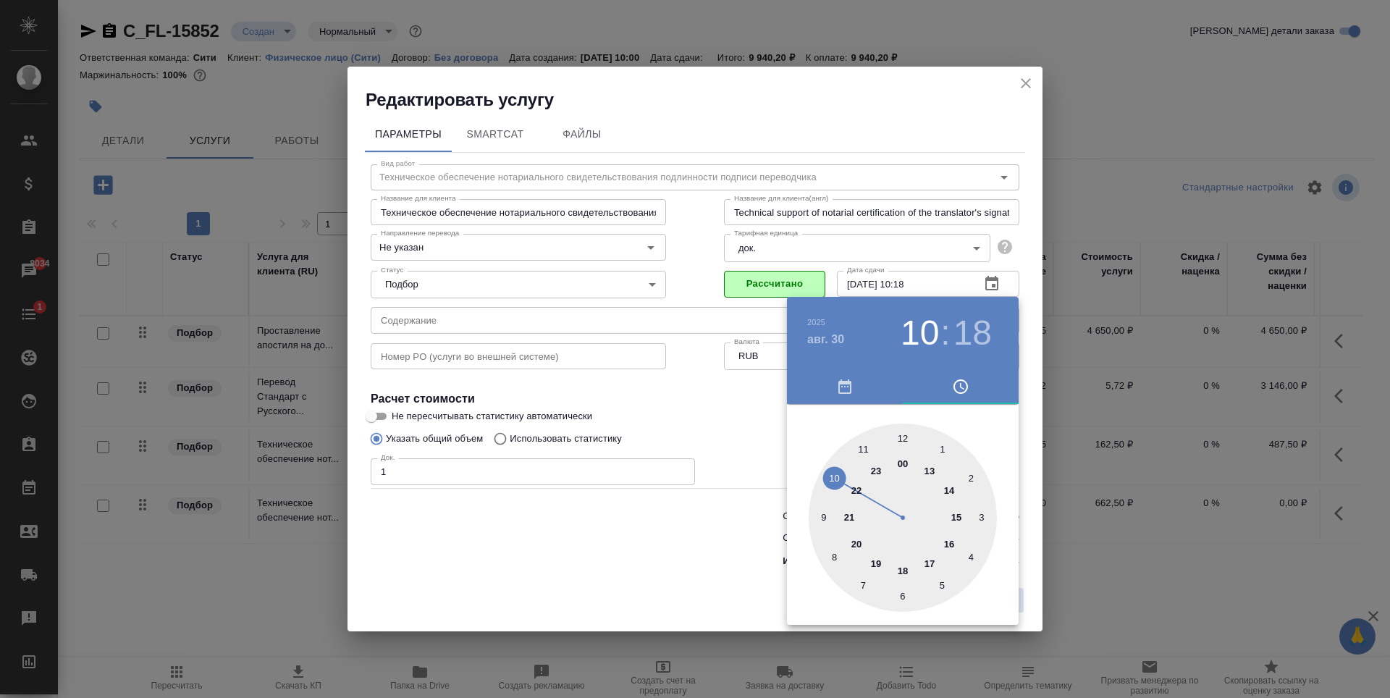
click at [759, 408] on div at bounding box center [695, 349] width 1390 height 698
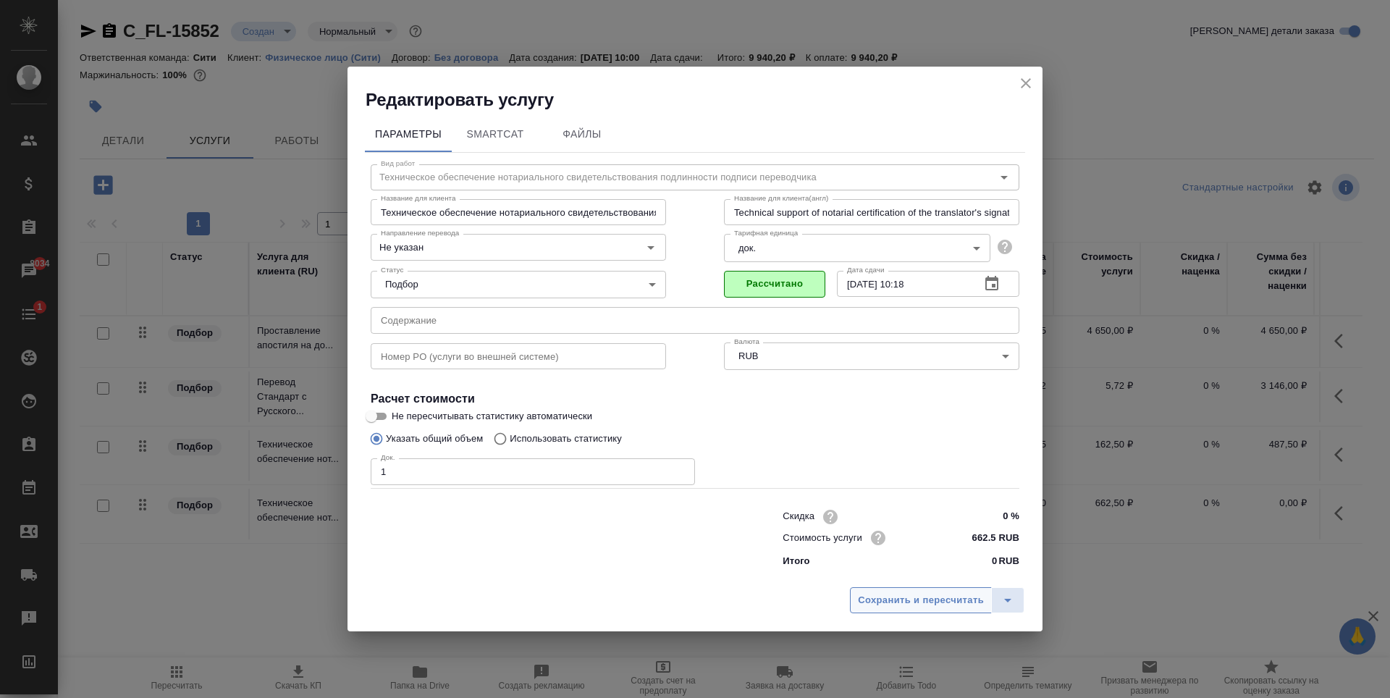
click at [886, 608] on span "Сохранить и пересчитать" at bounding box center [921, 600] width 126 height 17
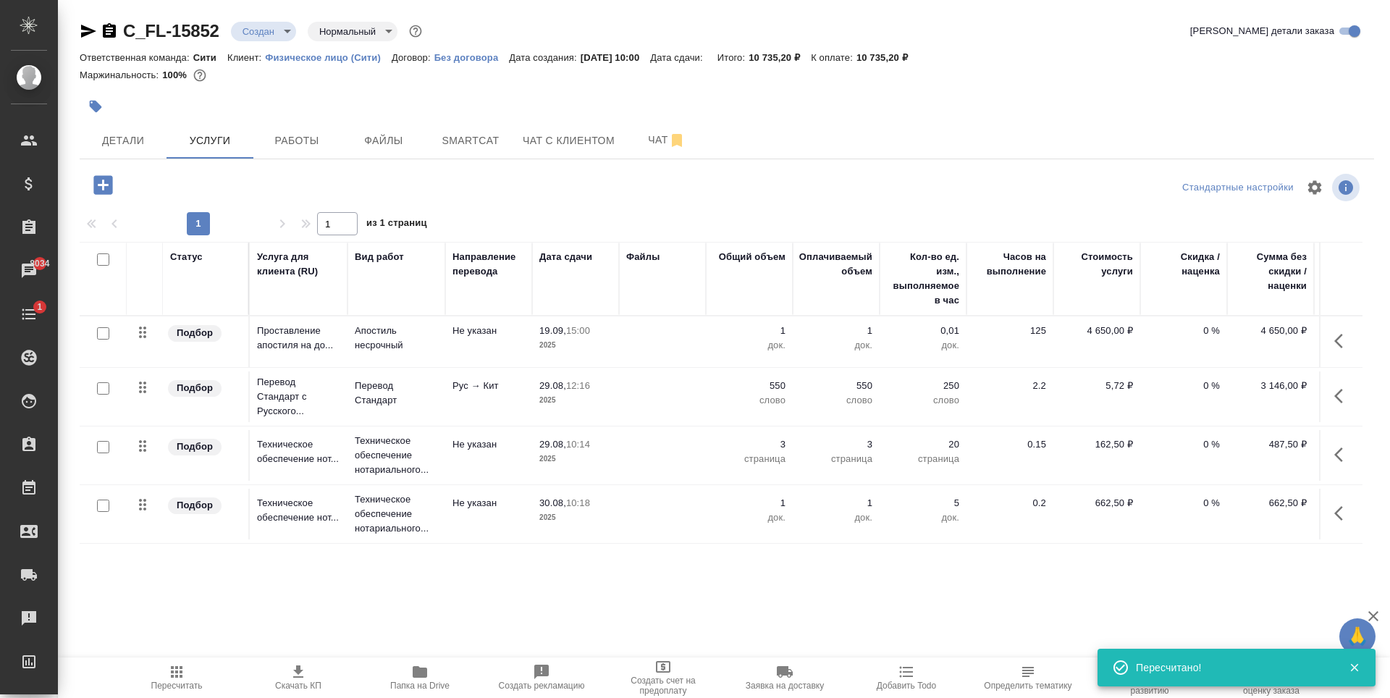
scroll to position [1, 0]
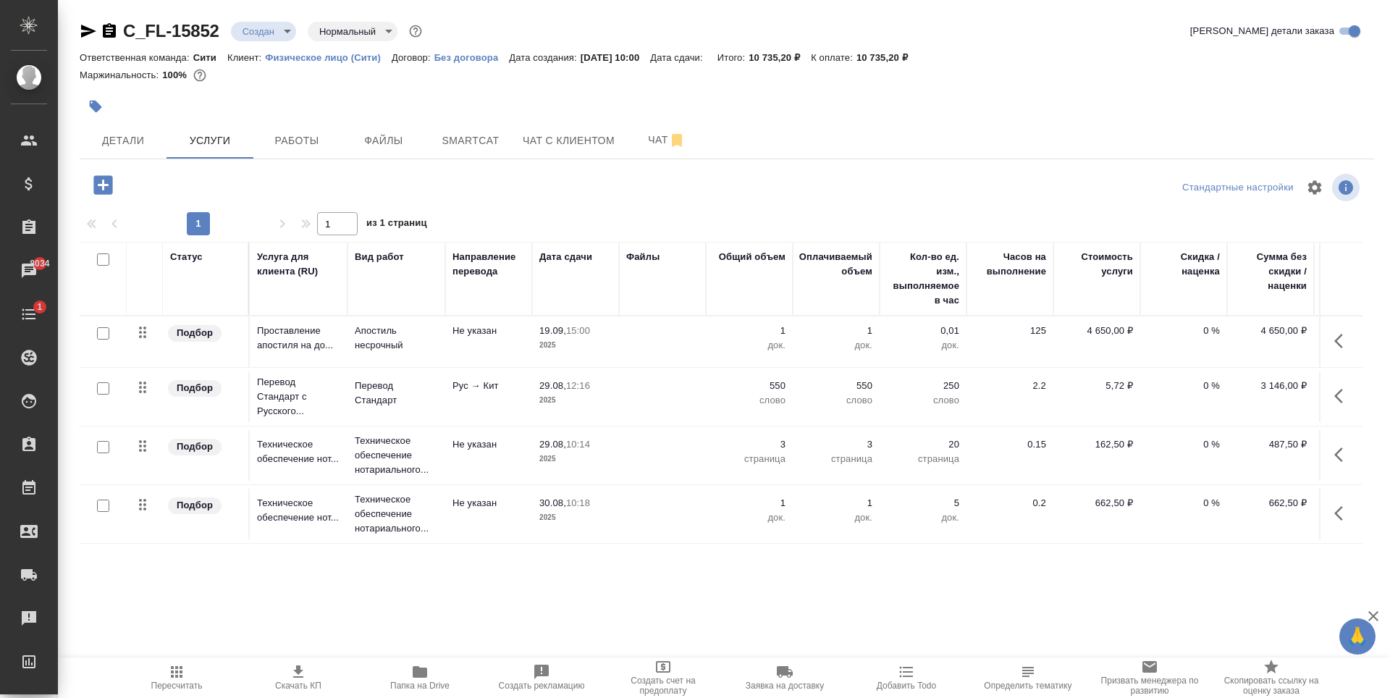
click at [780, 327] on p "1" at bounding box center [749, 331] width 72 height 14
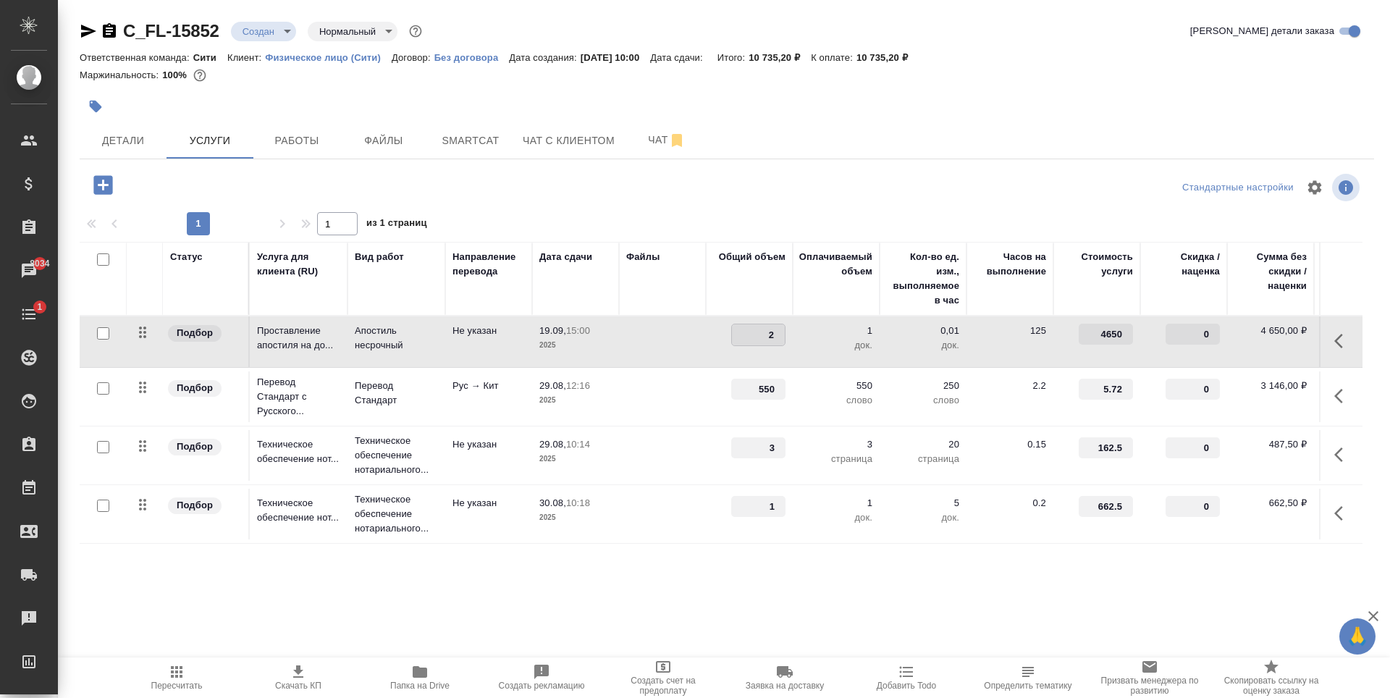
type input "2"
click at [779, 329] on input "2" at bounding box center [758, 334] width 53 height 21
click at [794, 217] on div "1 1 из 1 страниц" at bounding box center [727, 223] width 1294 height 23
click at [207, 196] on div "Сохранить и пересчитать" at bounding box center [222, 185] width 174 height 30
click at [209, 186] on span "Сохранить и пересчитать" at bounding box center [206, 183] width 126 height 17
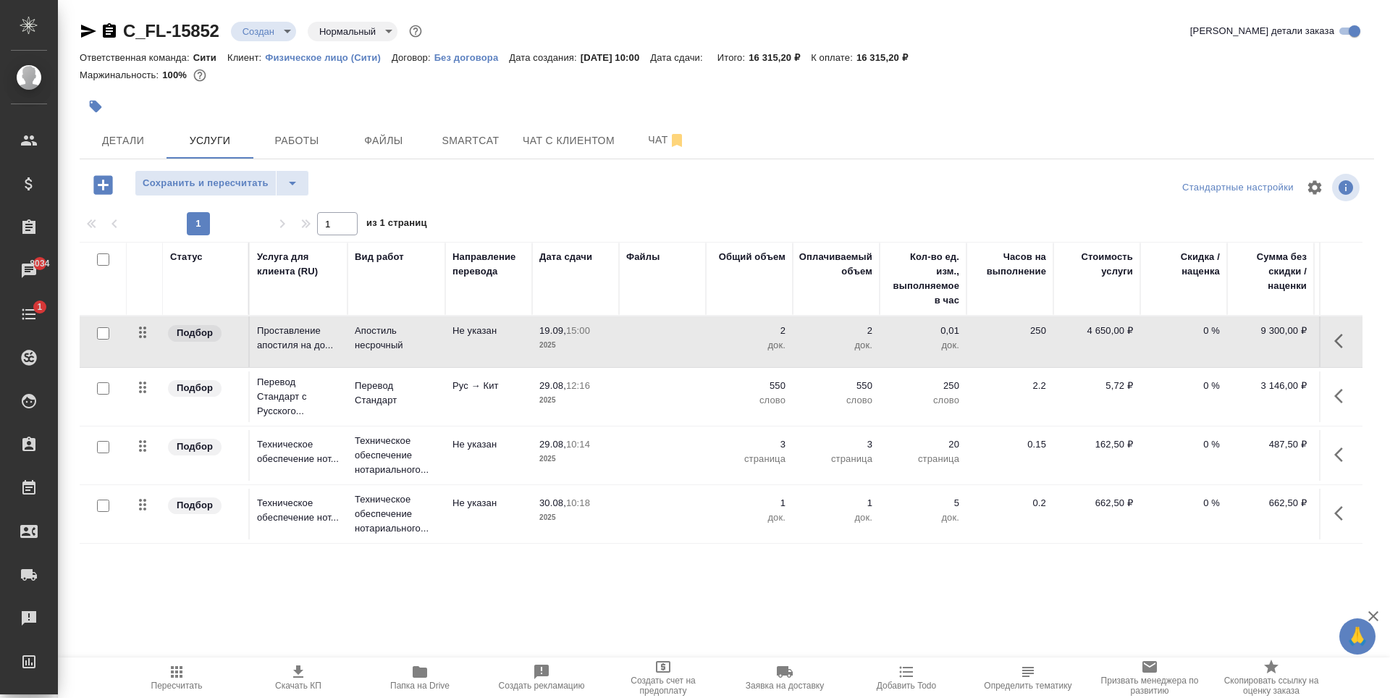
click at [785, 502] on p "1" at bounding box center [749, 503] width 72 height 14
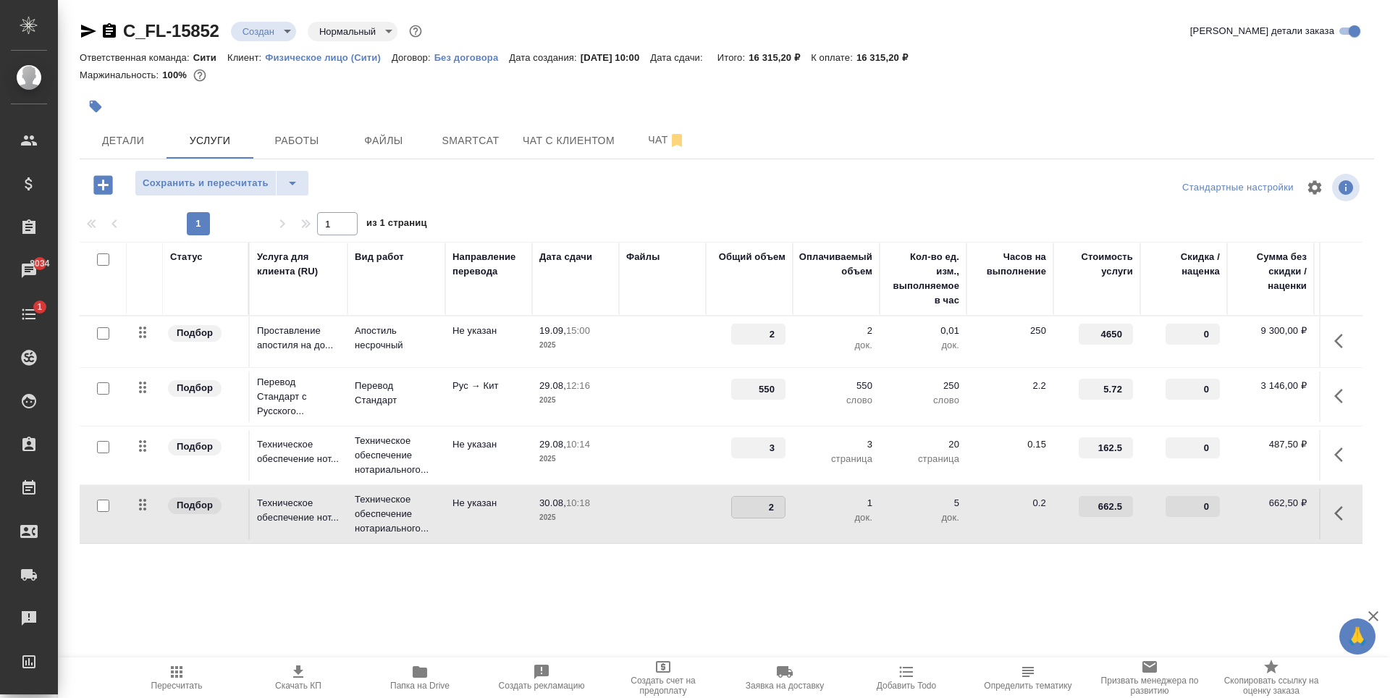
type input "2"
click at [780, 499] on input "2" at bounding box center [758, 507] width 53 height 21
click at [774, 563] on div "C_FL-15852 Создан new Нормальный normal Кратко детали заказа Ответственная кома…" at bounding box center [727, 295] width 1310 height 590
click at [186, 678] on span "Пересчитать" at bounding box center [177, 677] width 104 height 28
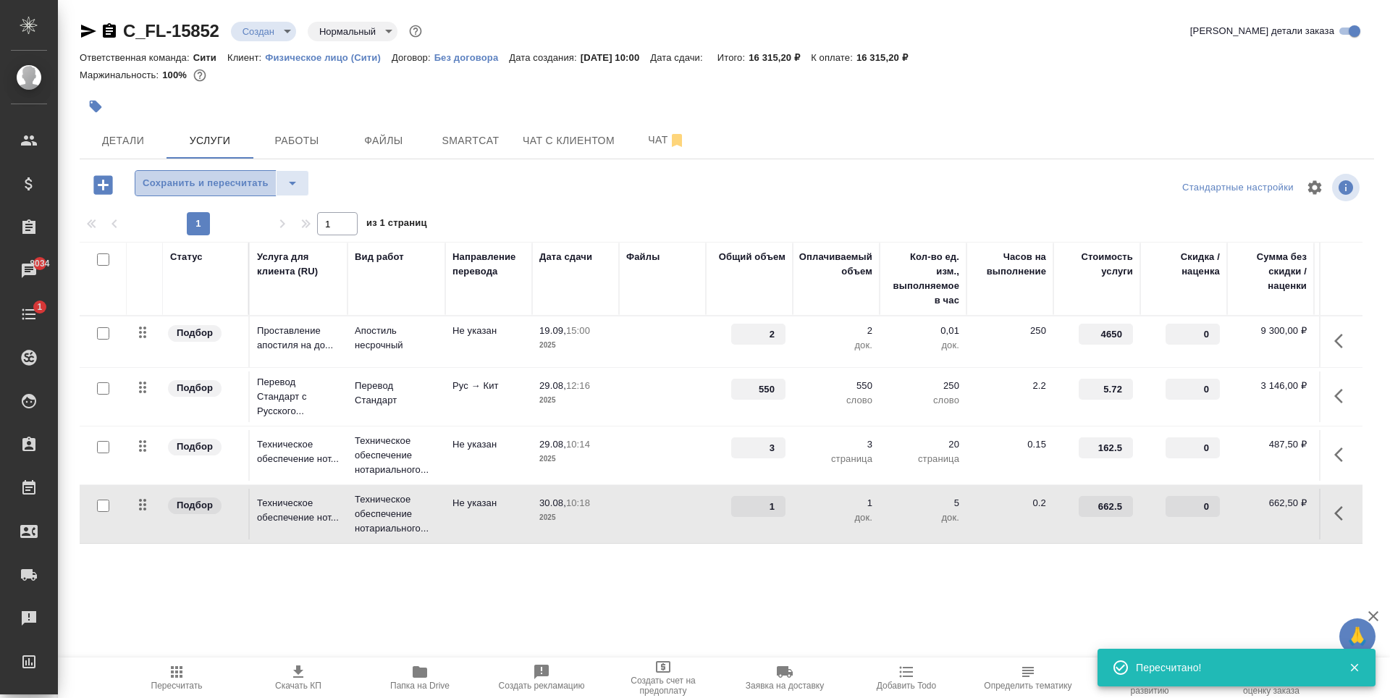
click at [204, 178] on span "Сохранить и пересчитать" at bounding box center [206, 183] width 126 height 17
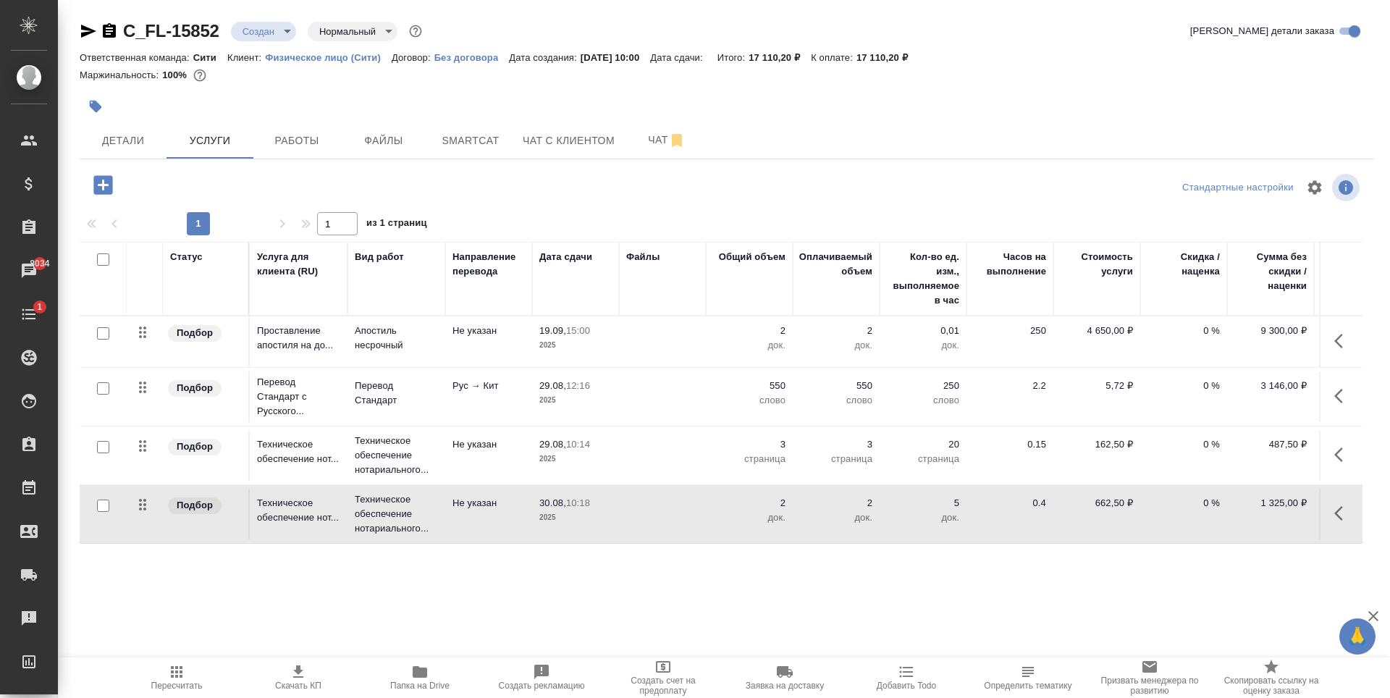
click at [784, 439] on p "3" at bounding box center [749, 444] width 72 height 14
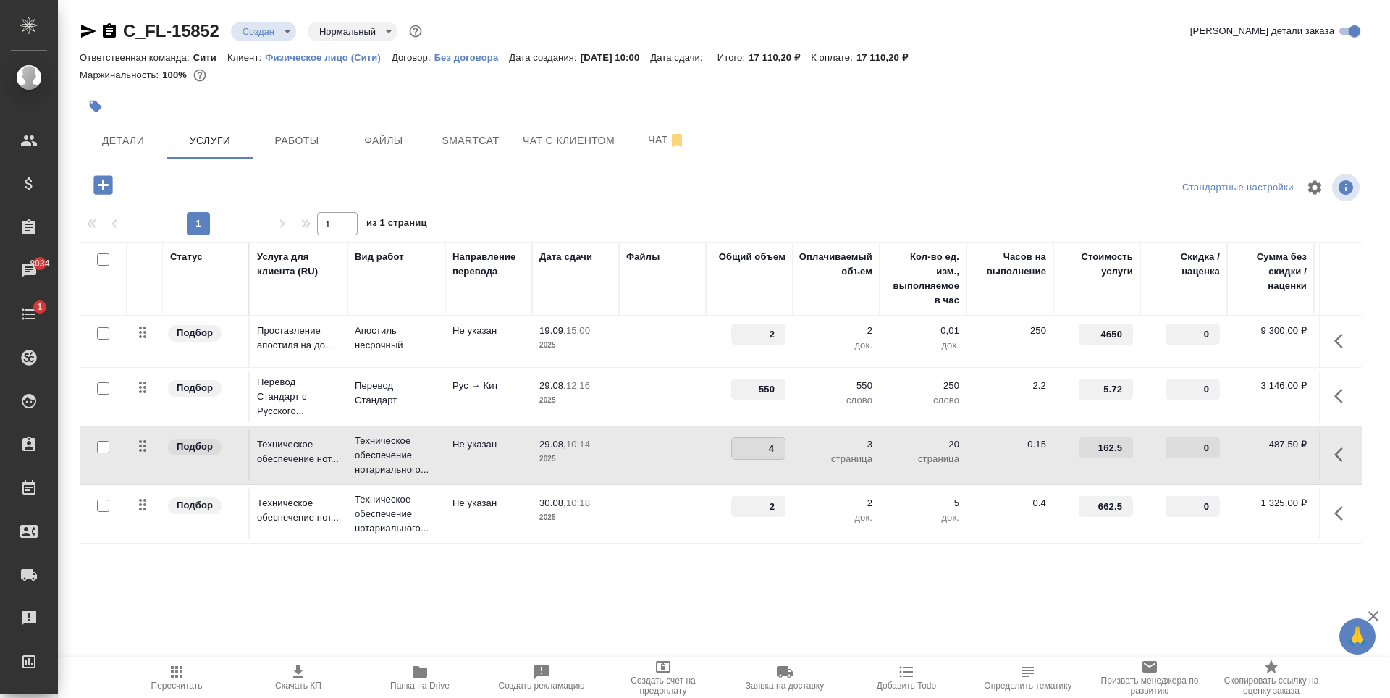
type input "4"
click at [781, 440] on input "4" at bounding box center [758, 448] width 53 height 21
click at [676, 583] on div "C_FL-15852 Создан new Нормальный normal Кратко детали заказа Ответственная кома…" at bounding box center [727, 295] width 1310 height 590
click at [195, 180] on span "Сохранить и пересчитать" at bounding box center [206, 183] width 126 height 17
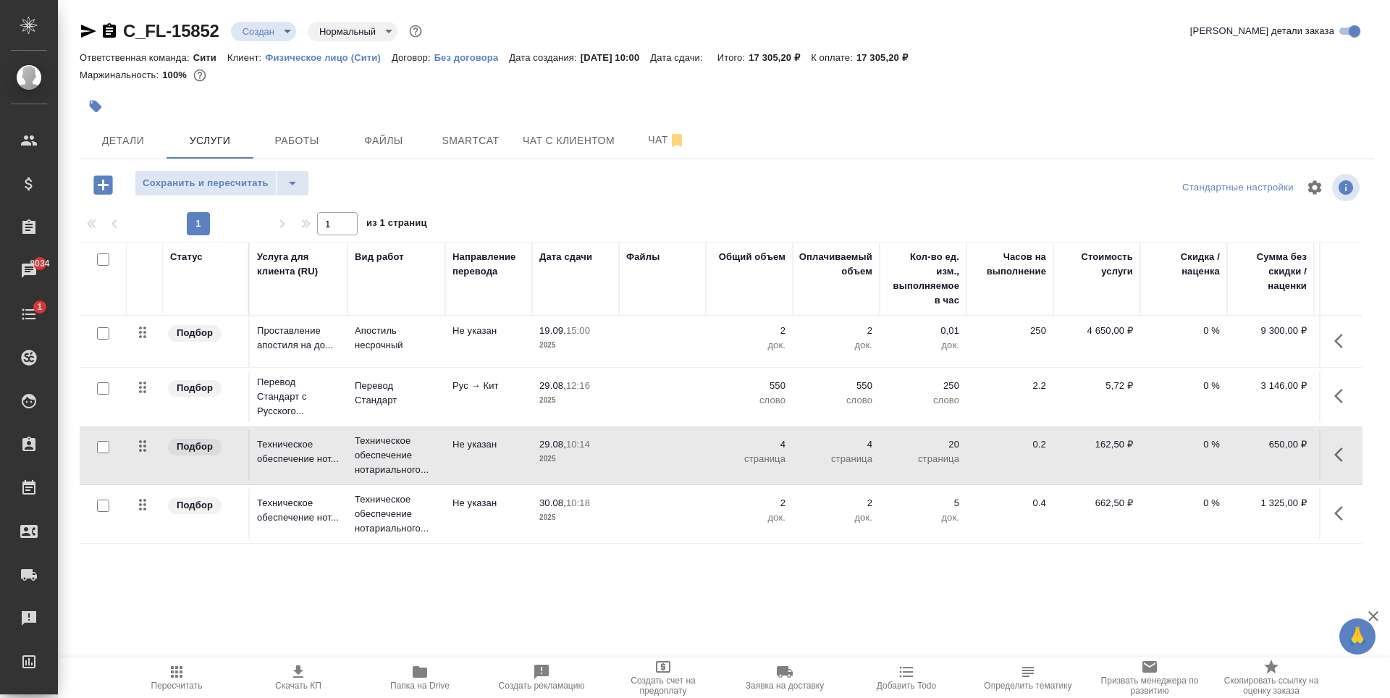
click at [813, 203] on div at bounding box center [726, 187] width 431 height 35
click at [248, 179] on span "Сохранить и пересчитать" at bounding box center [206, 183] width 126 height 17
click at [757, 101] on div at bounding box center [511, 106] width 863 height 32
click at [773, 121] on div at bounding box center [511, 106] width 863 height 32
